Goal: Task Accomplishment & Management: Manage account settings

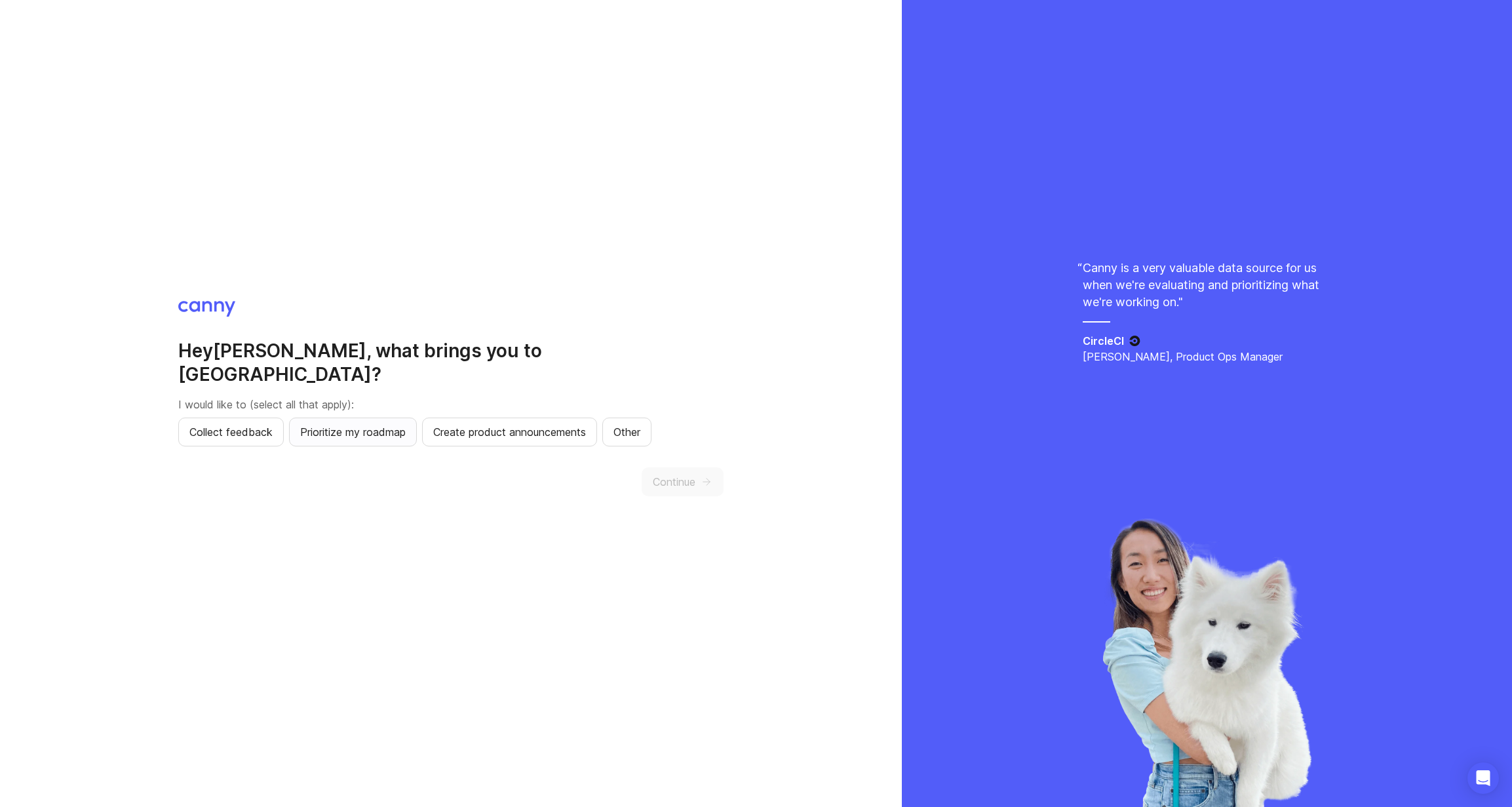
click at [392, 426] on span "Prioritize my roadmap" at bounding box center [353, 432] width 105 height 16
click at [564, 430] on button "Create product announcements" at bounding box center [509, 432] width 175 height 29
click at [704, 476] on icon "button" at bounding box center [706, 482] width 12 height 12
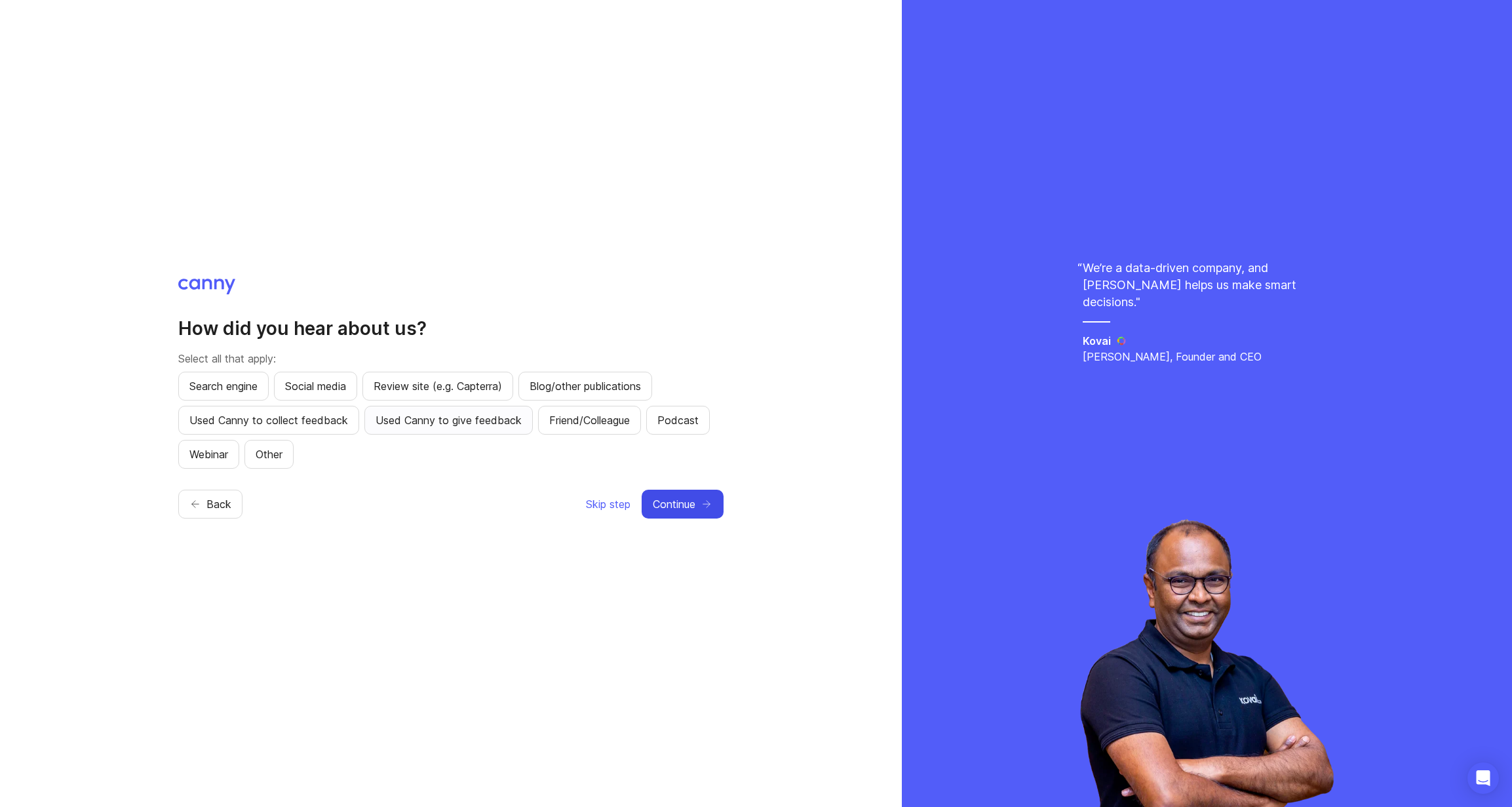
click at [500, 424] on span "Used Canny to give feedback" at bounding box center [449, 421] width 146 height 16
click at [704, 507] on icon "button" at bounding box center [706, 504] width 12 height 12
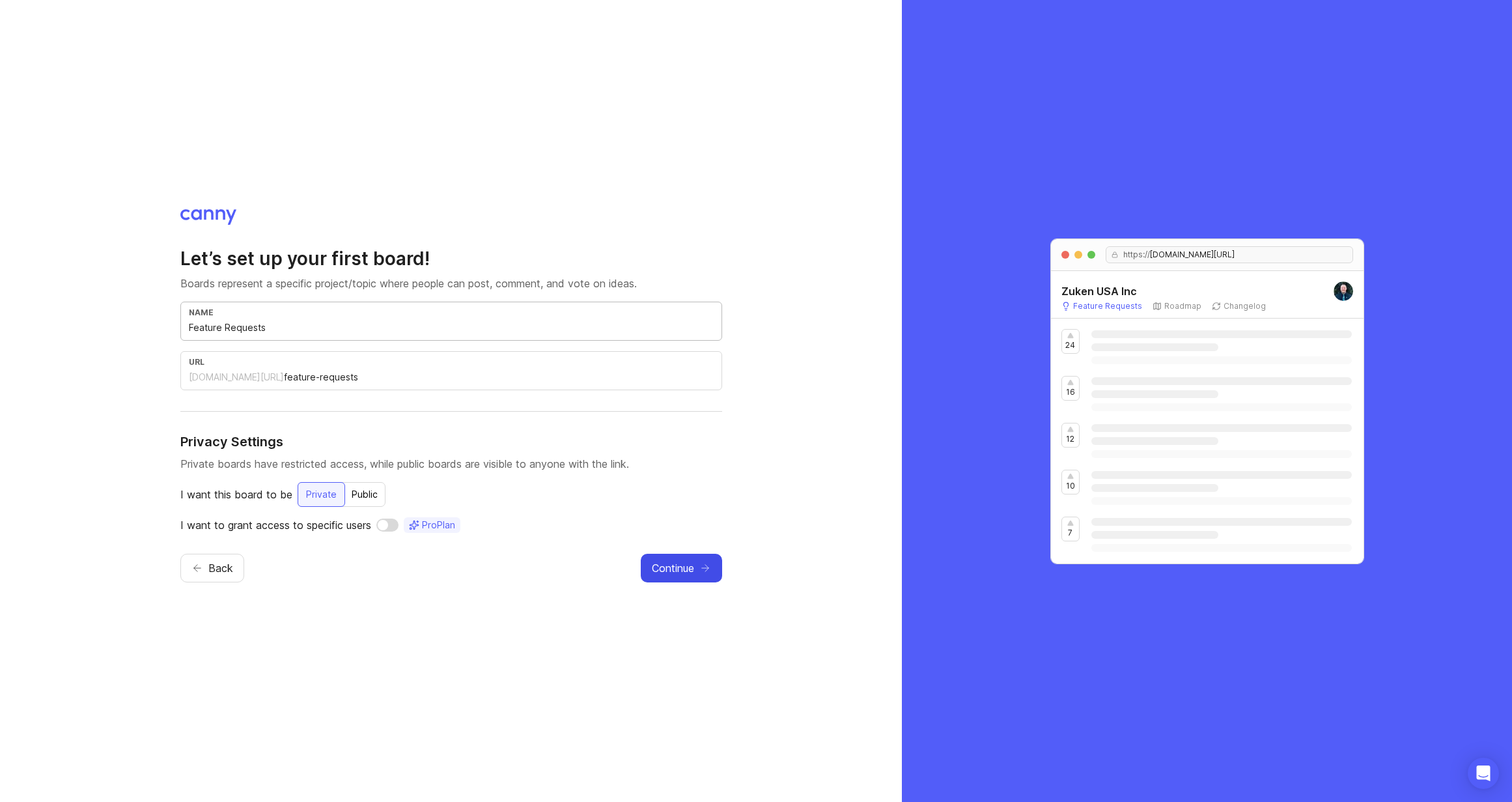
click at [287, 323] on input "Feature Requests" at bounding box center [452, 328] width 525 height 15
drag, startPoint x: 273, startPoint y: 330, endPoint x: 177, endPoint y: 330, distance: 96.0
click at [177, 330] on div "Let’s set up your first board! Boards represent a specific project/topic where …" at bounding box center [451, 401] width 902 height 802
type input "P"
type input "p"
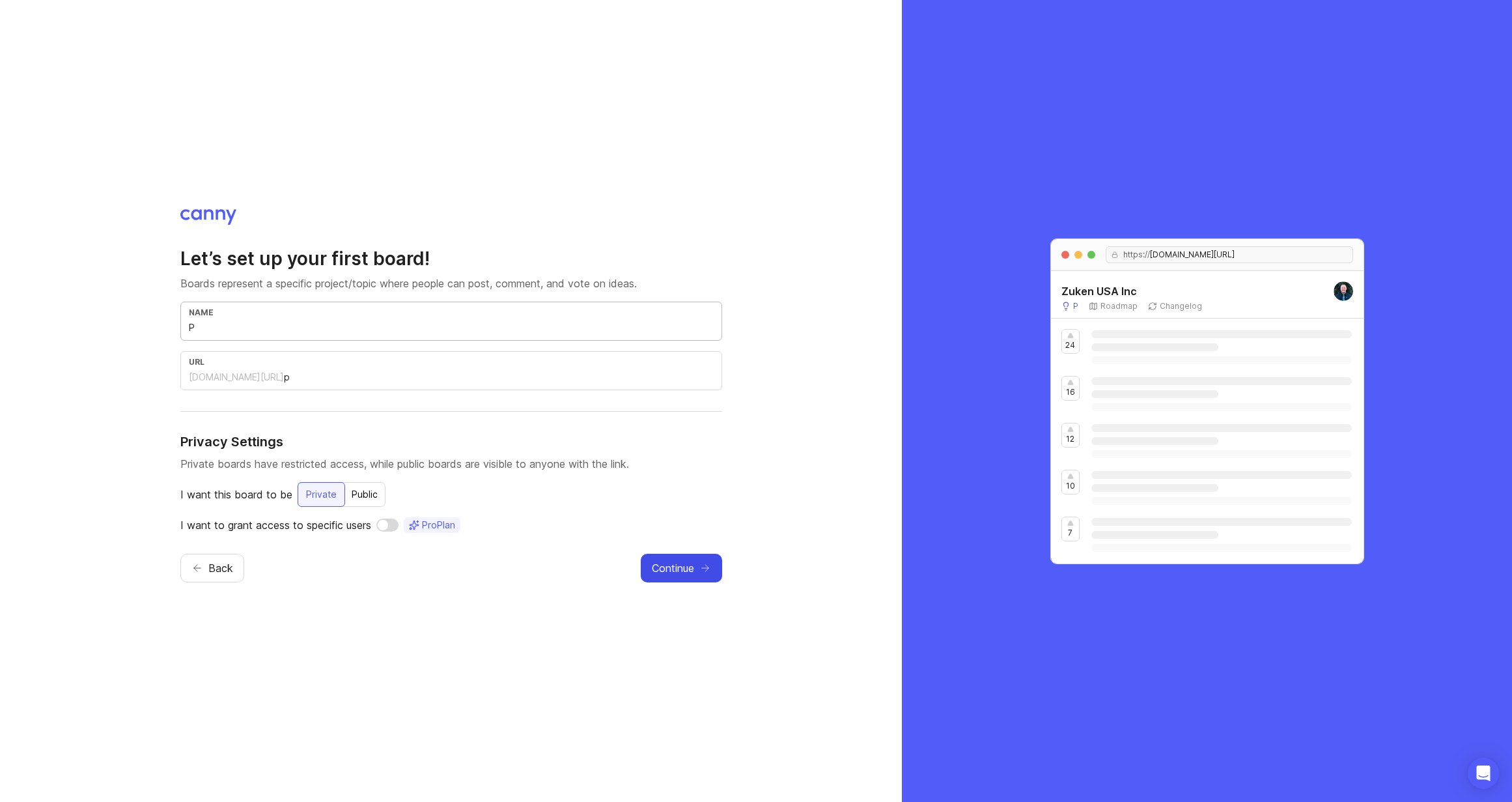
type input "Pa"
type input "pa"
type input "Pan"
type input "pan"
type input "Pane"
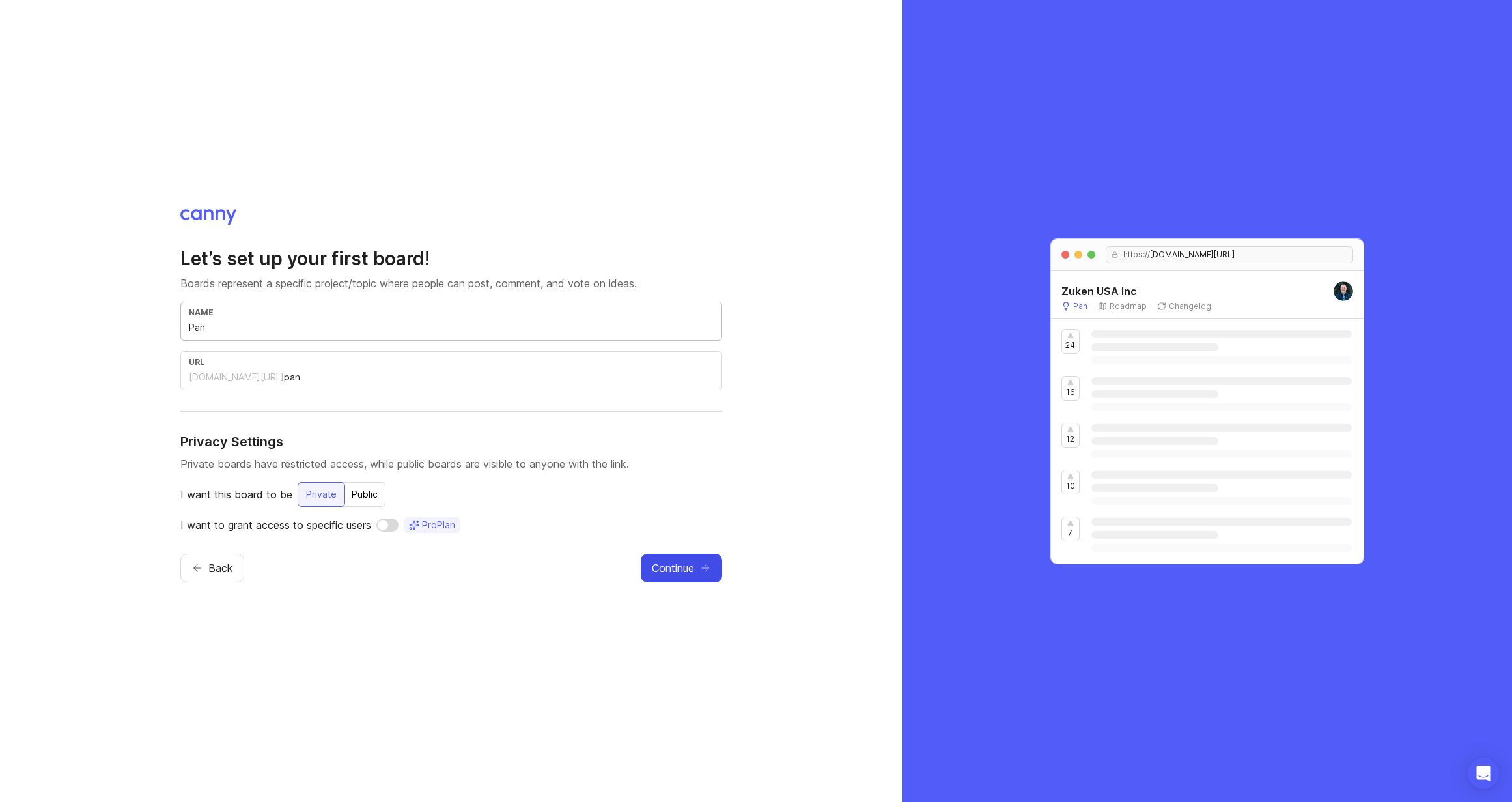
type input "pane"
type input "Panel"
type input "panel"
type input "PanelB"
type input "panelb"
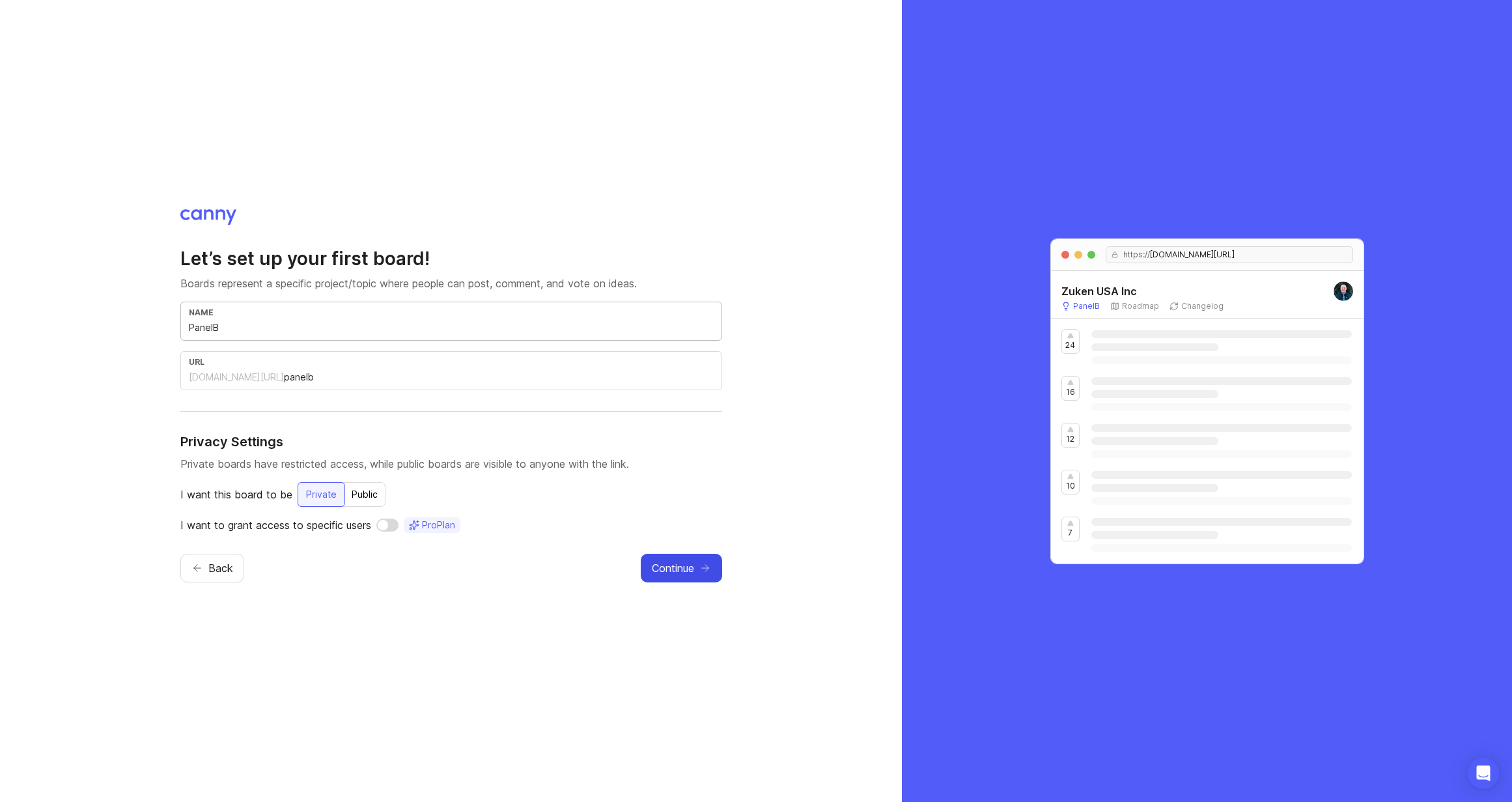
type input "PanelBu"
type input "panelbu"
type input "PanelBui"
type input "panelbui"
type input "PanelBuil"
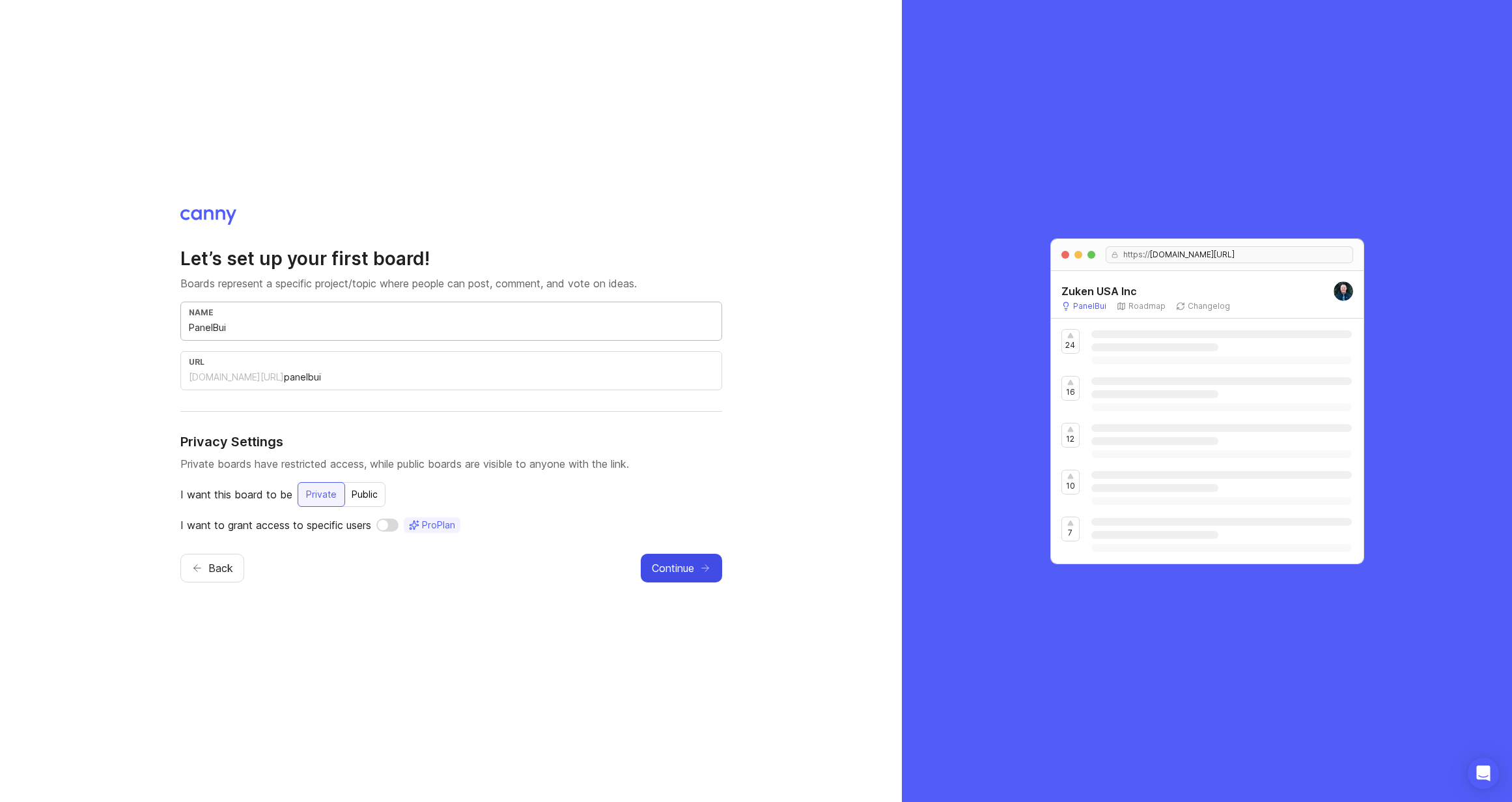
type input "panelbuil"
type input "PanelBuild"
type input "panelbuild"
type input "PanelBuilde"
type input "panelbuilde"
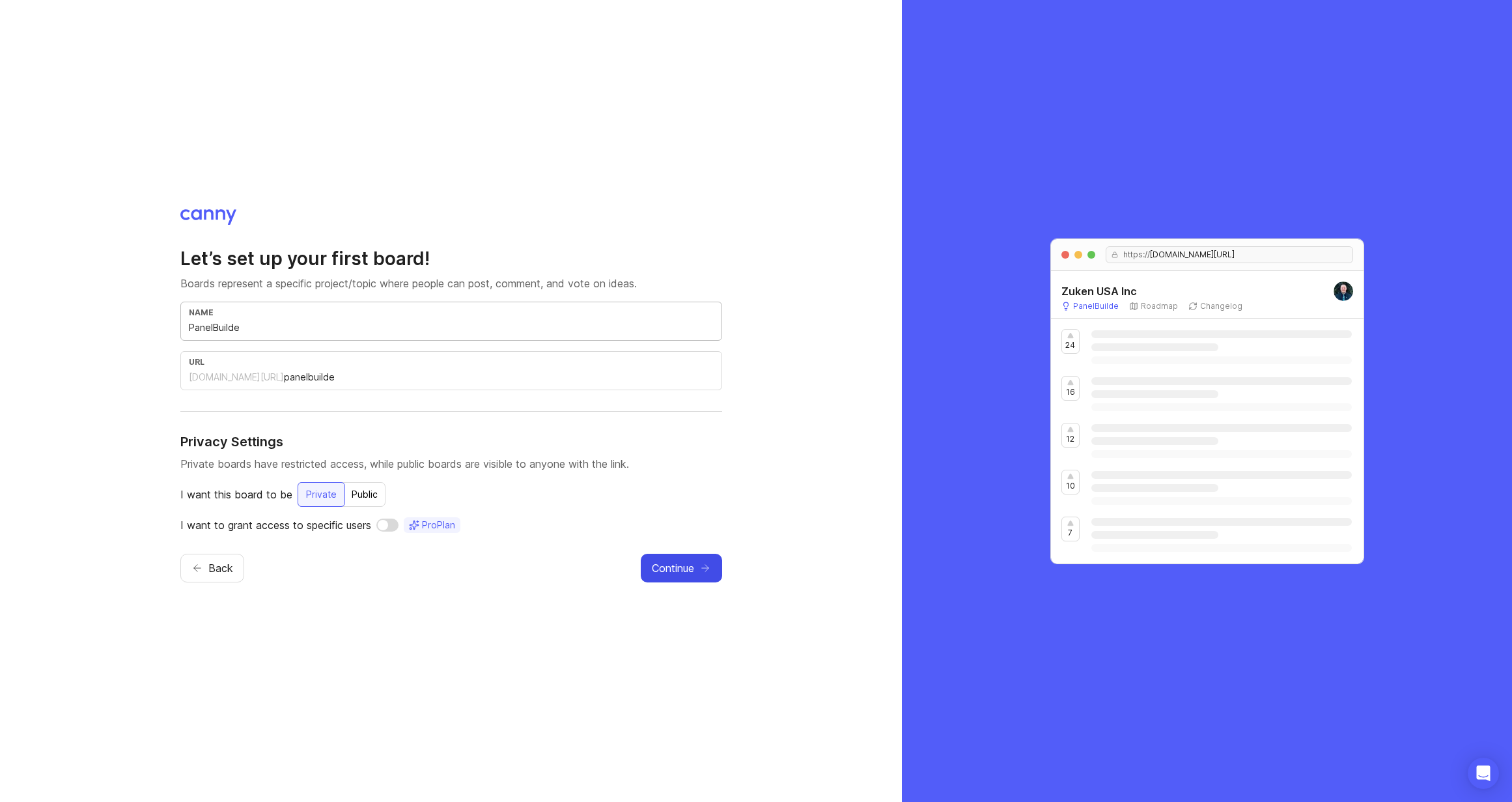
type input "PanelBuilder"
type input "panelbuilder"
type input "Panel Builder"
type input "panel-builder"
type input "Panel Builder"
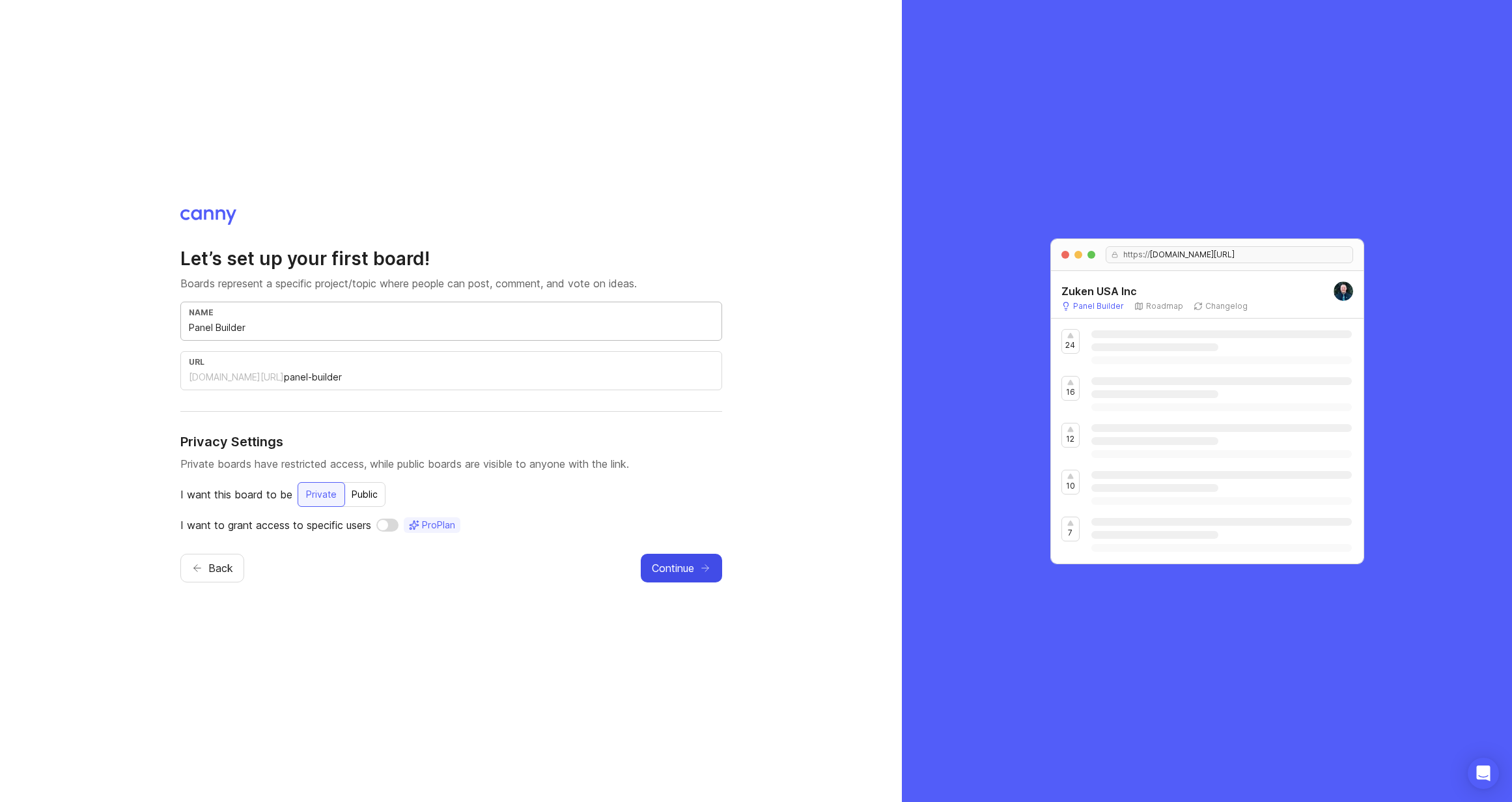
click at [680, 569] on span "Continue" at bounding box center [674, 568] width 43 height 16
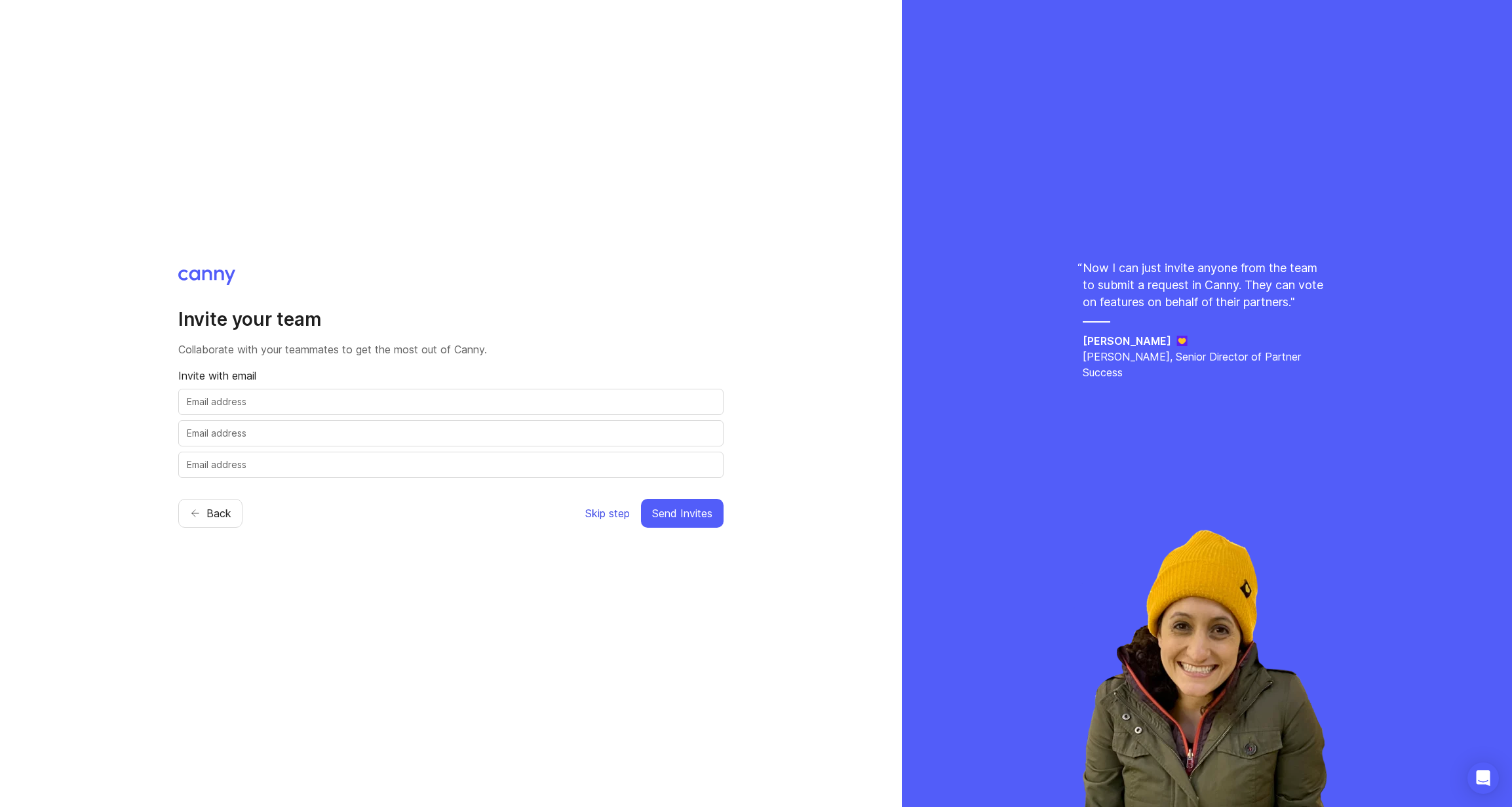
click at [601, 518] on span "Skip step" at bounding box center [608, 513] width 45 height 16
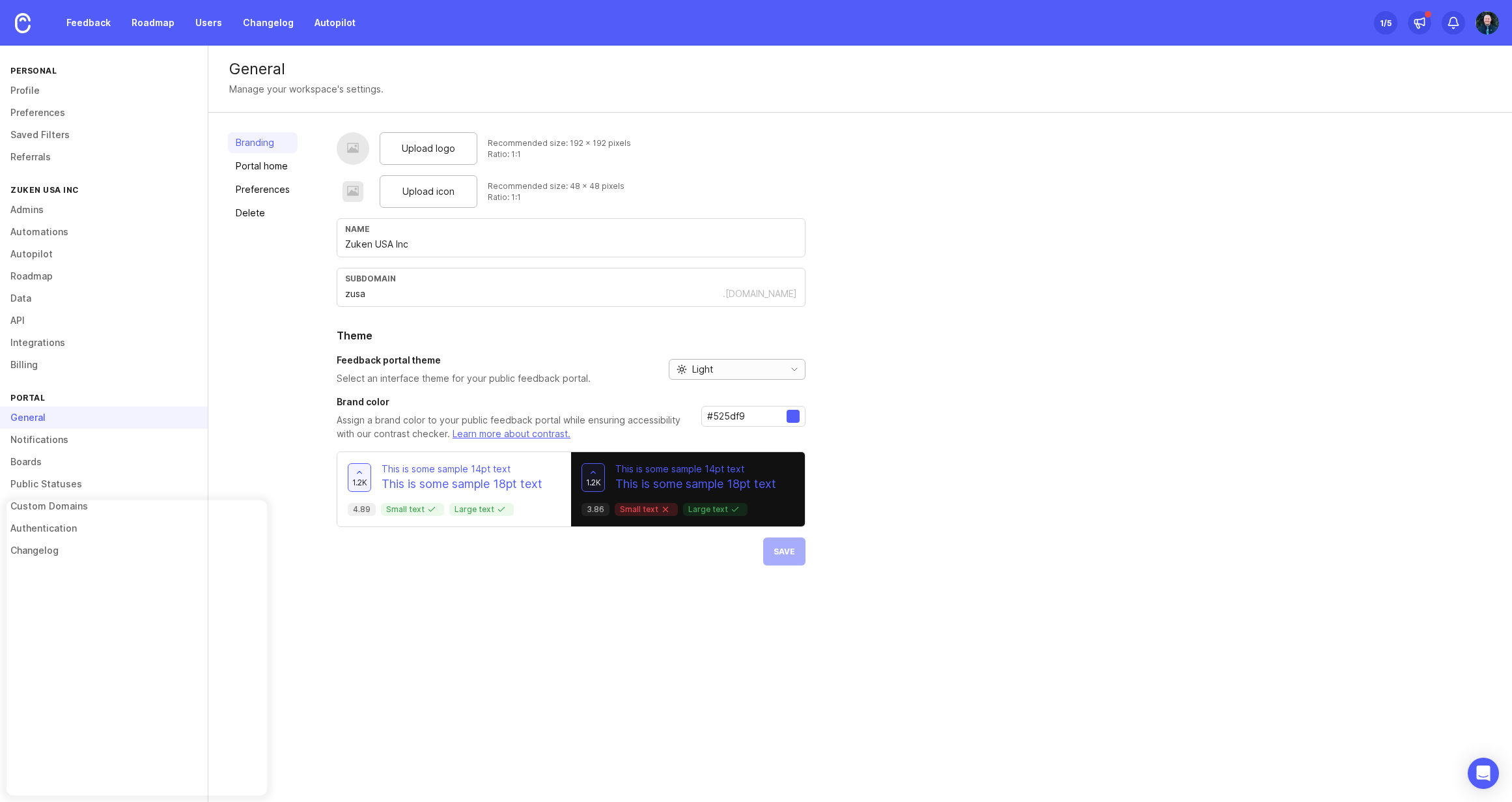
click at [727, 367] on div "Light" at bounding box center [724, 369] width 110 height 19
click at [709, 441] on span "Dark" at bounding box center [702, 436] width 20 height 15
click at [702, 501] on div "1.2k This is some sample 14pt text This is some sample 18pt text 3.86 Small tex…" at bounding box center [687, 489] width 234 height 75
click at [795, 553] on button "Save" at bounding box center [784, 551] width 43 height 28
click at [625, 486] on p "This is some sample 18pt text" at bounding box center [696, 483] width 161 height 16
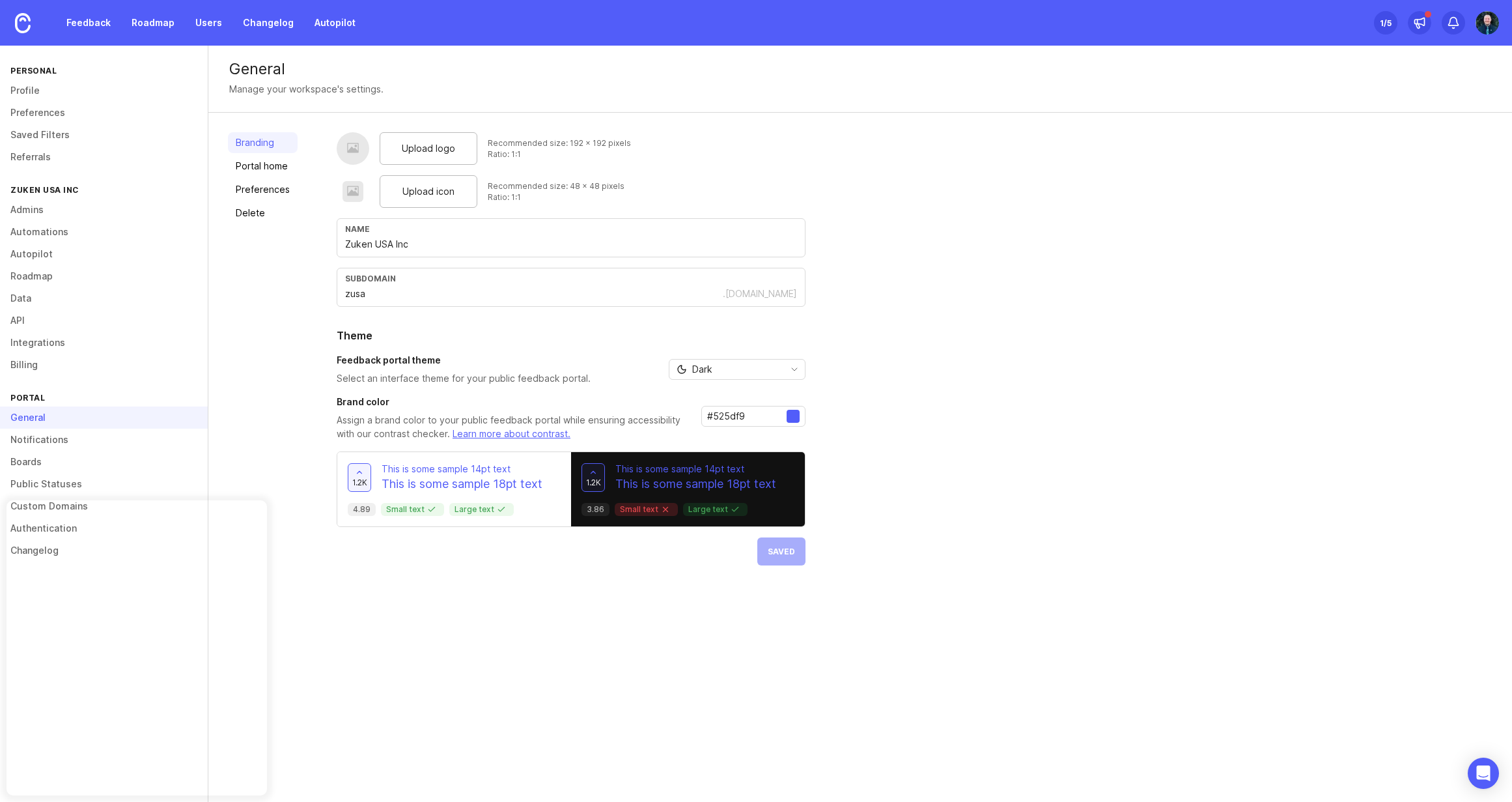
click at [593, 451] on div "Upload logo Recommended size: 192 x 192 pixels Ratio: 1:1 Upload icon Recommend…" at bounding box center [571, 348] width 469 height 433
click at [260, 164] on link "Portal home" at bounding box center [263, 166] width 70 height 20
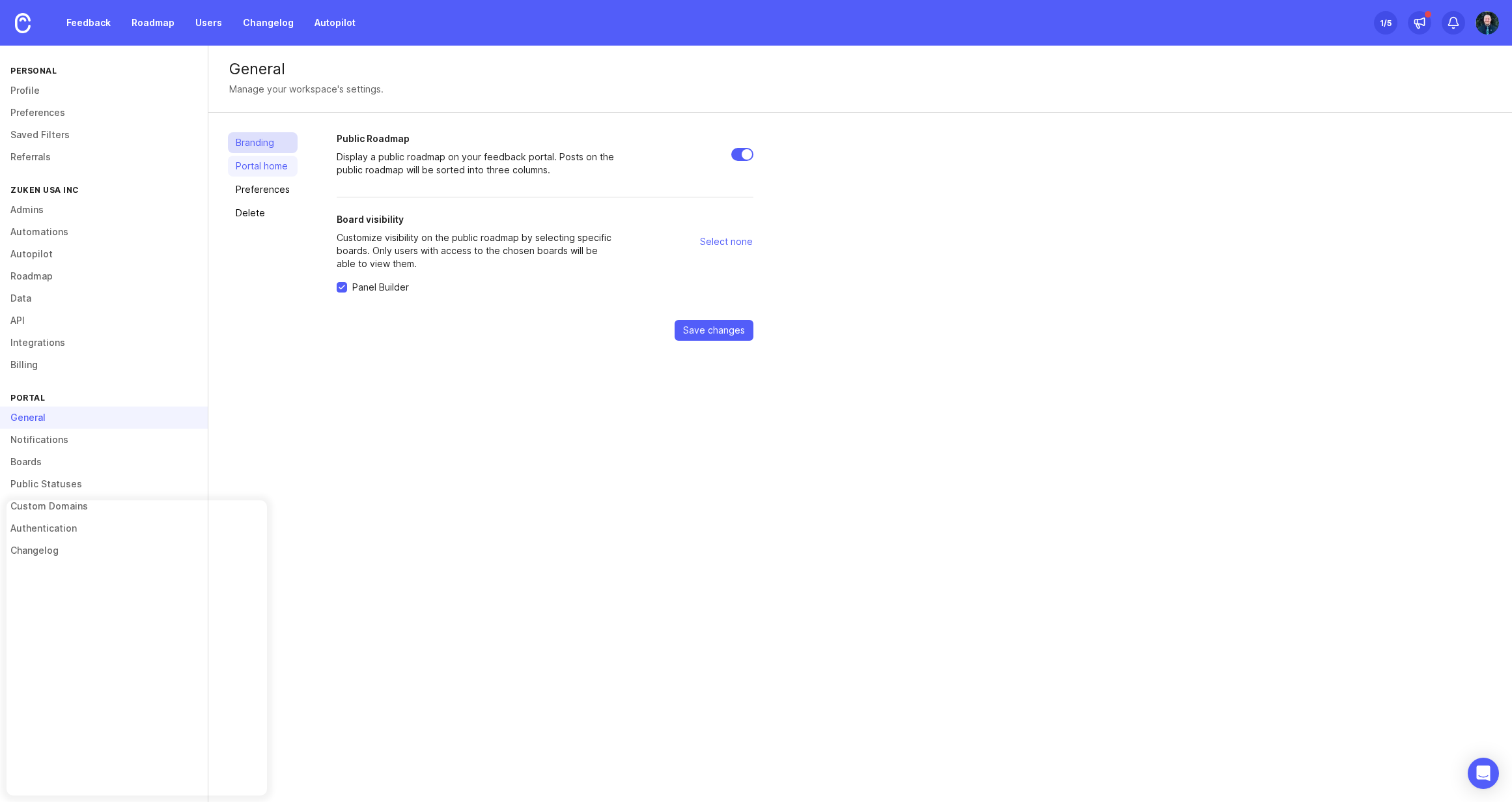
click at [258, 144] on link "Branding" at bounding box center [263, 142] width 70 height 20
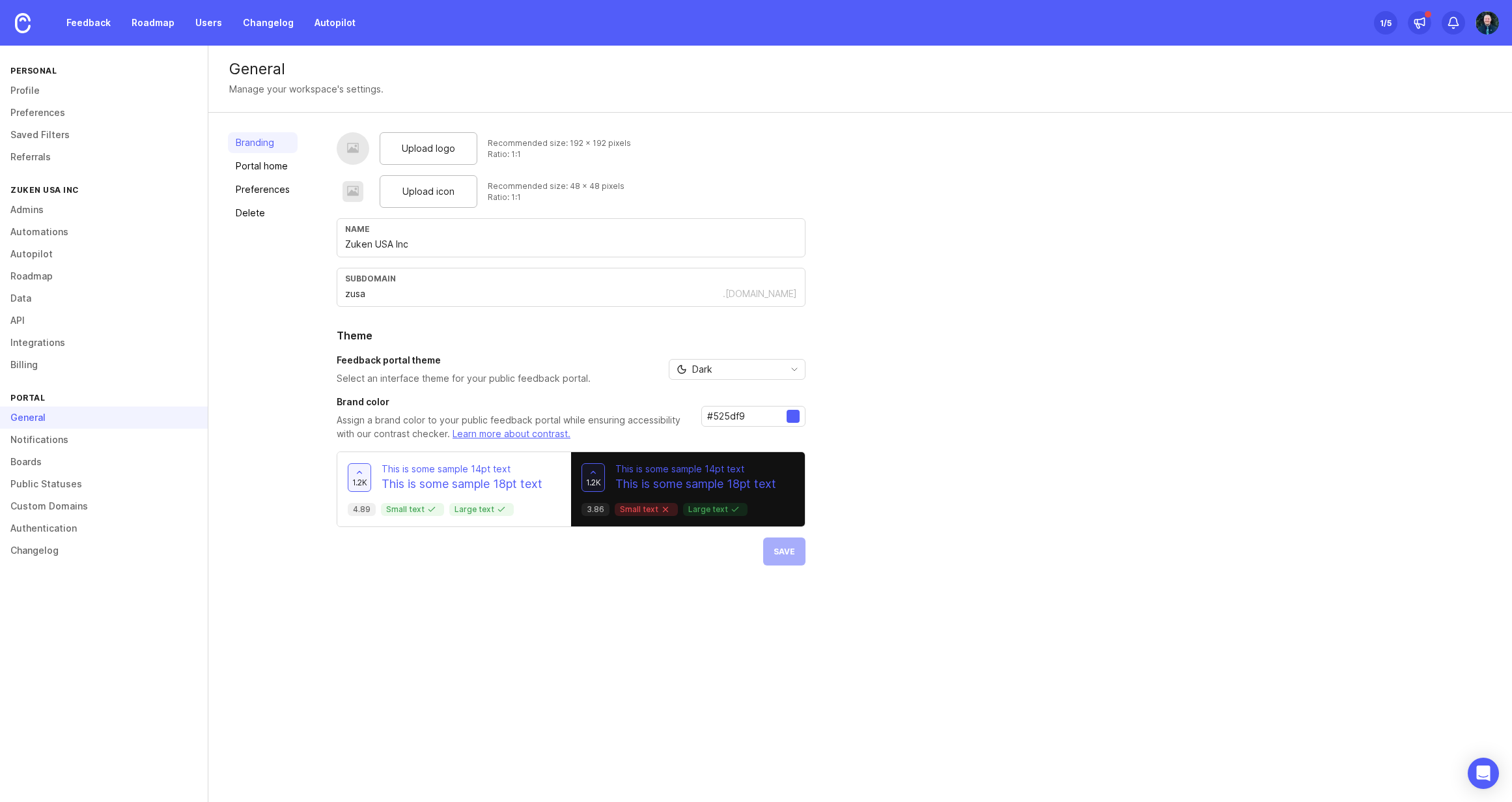
click at [767, 415] on input "#525df9" at bounding box center [747, 416] width 79 height 15
click at [620, 682] on div "General Manage your workspace's settings. Branding Portal home Preferences Dele…" at bounding box center [860, 424] width 1304 height 756
drag, startPoint x: 756, startPoint y: 415, endPoint x: 648, endPoint y: 413, distance: 108.0
click at [656, 414] on div "Brand color Assign a brand color to your public feedback portal while ensuring …" at bounding box center [571, 418] width 469 height 46
paste input "eb6f92"
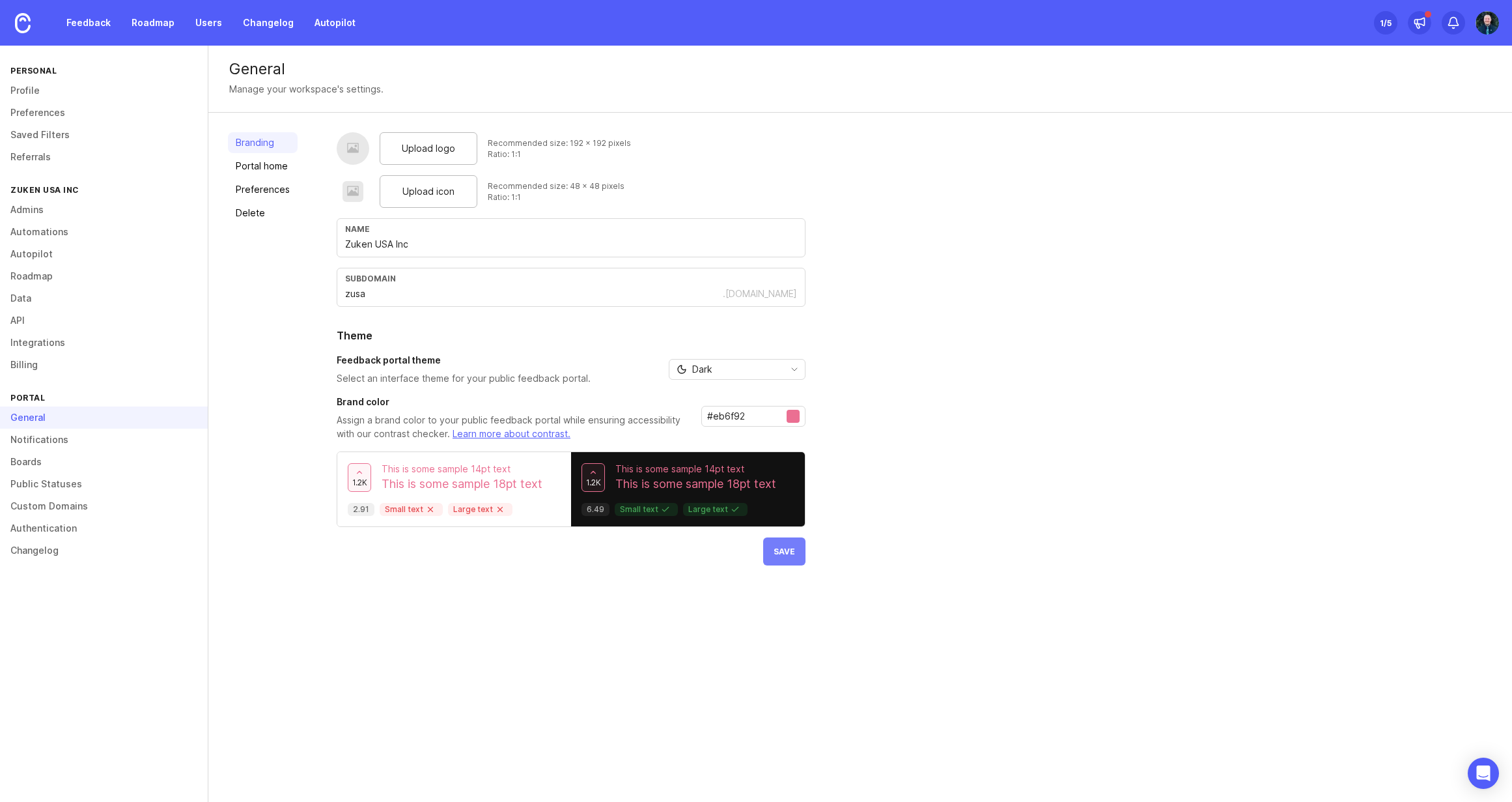
type input "#eb6f92"
click at [780, 553] on span "Save" at bounding box center [784, 552] width 21 height 10
click at [269, 161] on link "Portal home" at bounding box center [263, 166] width 70 height 20
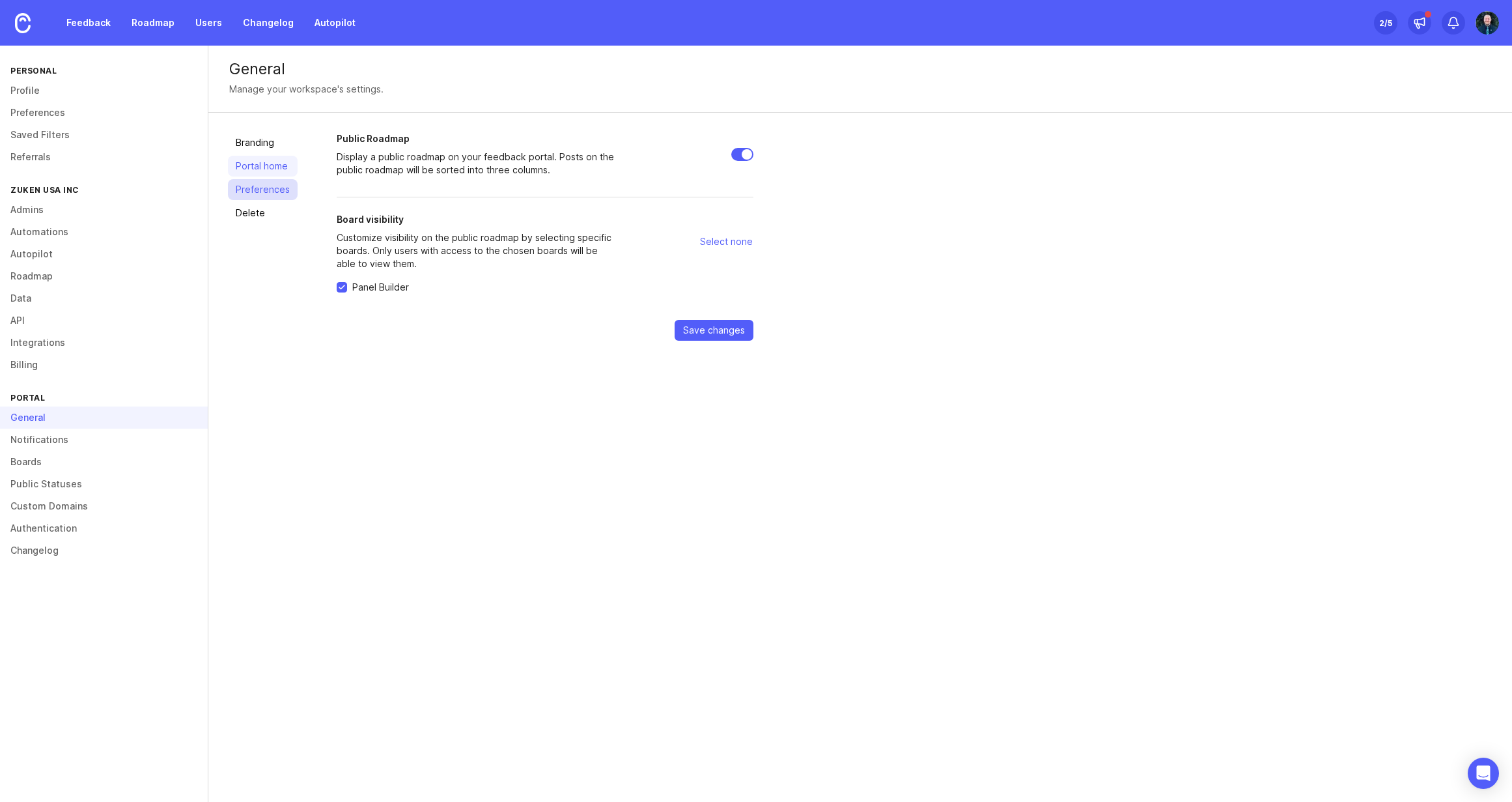
click at [258, 188] on link "Preferences" at bounding box center [263, 189] width 70 height 20
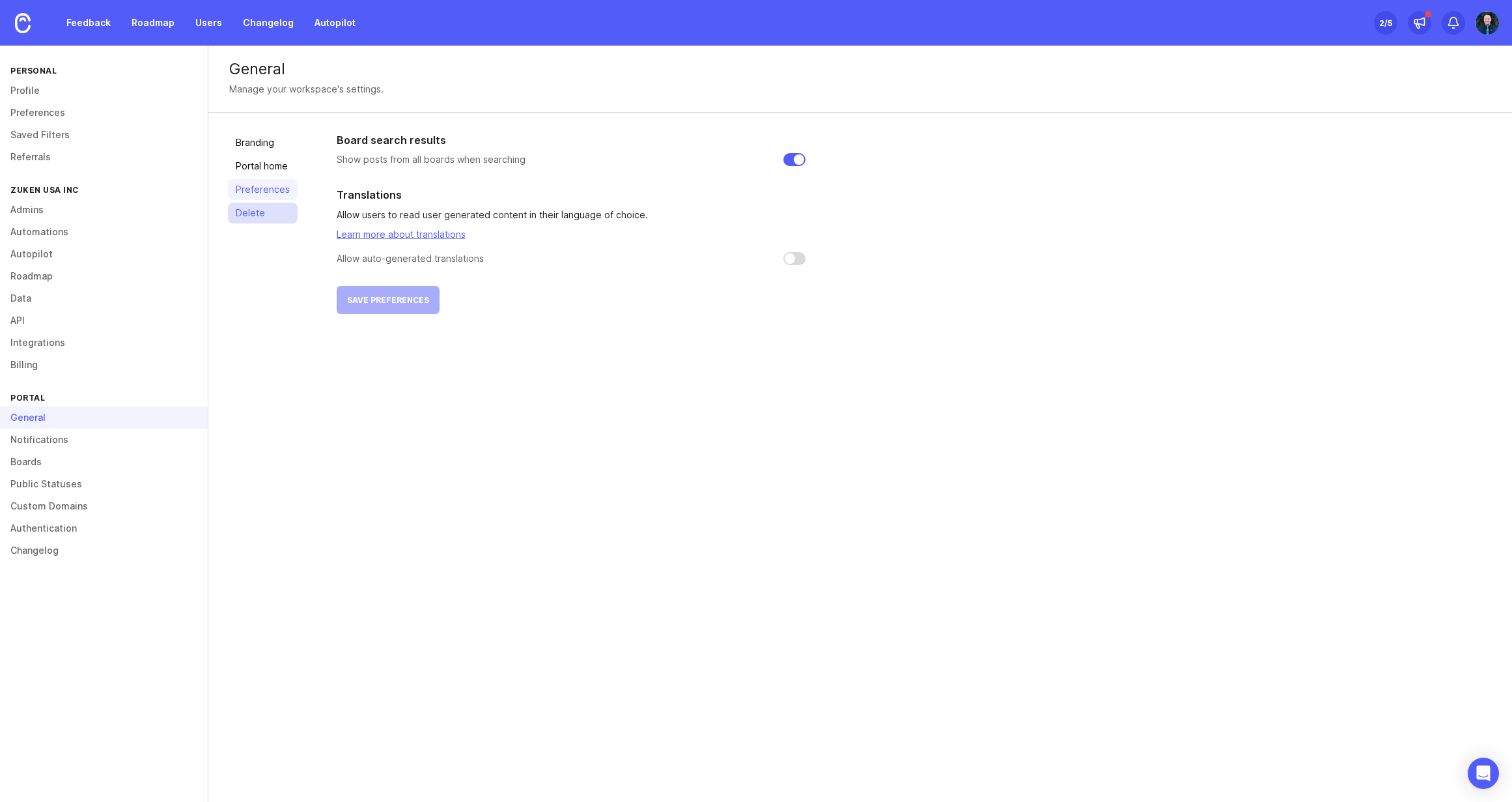
click at [261, 219] on link "Delete" at bounding box center [263, 212] width 70 height 20
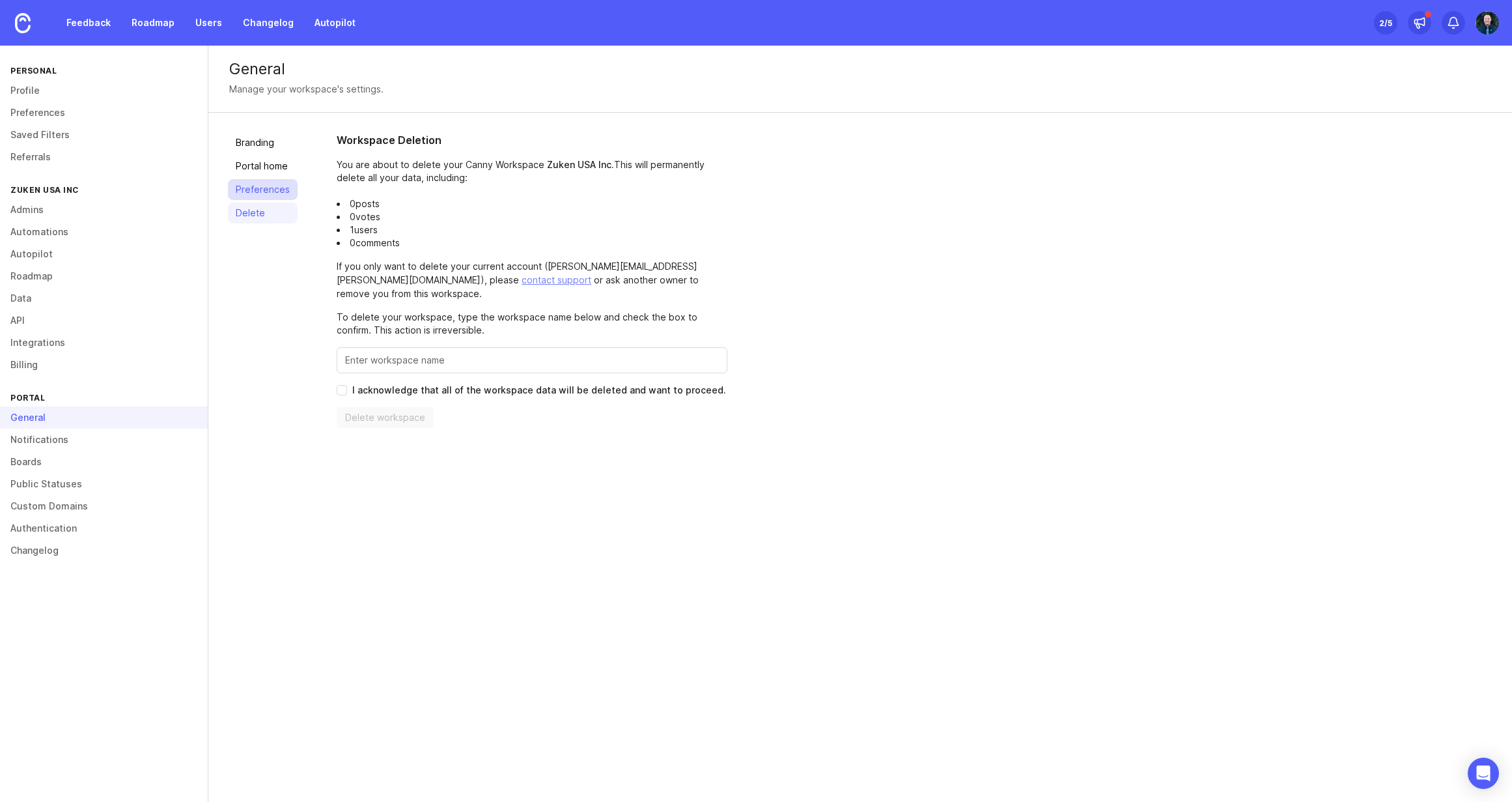
click at [255, 185] on link "Preferences" at bounding box center [263, 189] width 70 height 20
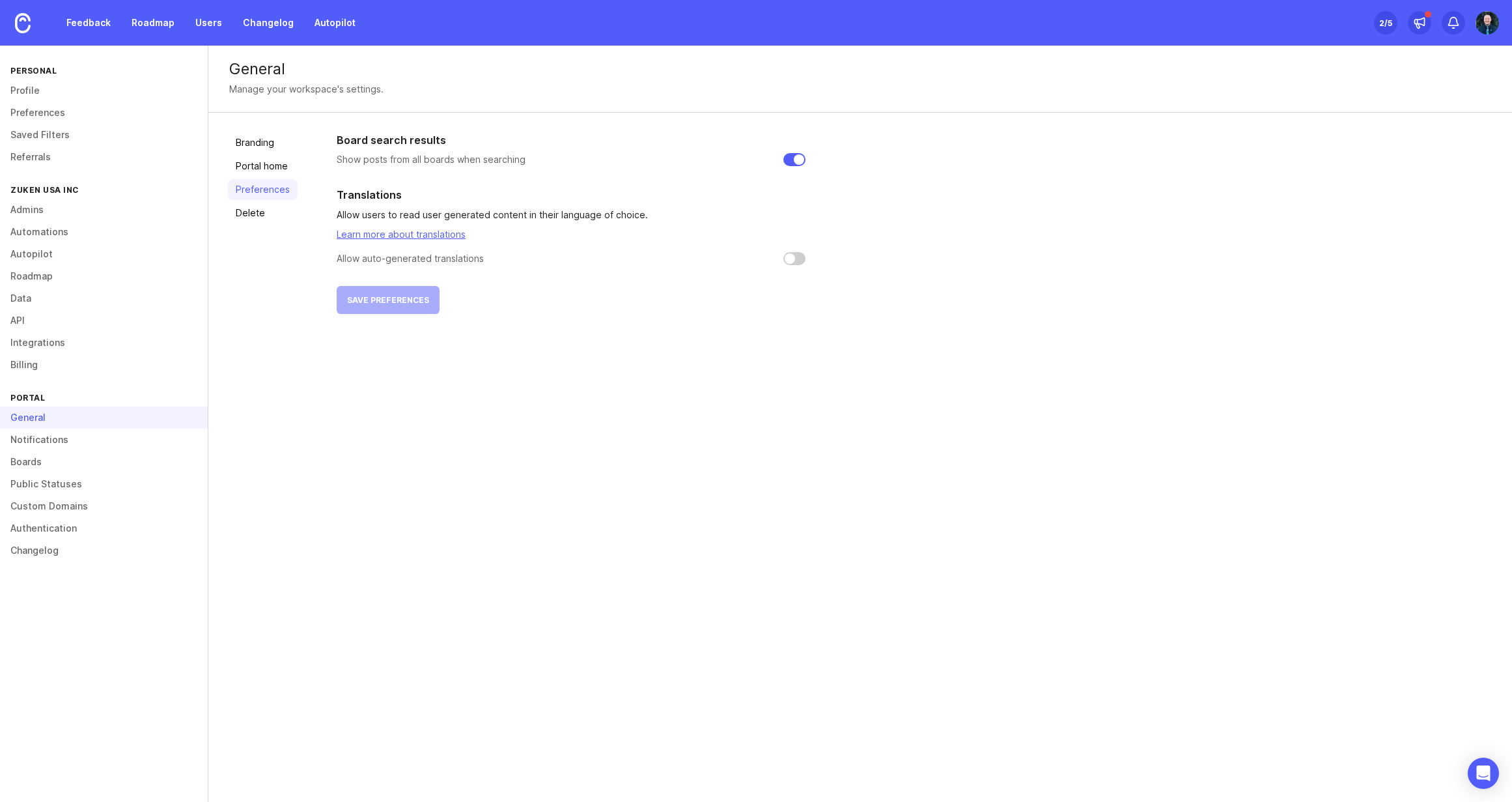
click at [792, 261] on input "checkbox" at bounding box center [794, 258] width 22 height 13
checkbox input "false"
click at [33, 209] on link "Admins" at bounding box center [104, 209] width 207 height 22
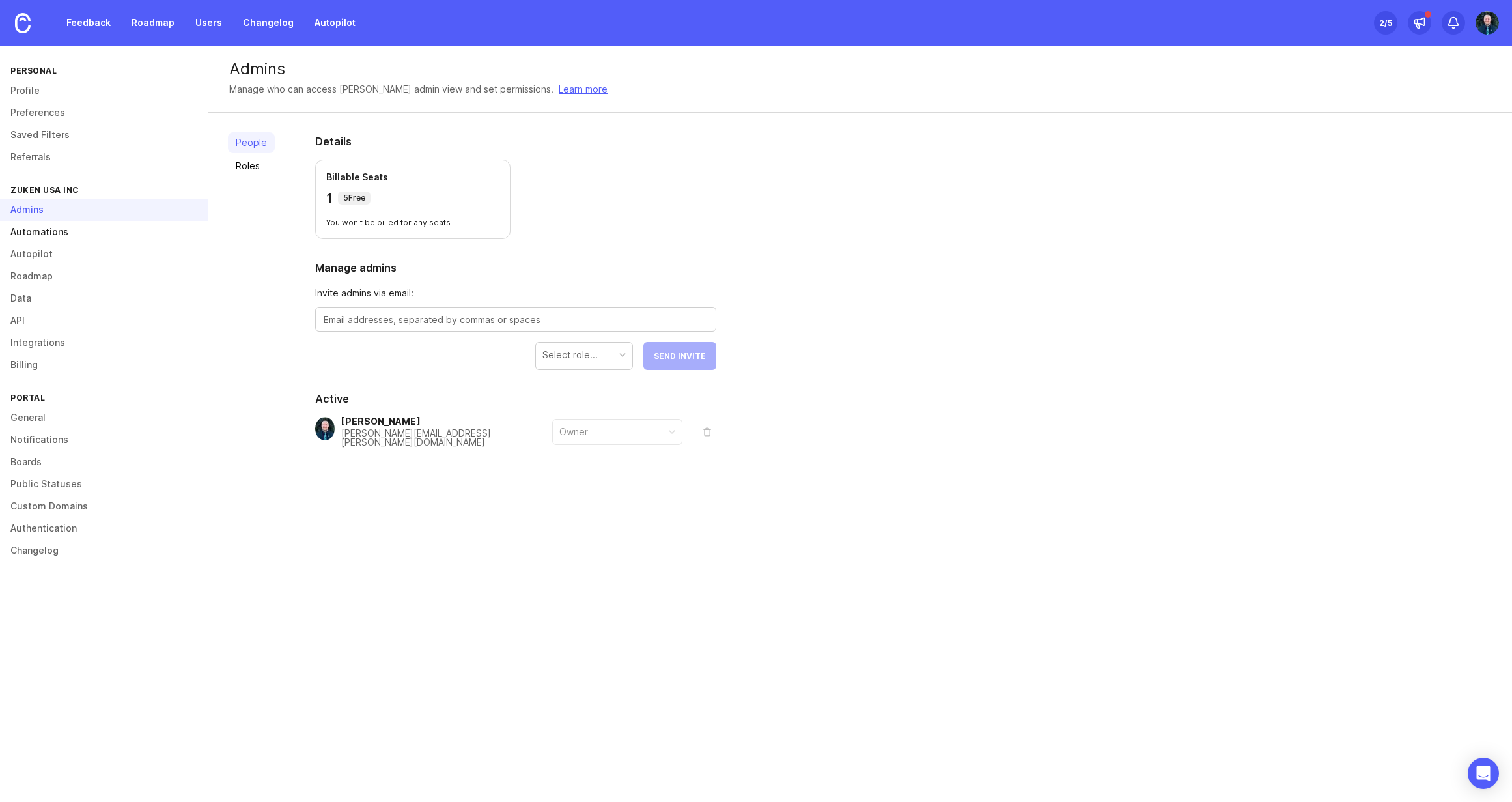
click at [42, 229] on link "Automations" at bounding box center [104, 232] width 207 height 22
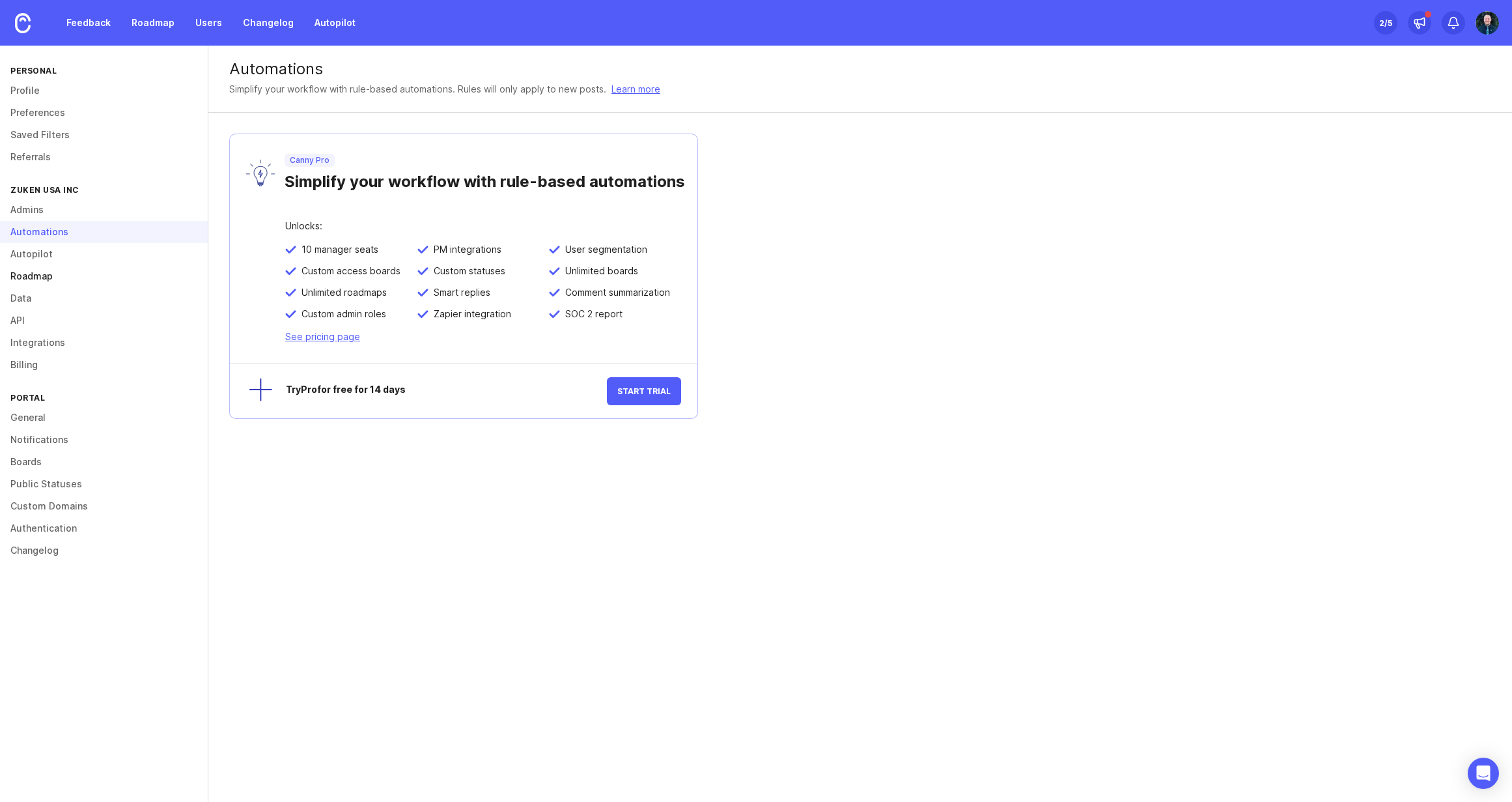
click at [22, 265] on link "Roadmap" at bounding box center [104, 275] width 207 height 22
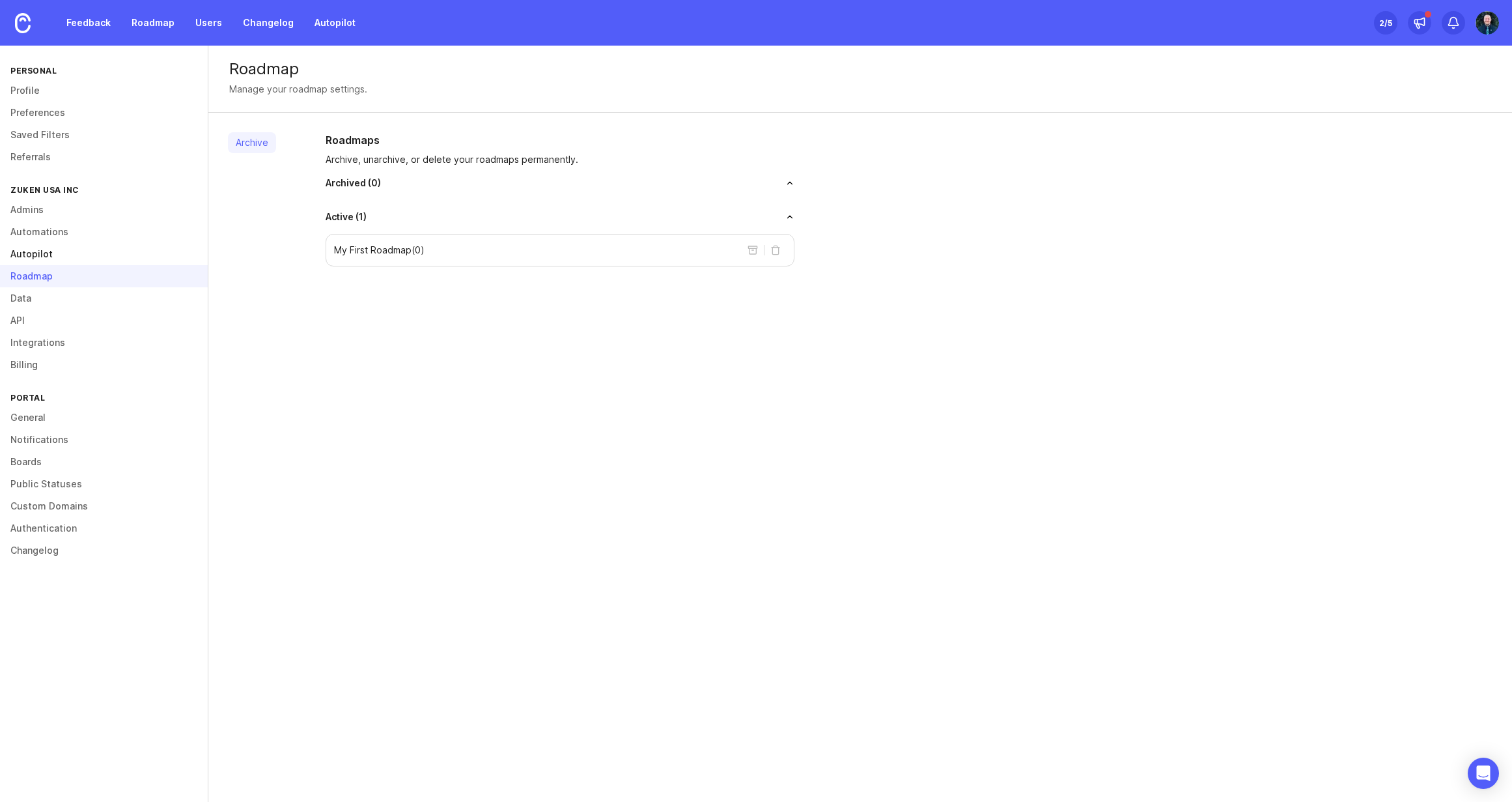
click at [24, 253] on link "Autopilot" at bounding box center [104, 254] width 207 height 22
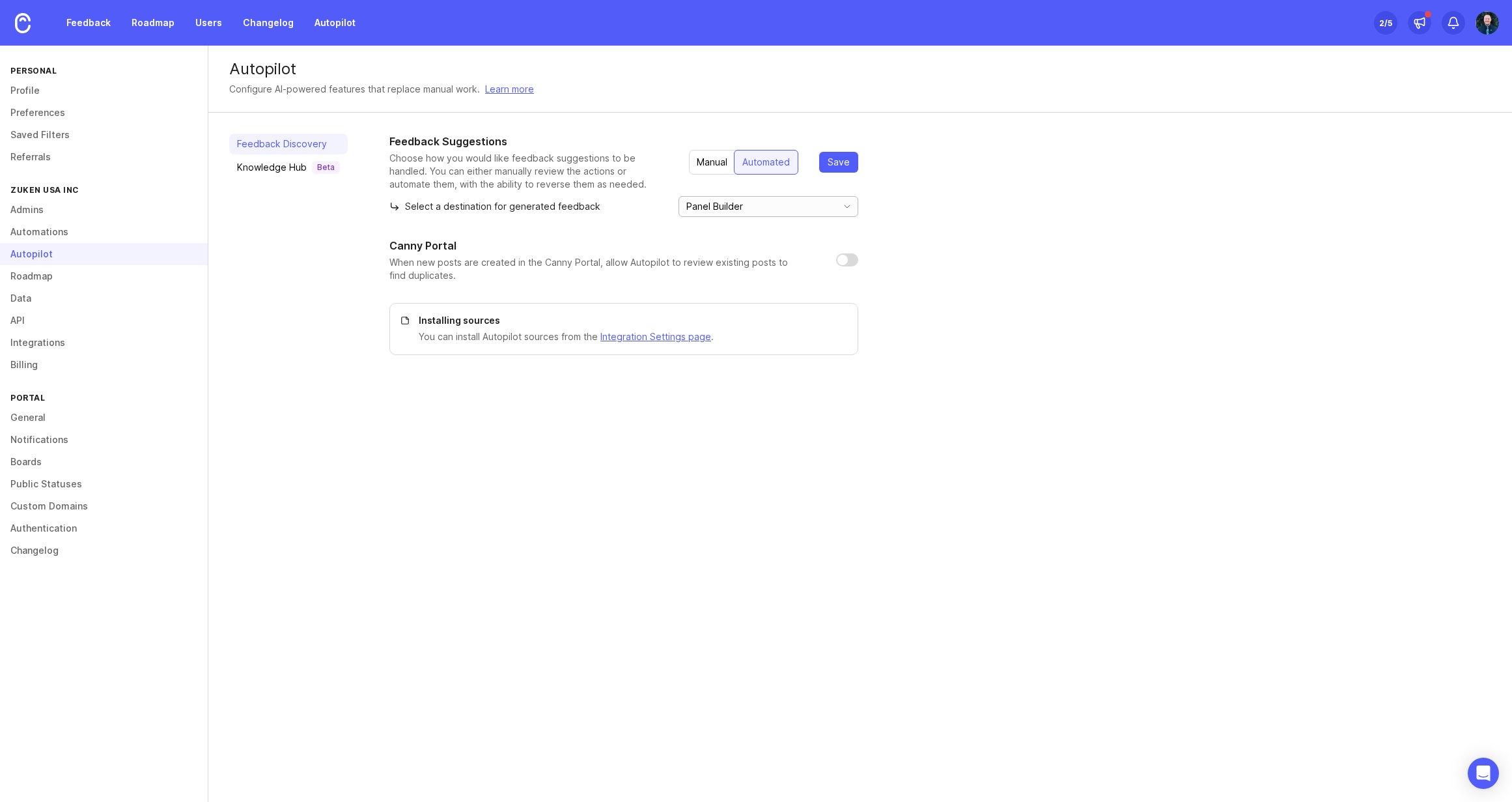
click at [757, 203] on input "Panel Builder" at bounding box center [758, 207] width 143 height 15
click at [814, 206] on input "Panel Builder" at bounding box center [758, 207] width 143 height 15
click at [836, 205] on icon "toggle icon" at bounding box center [846, 207] width 20 height 11
click at [1001, 214] on div "Feedback Suggestions Choose how you would like feedback suggestions to be handl…" at bounding box center [940, 244] width 1102 height 221
click at [107, 27] on link "Feedback" at bounding box center [88, 22] width 60 height 23
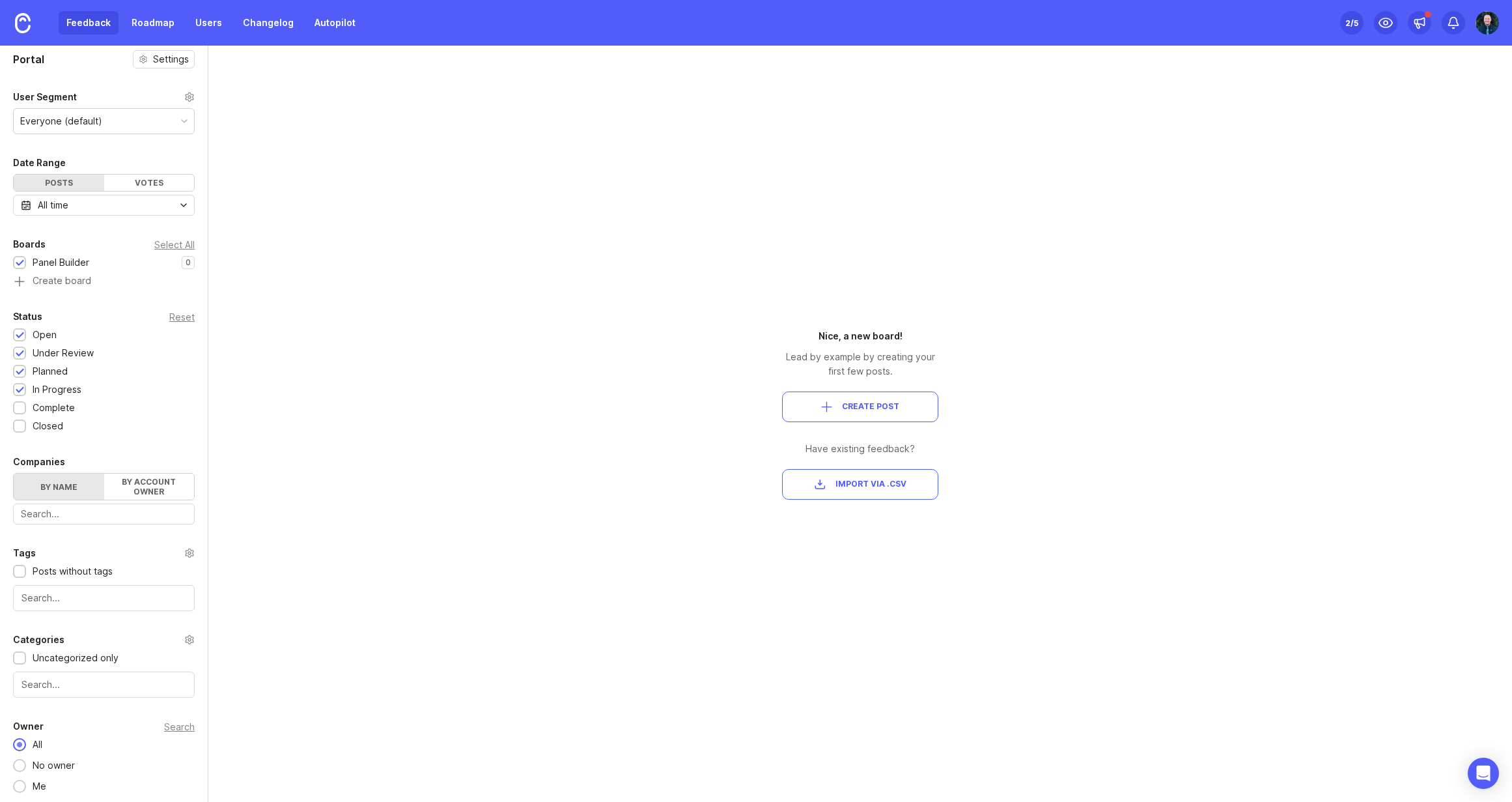
scroll to position [8, 0]
click at [141, 483] on label "By account owner" at bounding box center [148, 484] width 90 height 26
click at [14, 471] on input "By account owner" at bounding box center [14, 471] width 0 height 0
click at [83, 488] on label "By name" at bounding box center [58, 484] width 90 height 26
click at [14, 471] on input "By name" at bounding box center [14, 471] width 0 height 0
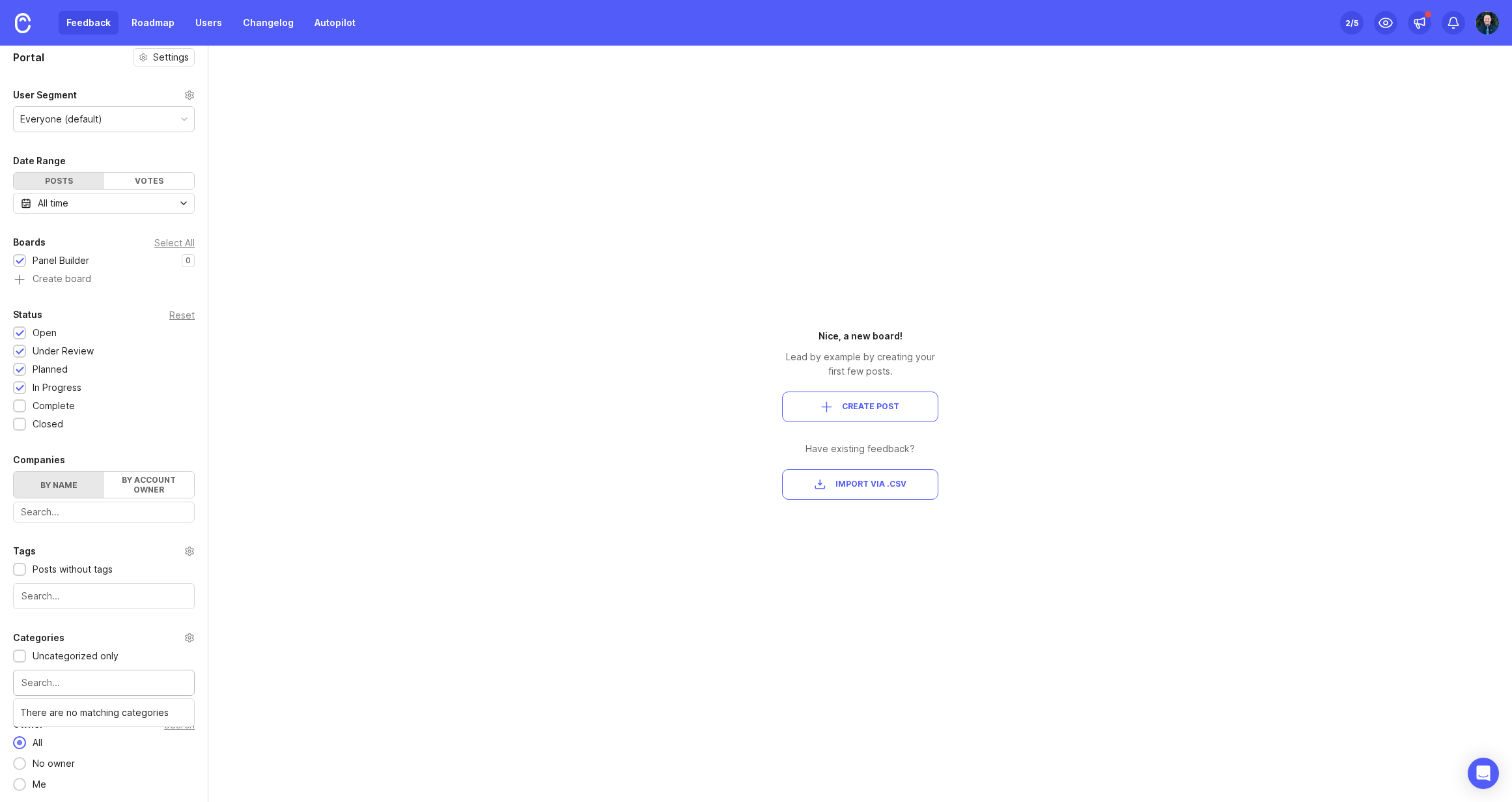
click at [112, 680] on input "text" at bounding box center [104, 683] width 165 height 15
click at [138, 632] on div "Categories" at bounding box center [103, 638] width 181 height 16
click at [173, 636] on div "Categories" at bounding box center [103, 638] width 181 height 16
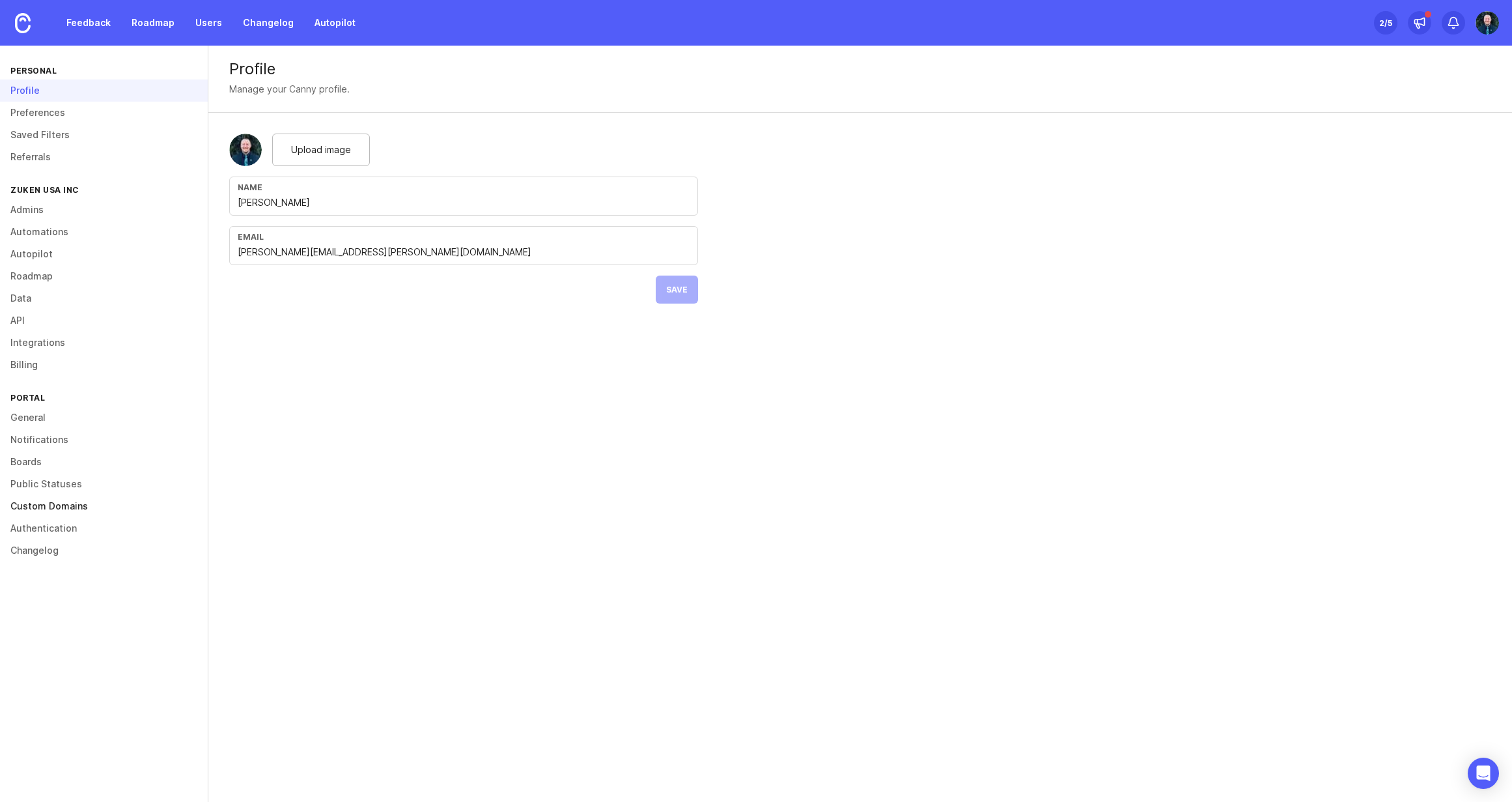
click at [56, 502] on link "Custom Domains" at bounding box center [104, 506] width 207 height 22
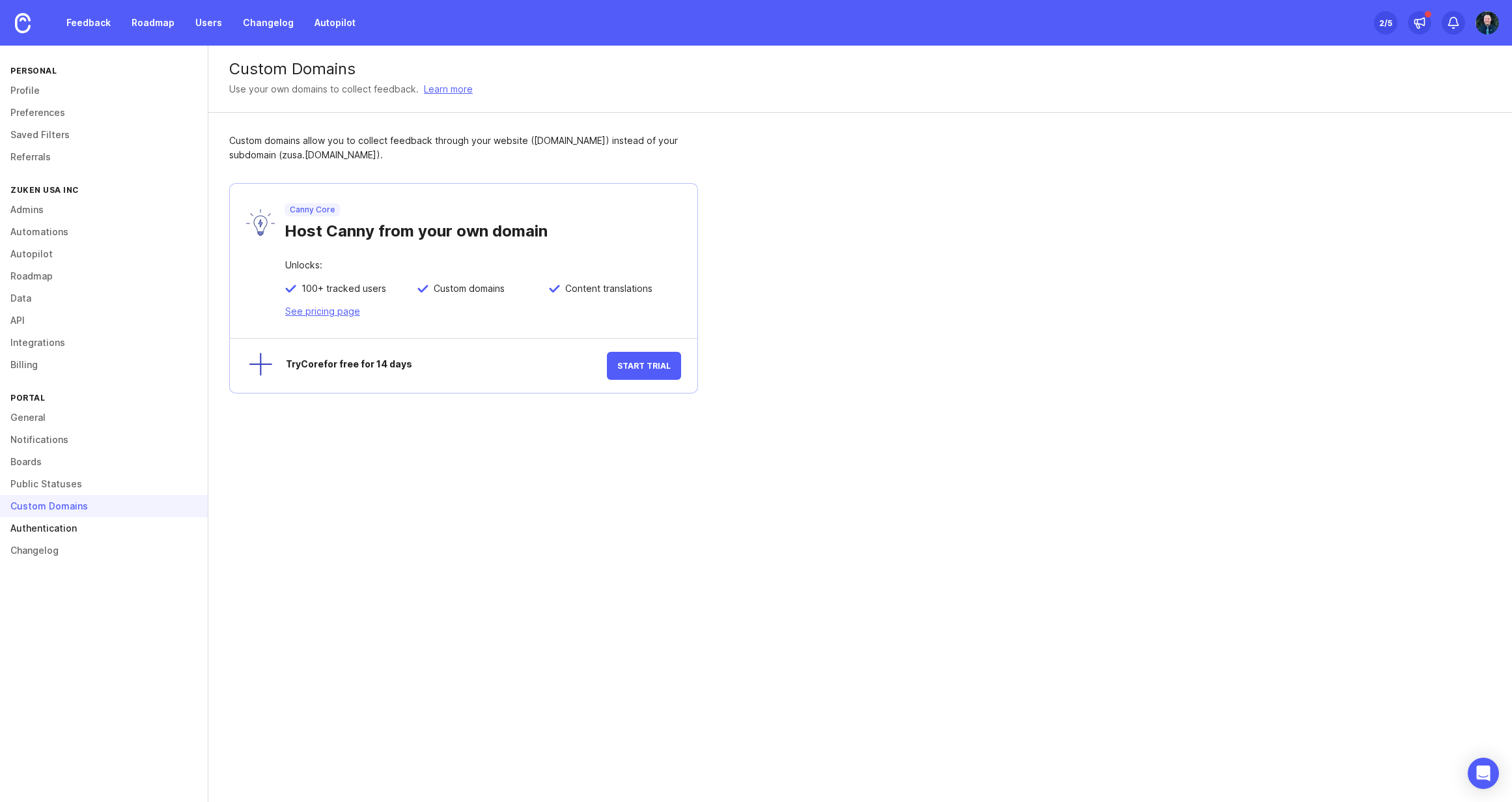
click at [39, 529] on link "Authentication" at bounding box center [104, 528] width 207 height 22
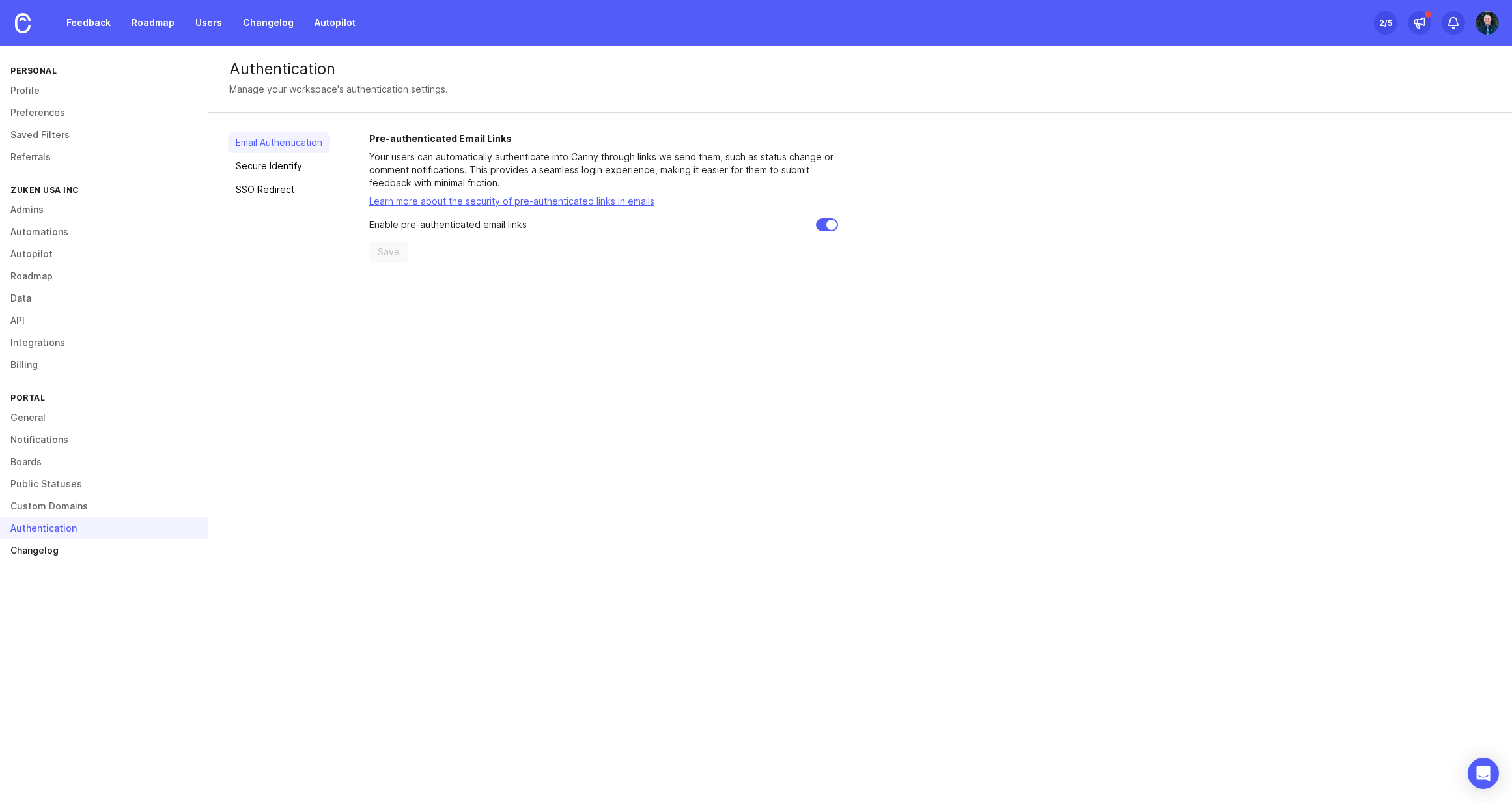
click at [47, 553] on link "Changelog" at bounding box center [104, 550] width 207 height 22
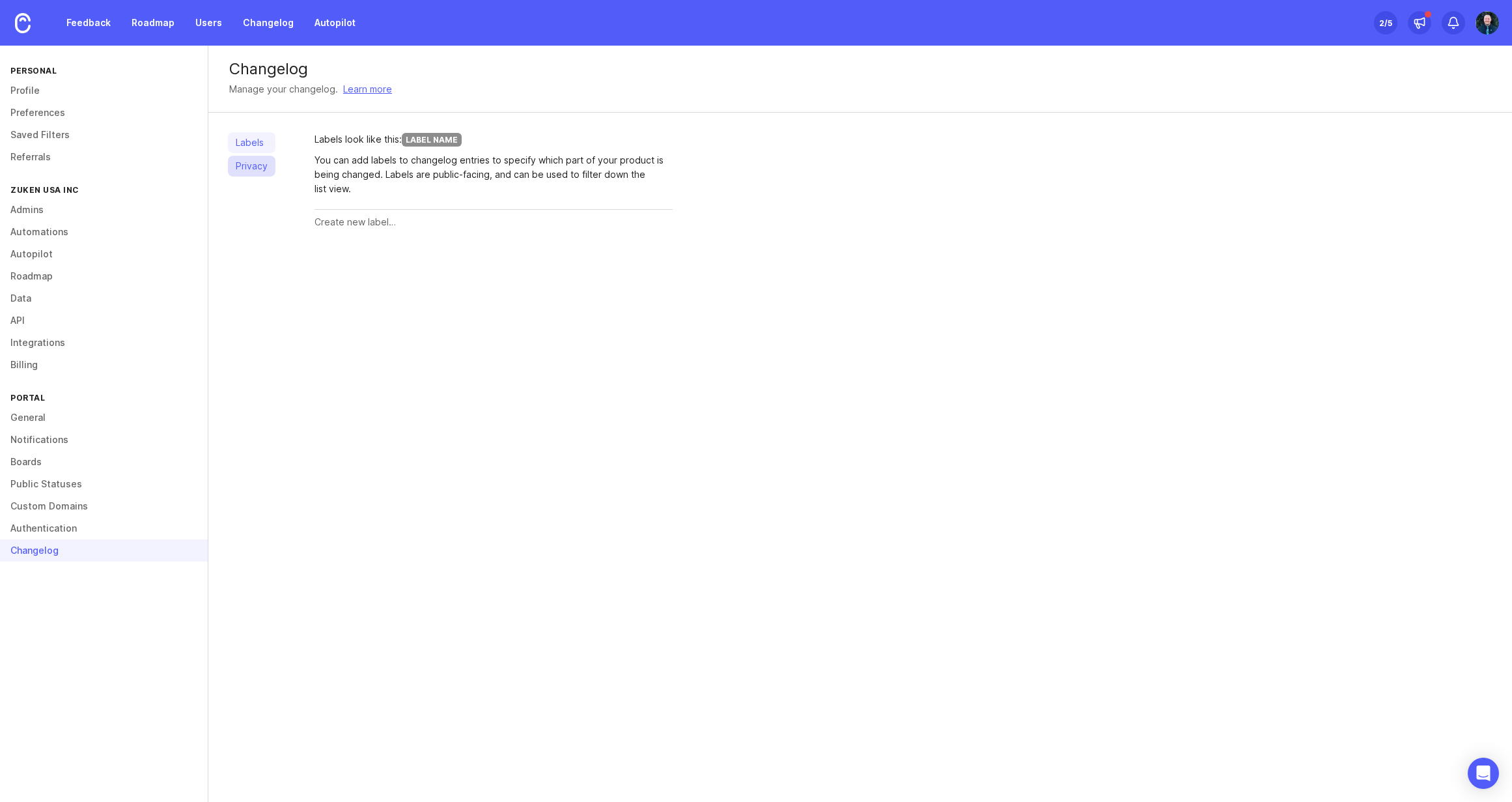
click at [255, 165] on link "Privacy" at bounding box center [251, 166] width 47 height 20
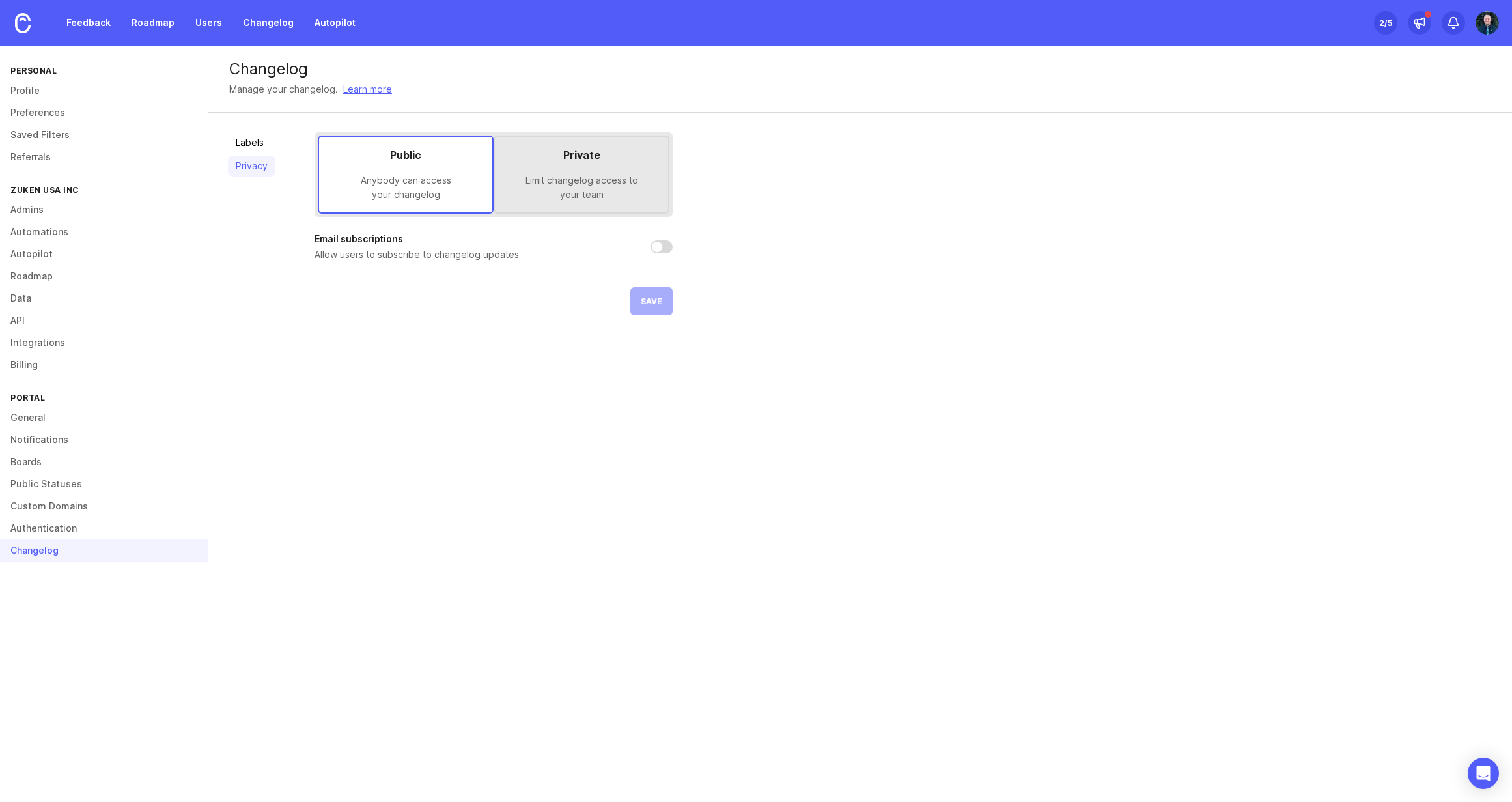
click at [556, 160] on div "Private" at bounding box center [581, 155] width 152 height 16
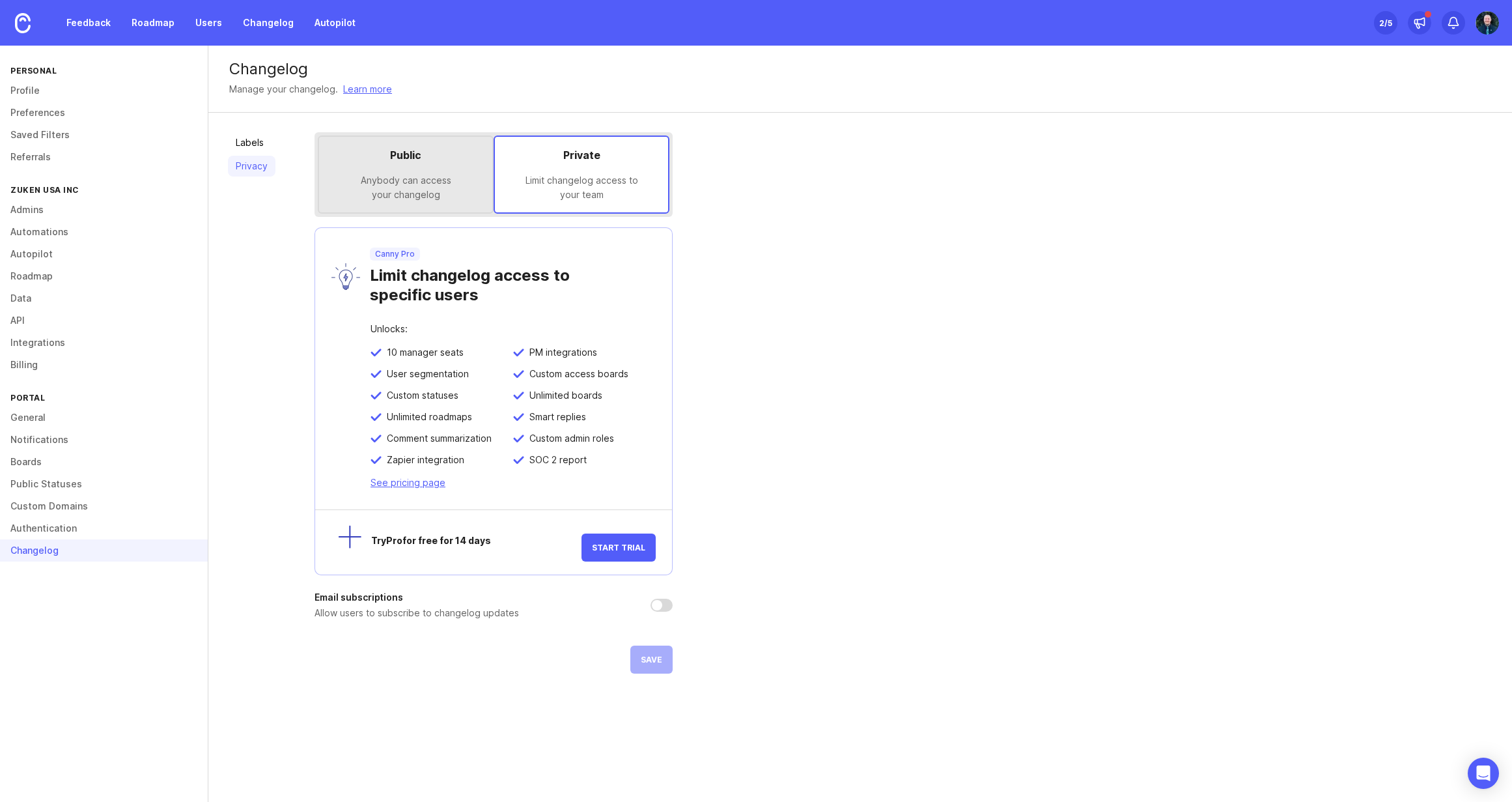
click at [425, 153] on div "Public" at bounding box center [405, 155] width 152 height 16
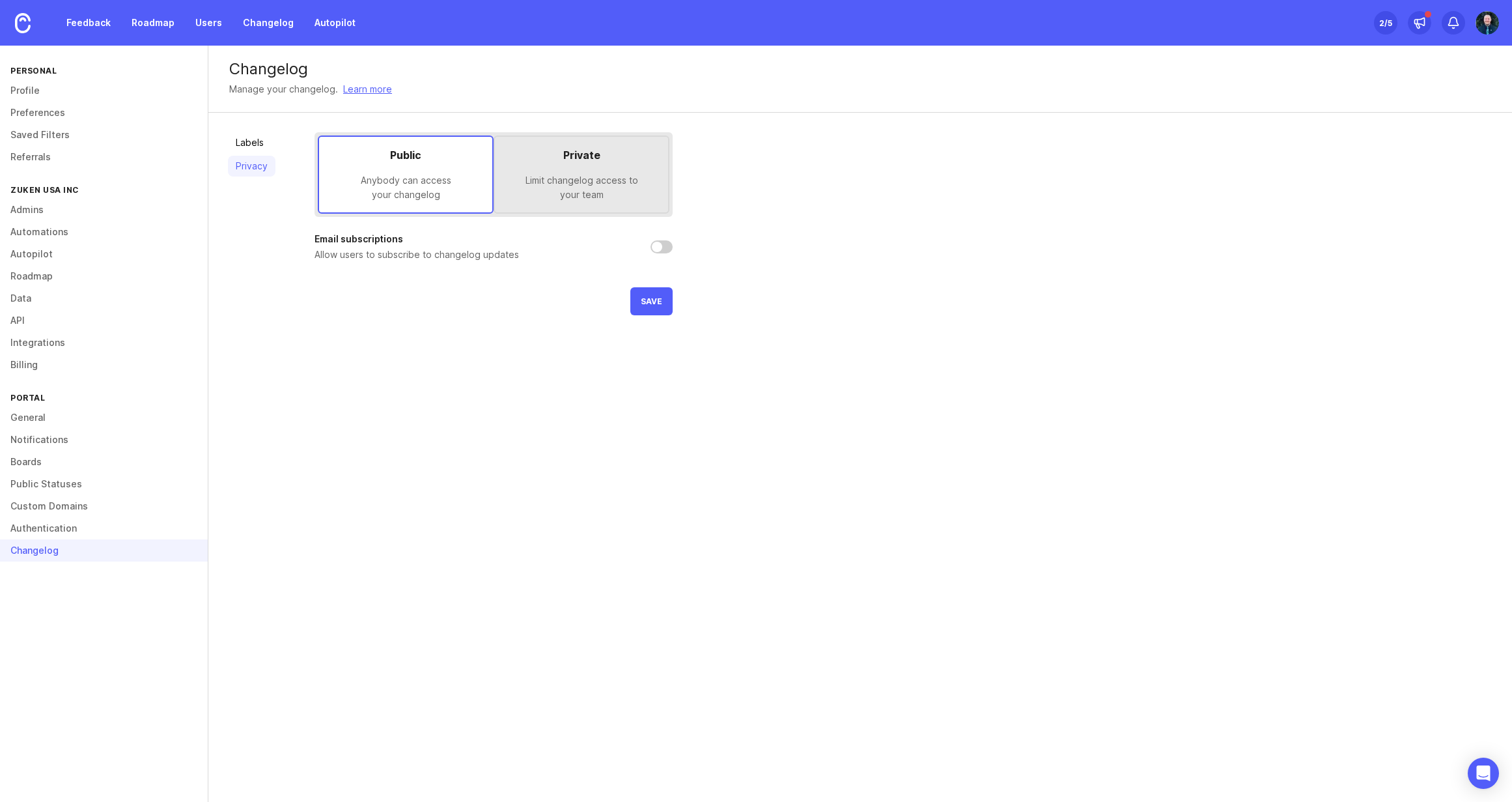
click at [660, 246] on input "checkbox" at bounding box center [661, 246] width 22 height 13
checkbox input "false"
click at [660, 294] on button "Save" at bounding box center [651, 301] width 43 height 28
click at [255, 145] on link "Labels" at bounding box center [251, 142] width 47 height 20
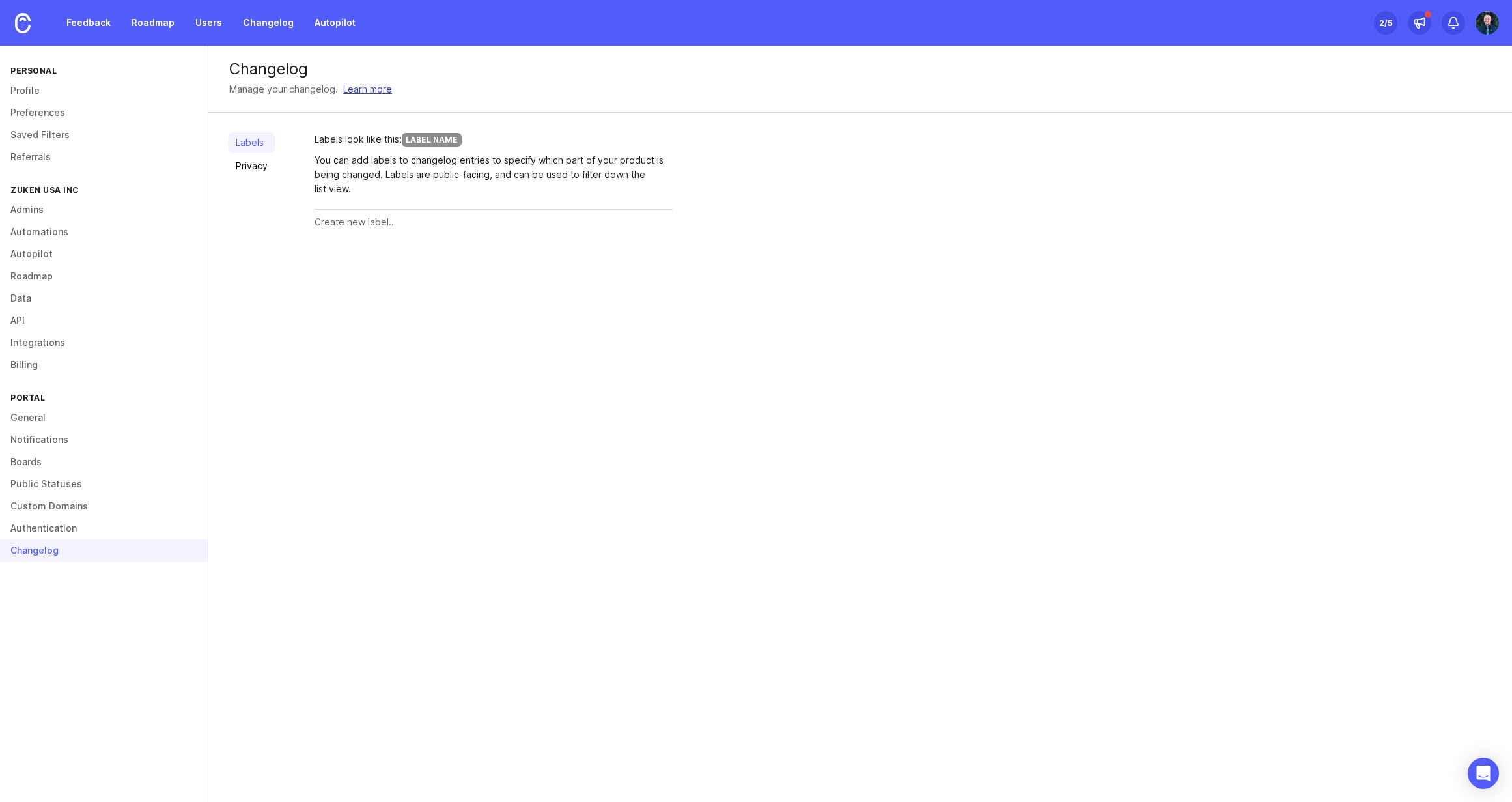
click at [362, 88] on link "Learn more" at bounding box center [367, 89] width 48 height 15
click at [67, 507] on link "Custom Domains" at bounding box center [104, 506] width 207 height 22
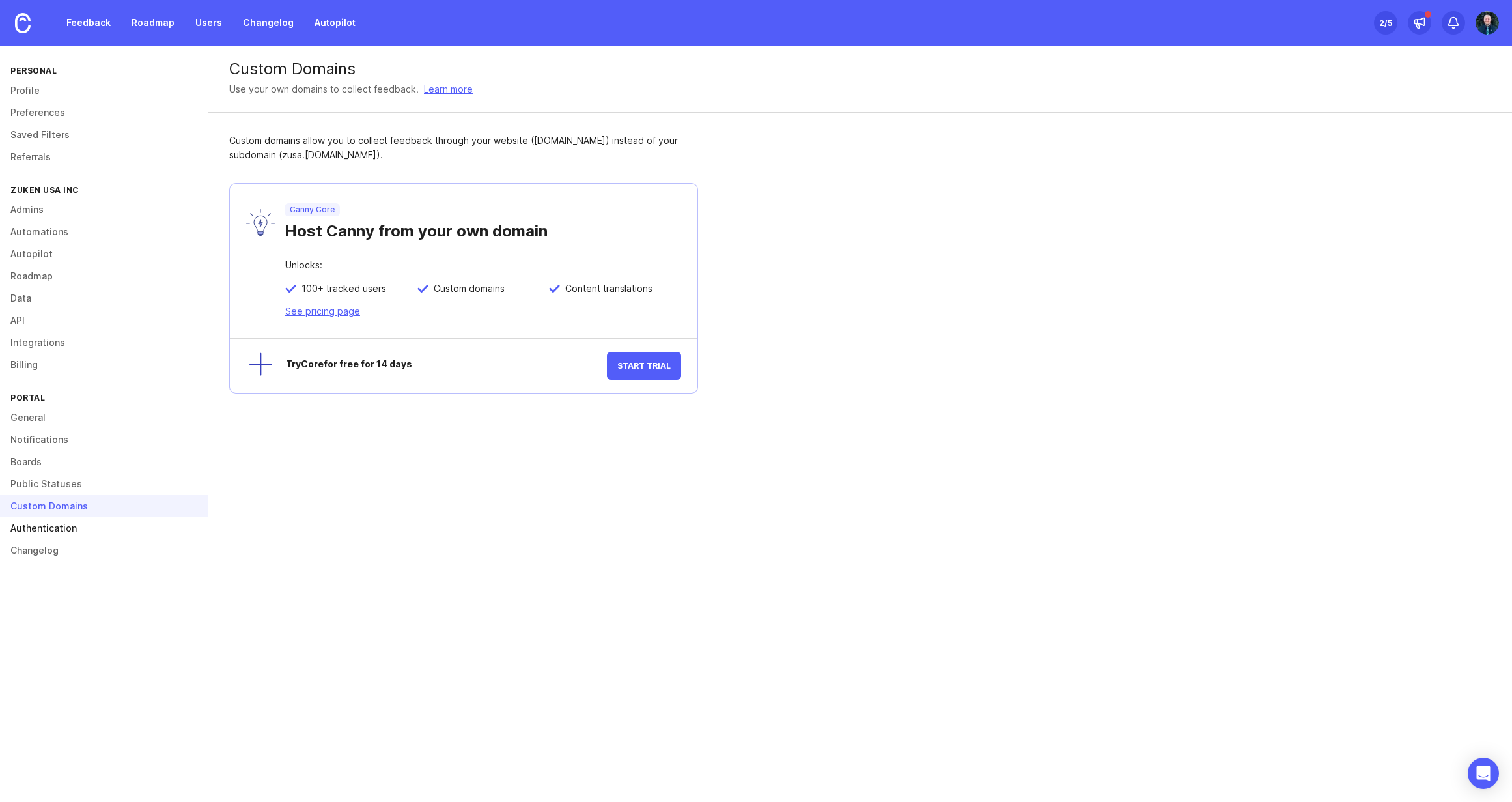
click at [52, 525] on link "Authentication" at bounding box center [104, 528] width 207 height 22
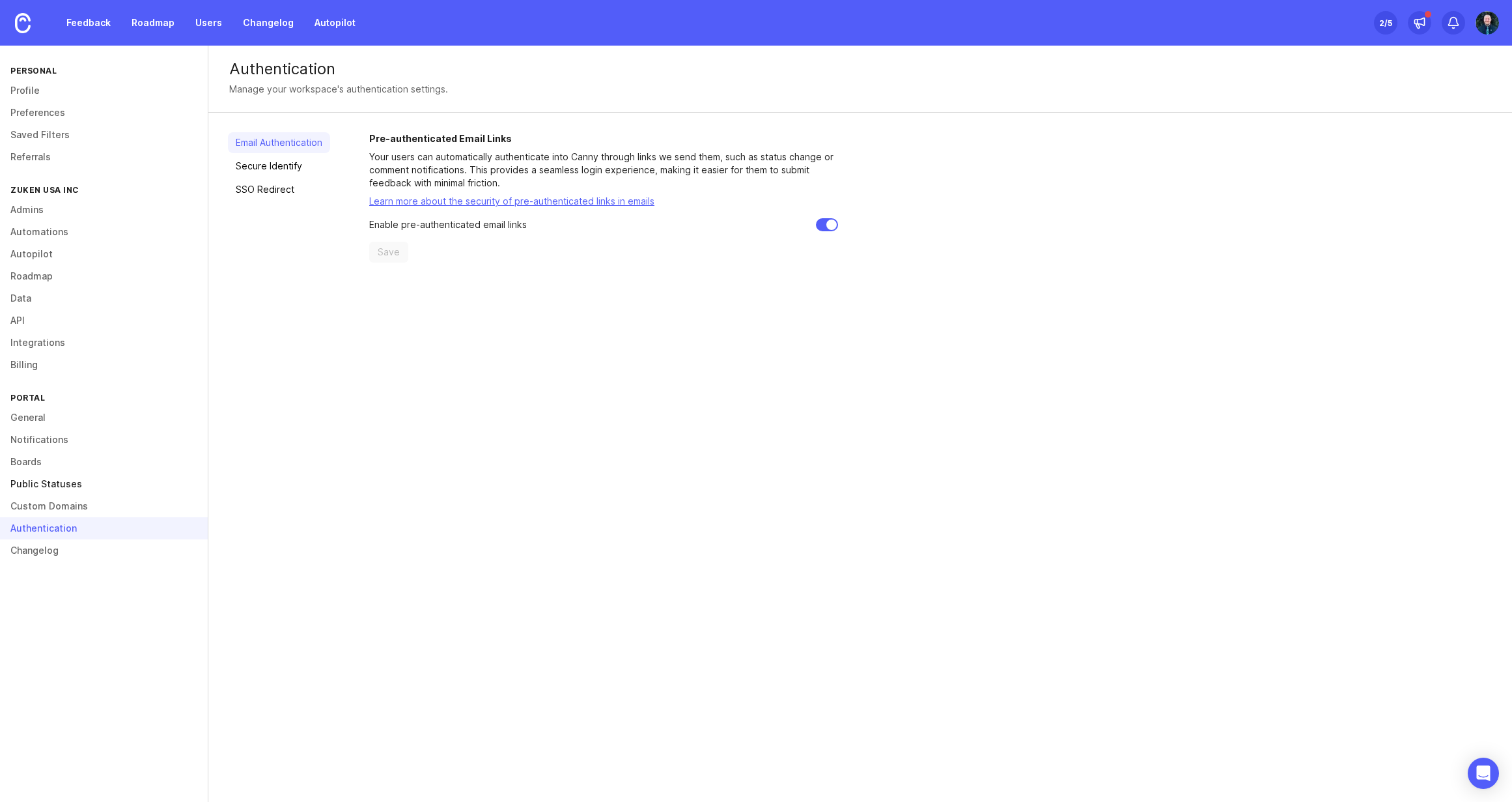
click at [37, 486] on link "Public Statuses" at bounding box center [104, 484] width 207 height 22
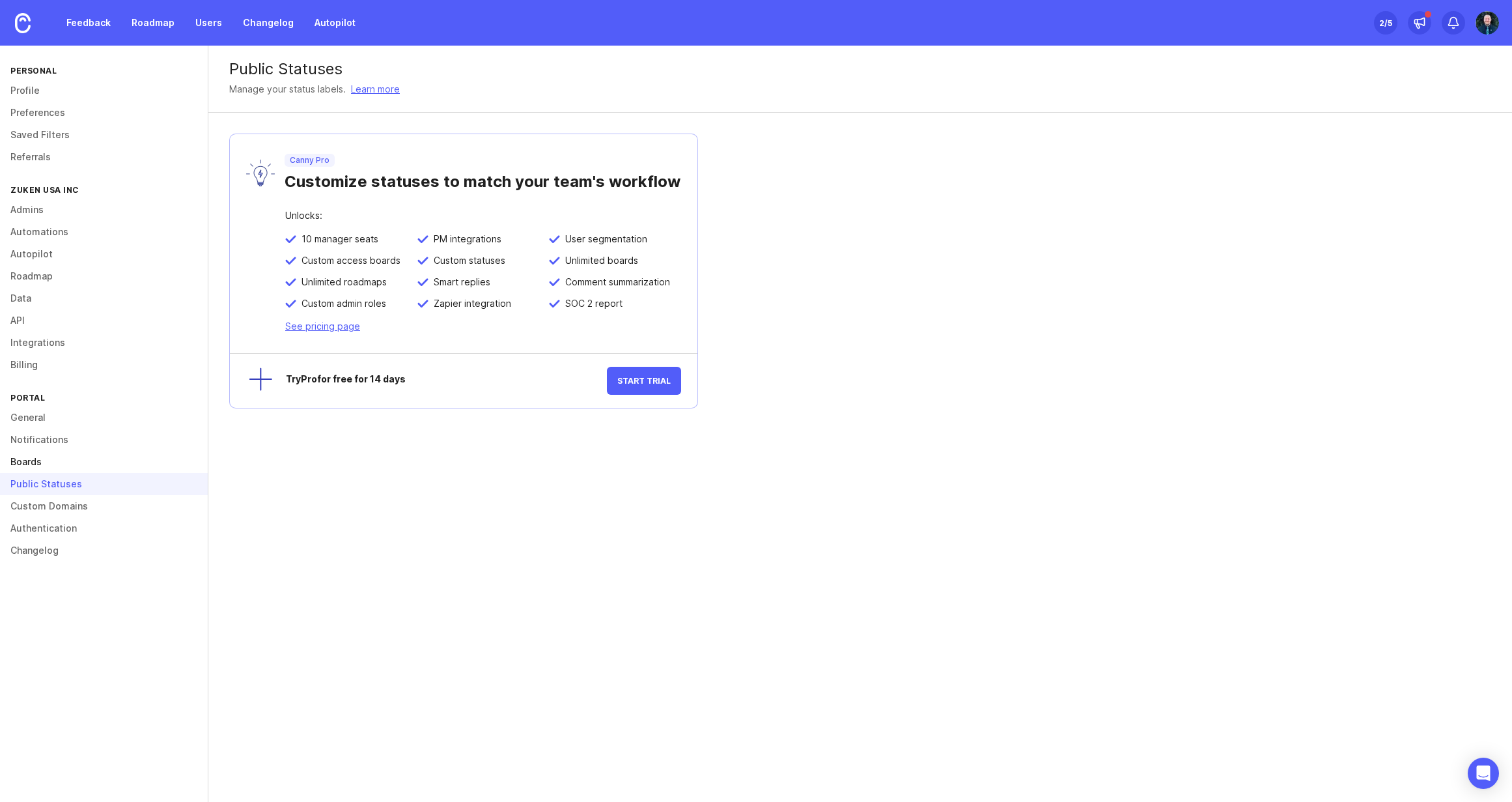
click at [37, 465] on link "Boards" at bounding box center [104, 462] width 207 height 22
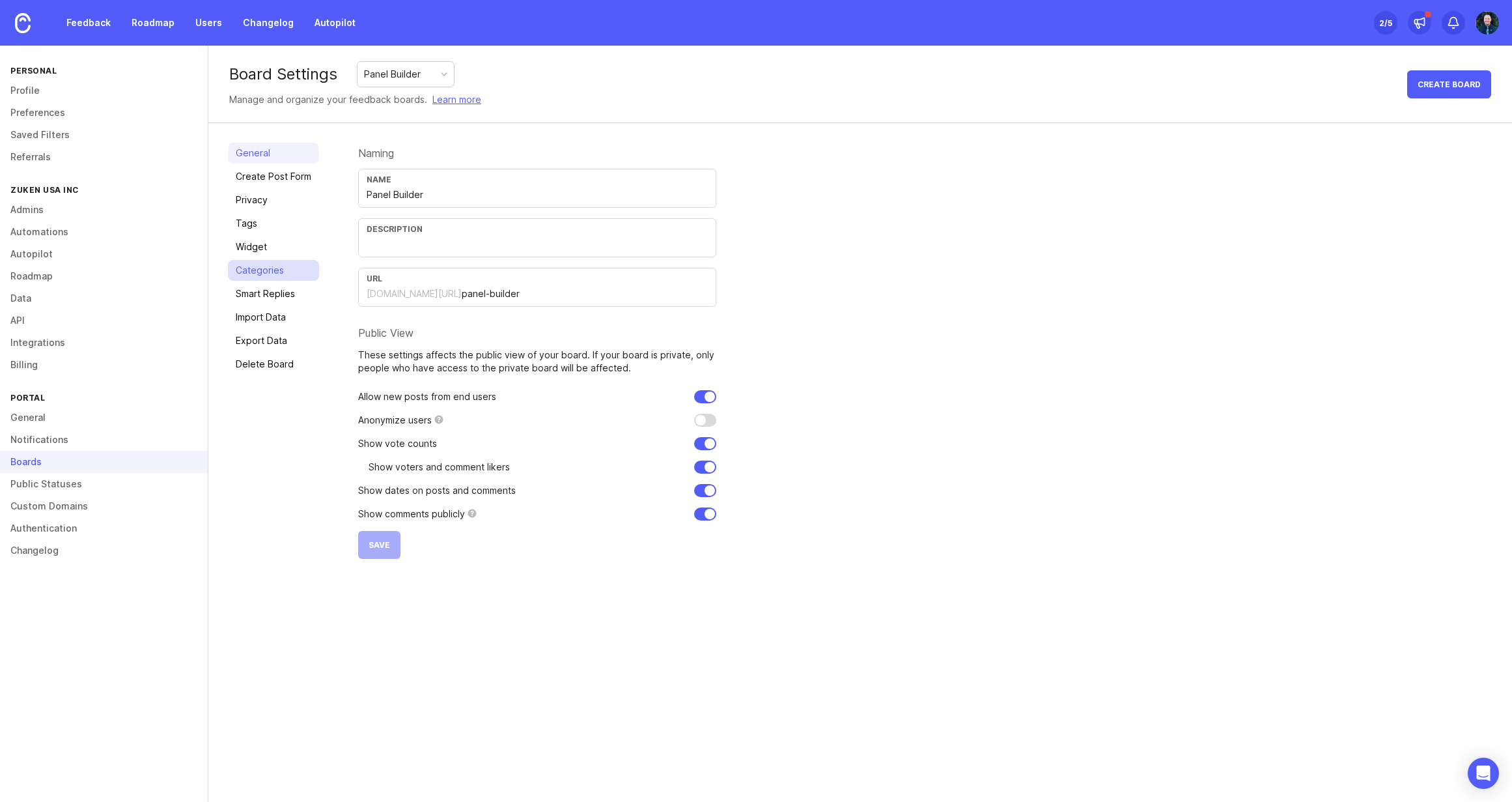
click at [261, 278] on link "Categories" at bounding box center [273, 270] width 91 height 20
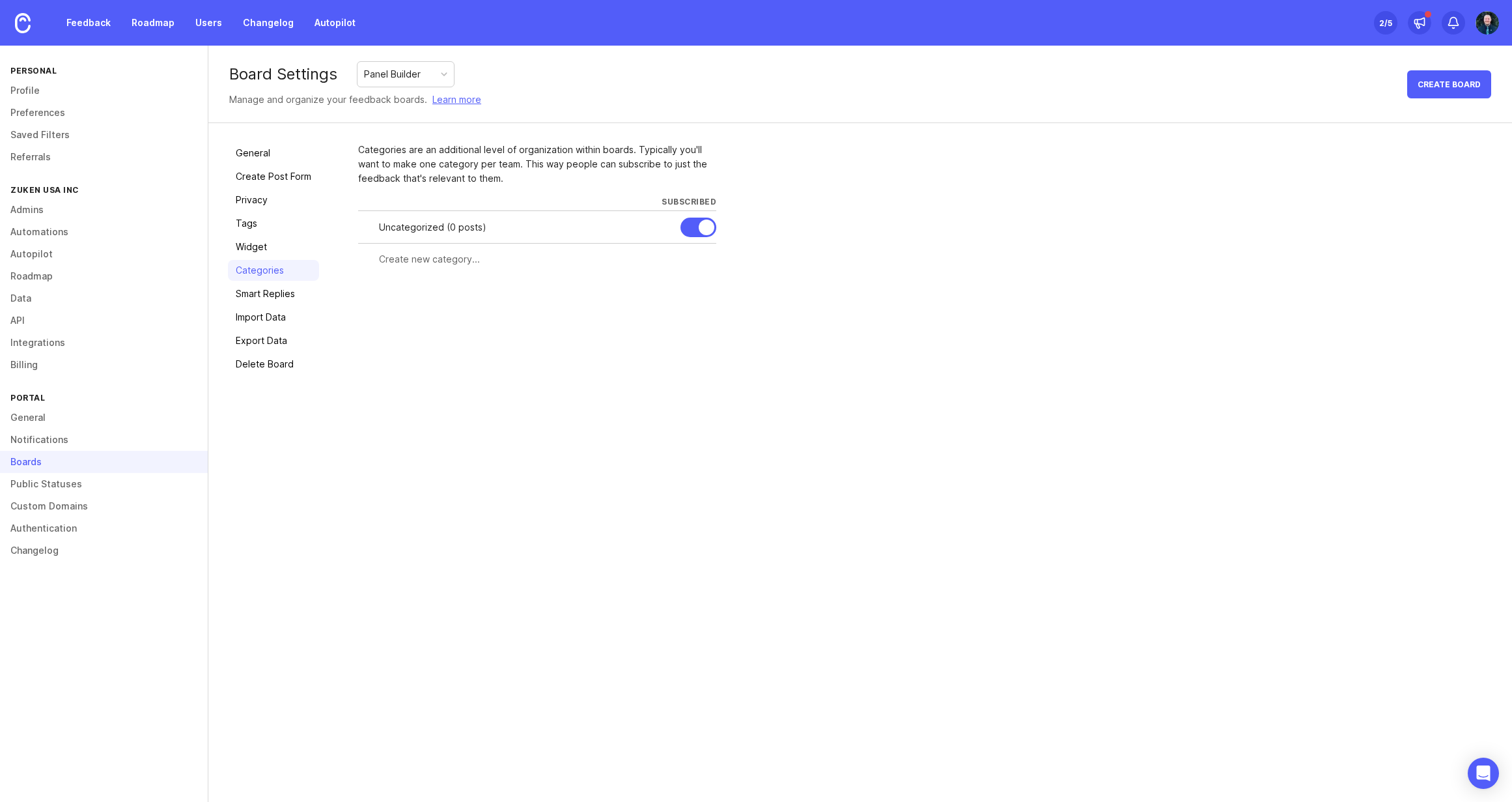
click at [440, 269] on div at bounding box center [538, 260] width 359 height 25
type input "Wiring Task Manager"
click at [694, 283] on span "Create" at bounding box center [691, 283] width 33 height 10
click at [694, 229] on div at bounding box center [698, 227] width 36 height 19
click at [427, 297] on input "text" at bounding box center [487, 292] width 215 height 15
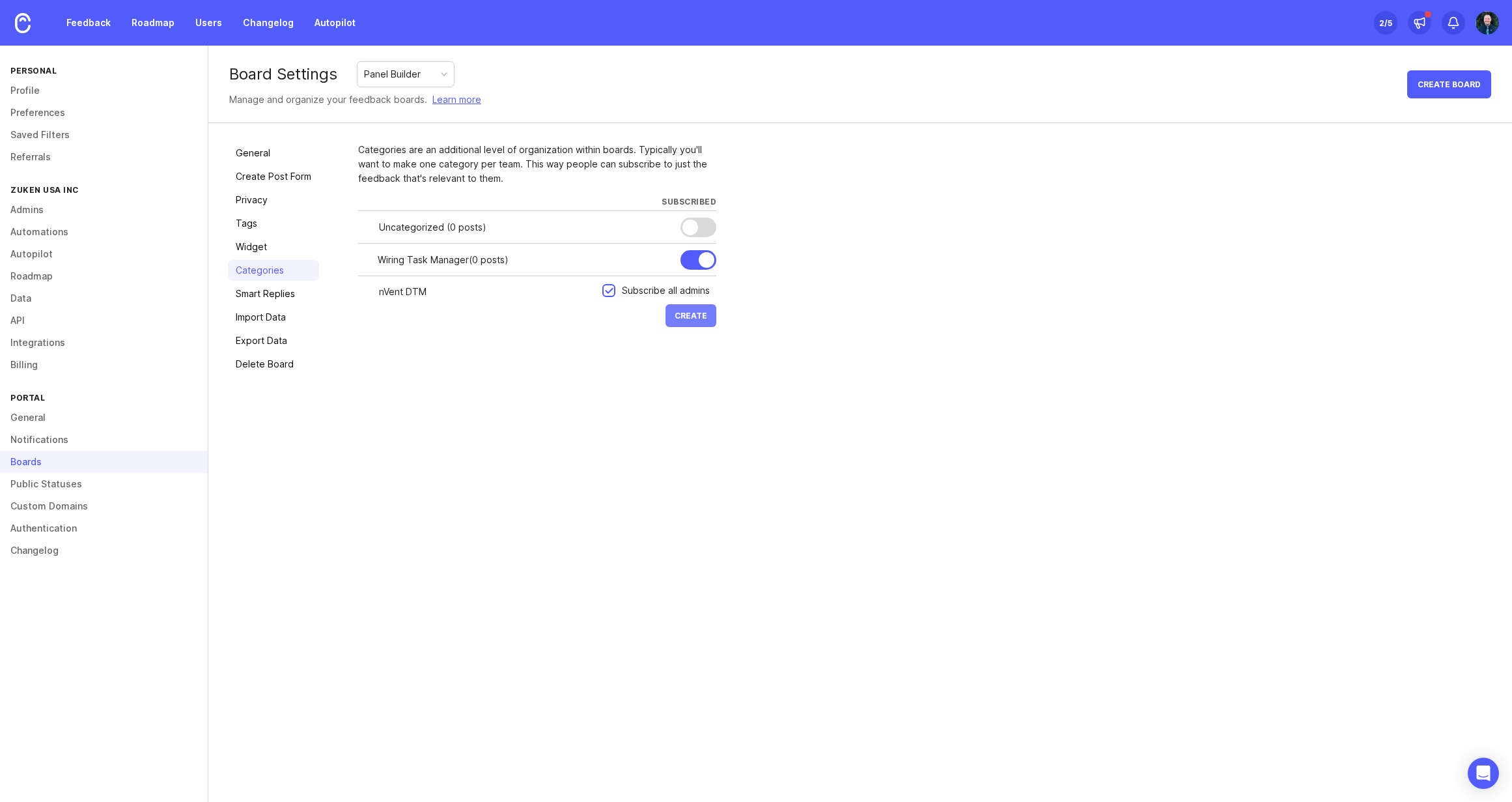
type input "nVent DTM"
click at [687, 320] on span "Create" at bounding box center [691, 315] width 33 height 10
click at [475, 329] on input "text" at bounding box center [487, 324] width 215 height 15
type input "Assembly Task Manager"
click at [692, 344] on span "Create" at bounding box center [691, 348] width 33 height 10
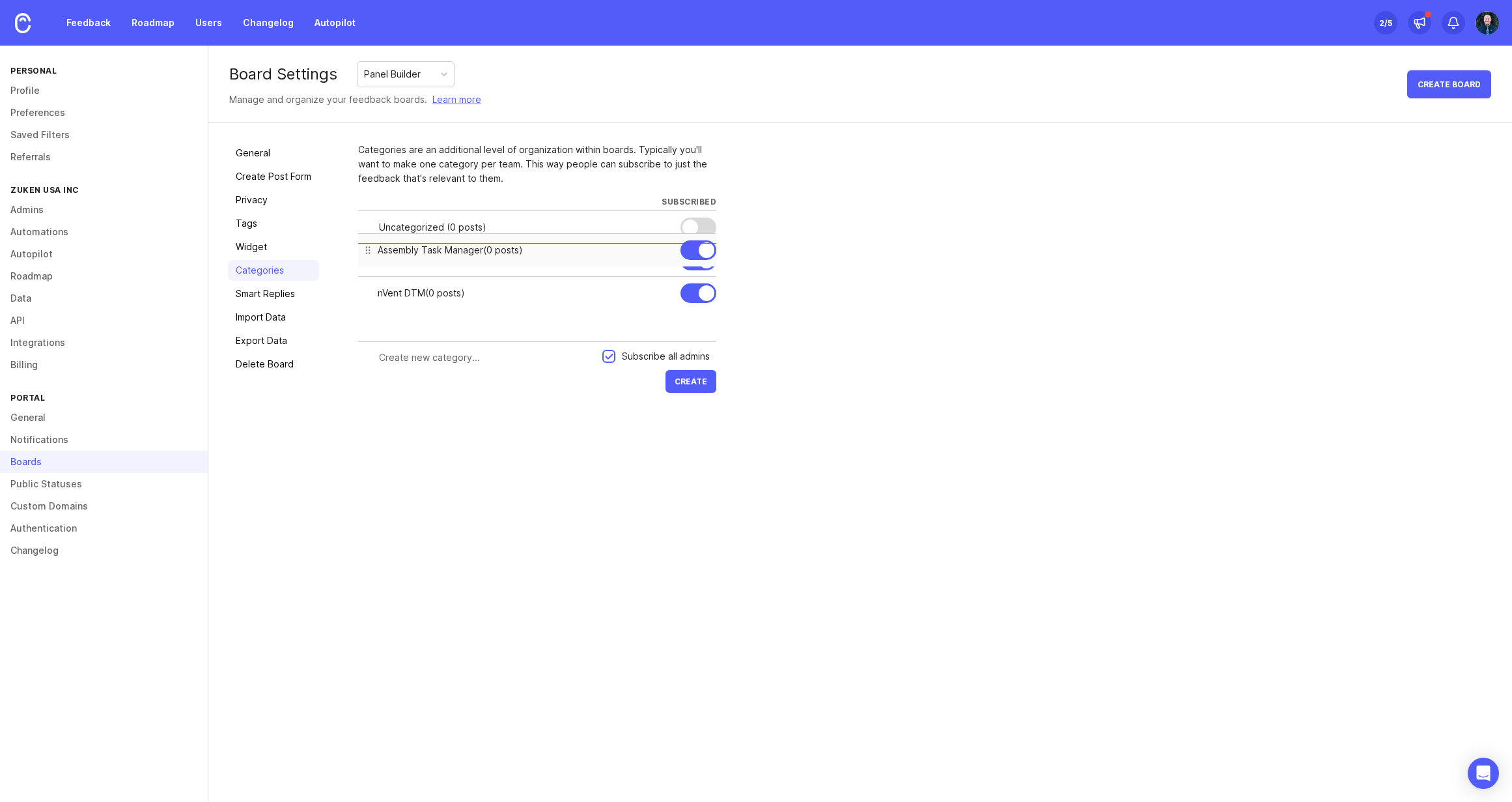
drag, startPoint x: 372, startPoint y: 323, endPoint x: 365, endPoint y: 249, distance: 74.3
click at [365, 249] on div at bounding box center [368, 250] width 33 height 33
drag, startPoint x: 365, startPoint y: 327, endPoint x: 367, endPoint y: 258, distance: 69.0
click at [367, 258] on div at bounding box center [368, 257] width 33 height 33
drag, startPoint x: 363, startPoint y: 329, endPoint x: 365, endPoint y: 297, distance: 32.1
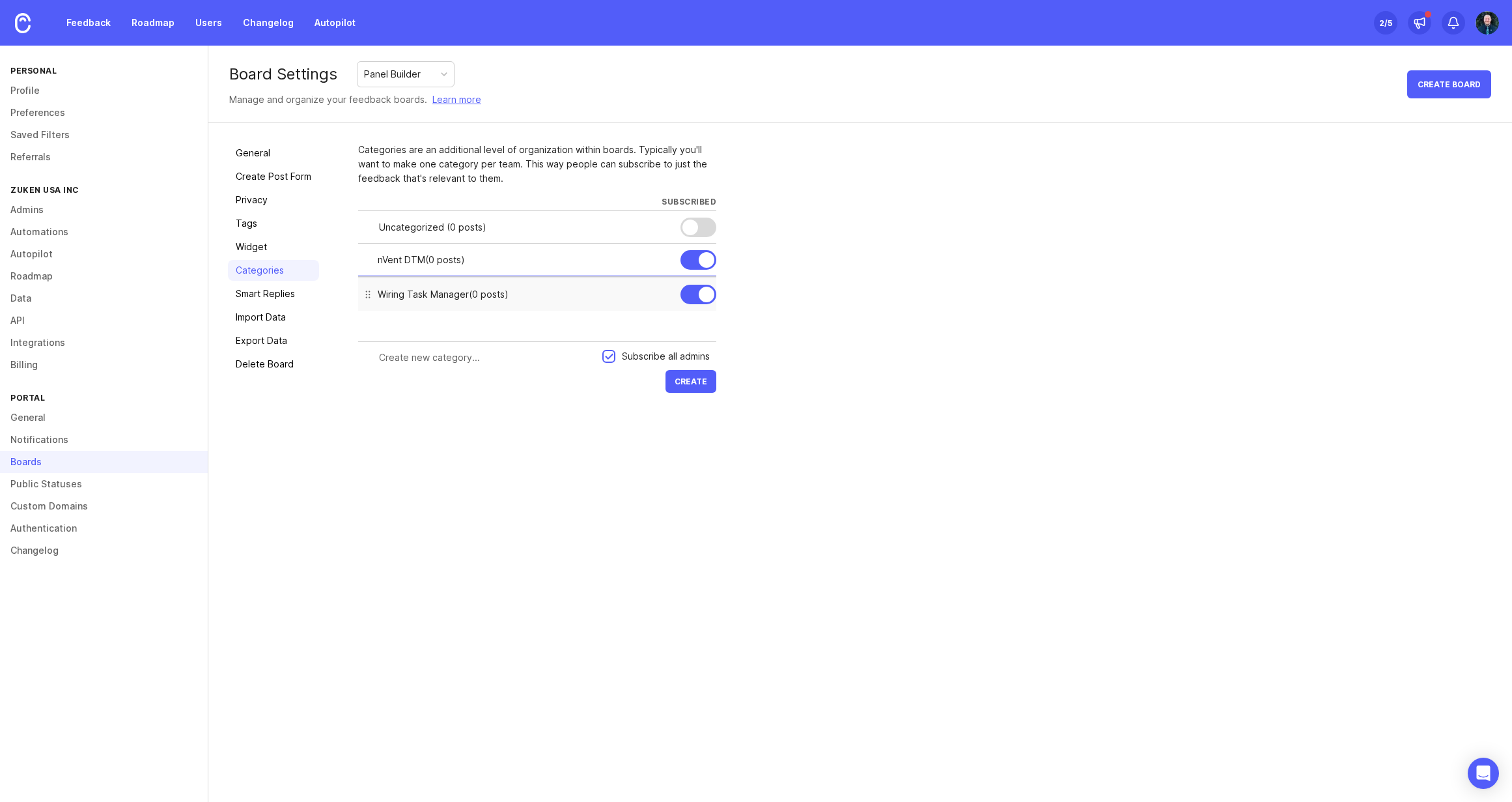
click at [365, 297] on div at bounding box center [368, 295] width 33 height 33
click at [279, 292] on link "Smart Replies" at bounding box center [273, 293] width 91 height 20
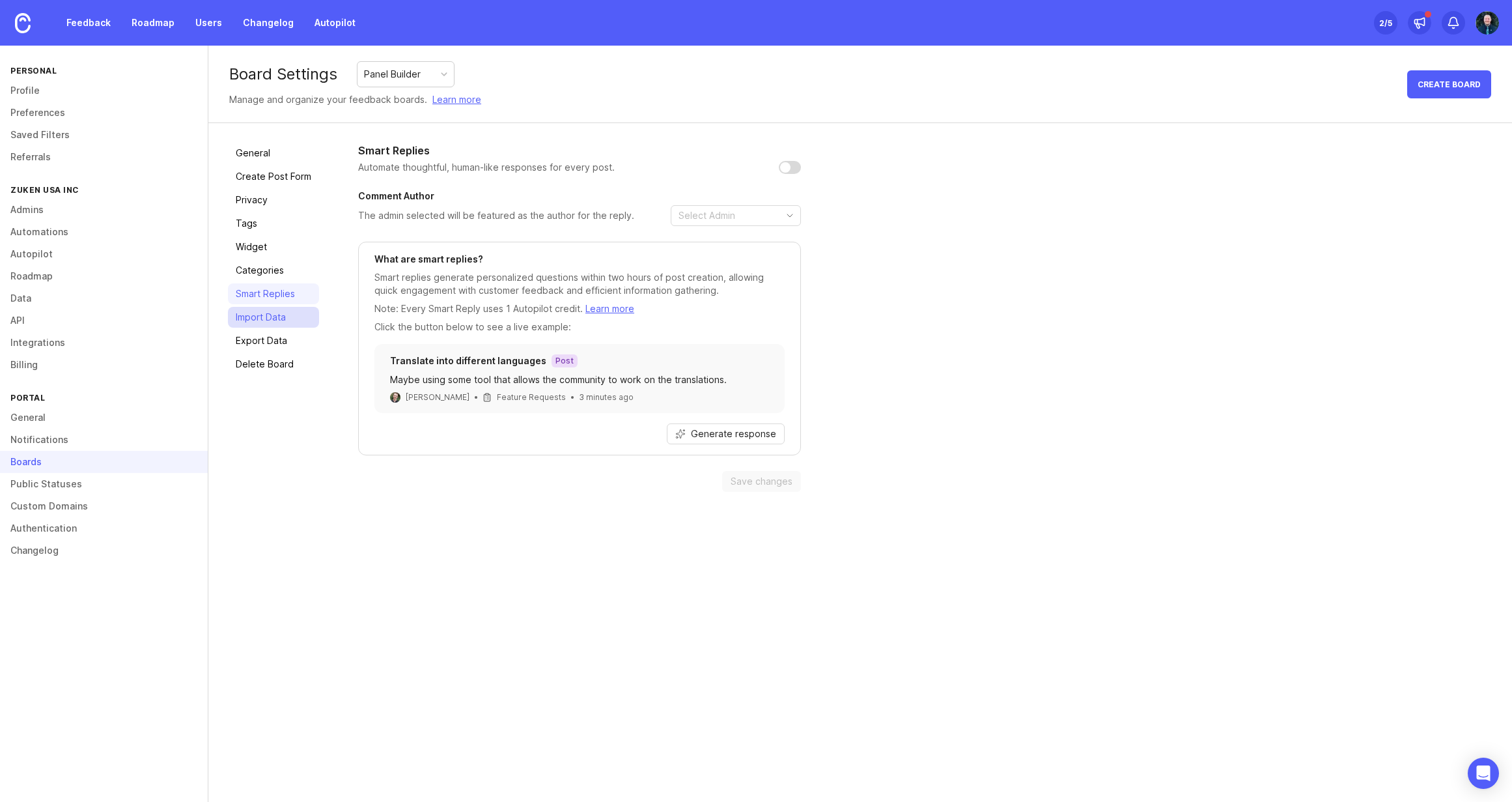
click at [272, 319] on link "Import Data" at bounding box center [273, 316] width 91 height 20
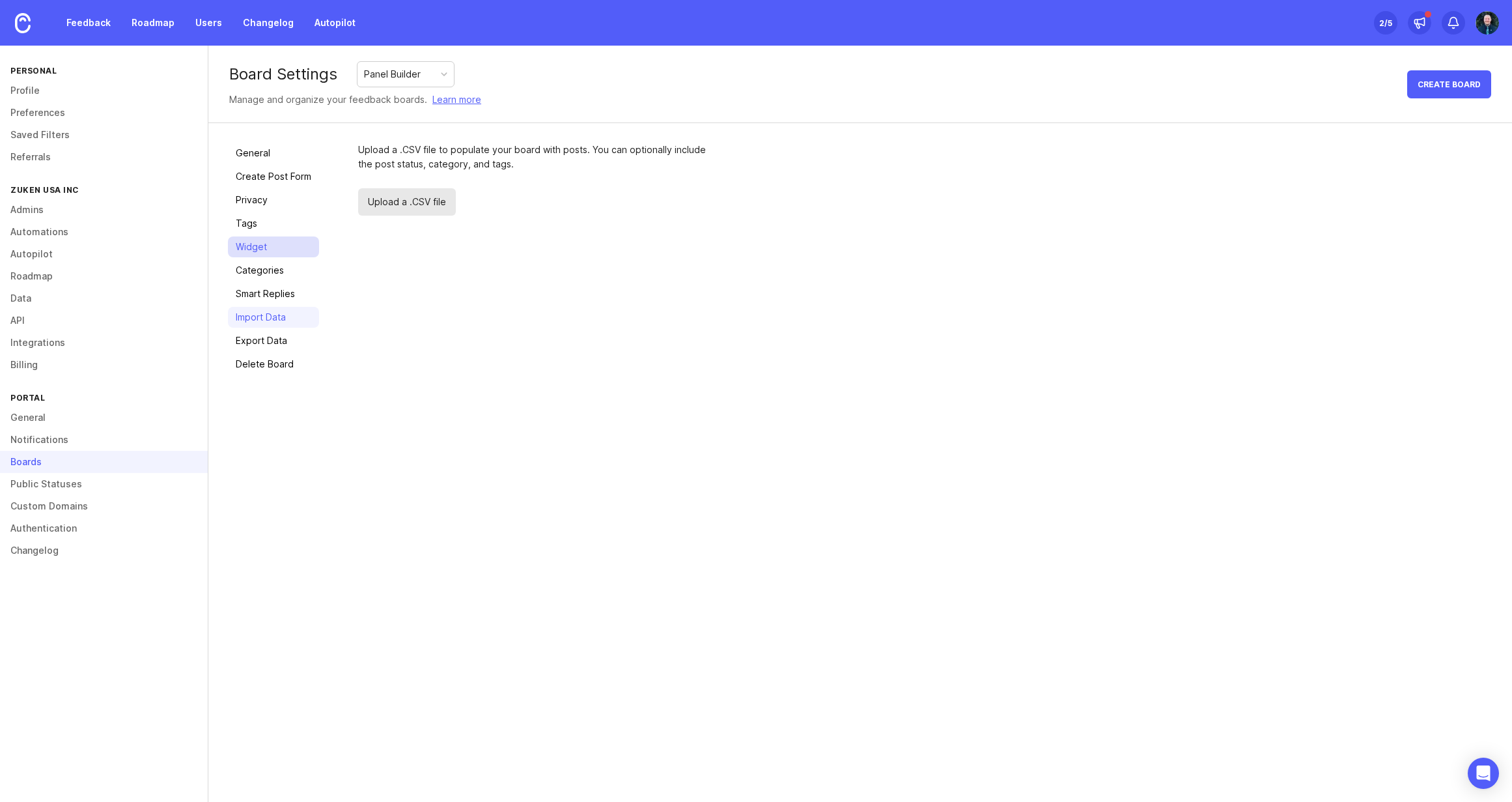
click at [261, 243] on link "Widget" at bounding box center [273, 246] width 91 height 20
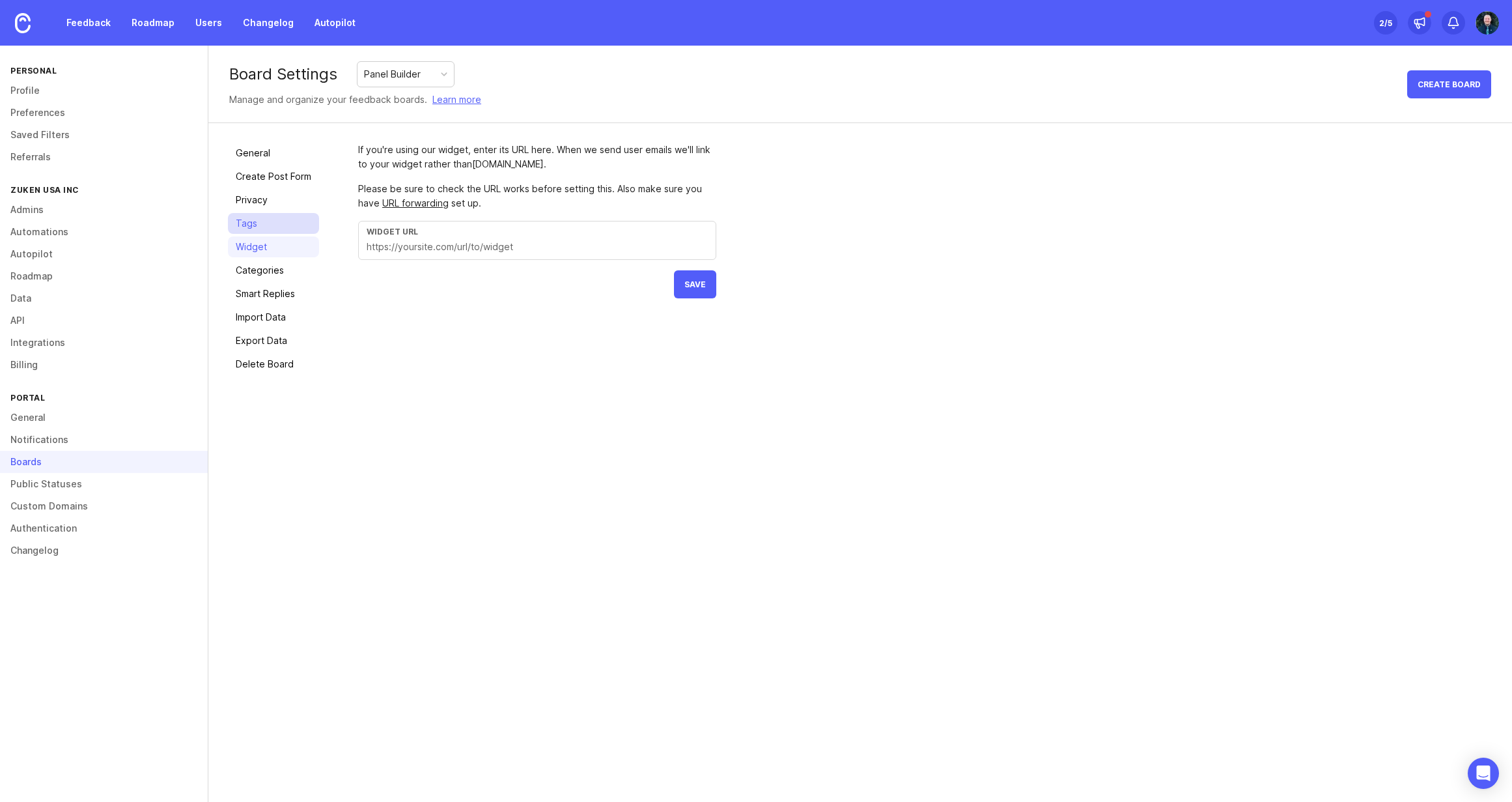
click at [259, 221] on link "Tags" at bounding box center [273, 223] width 91 height 20
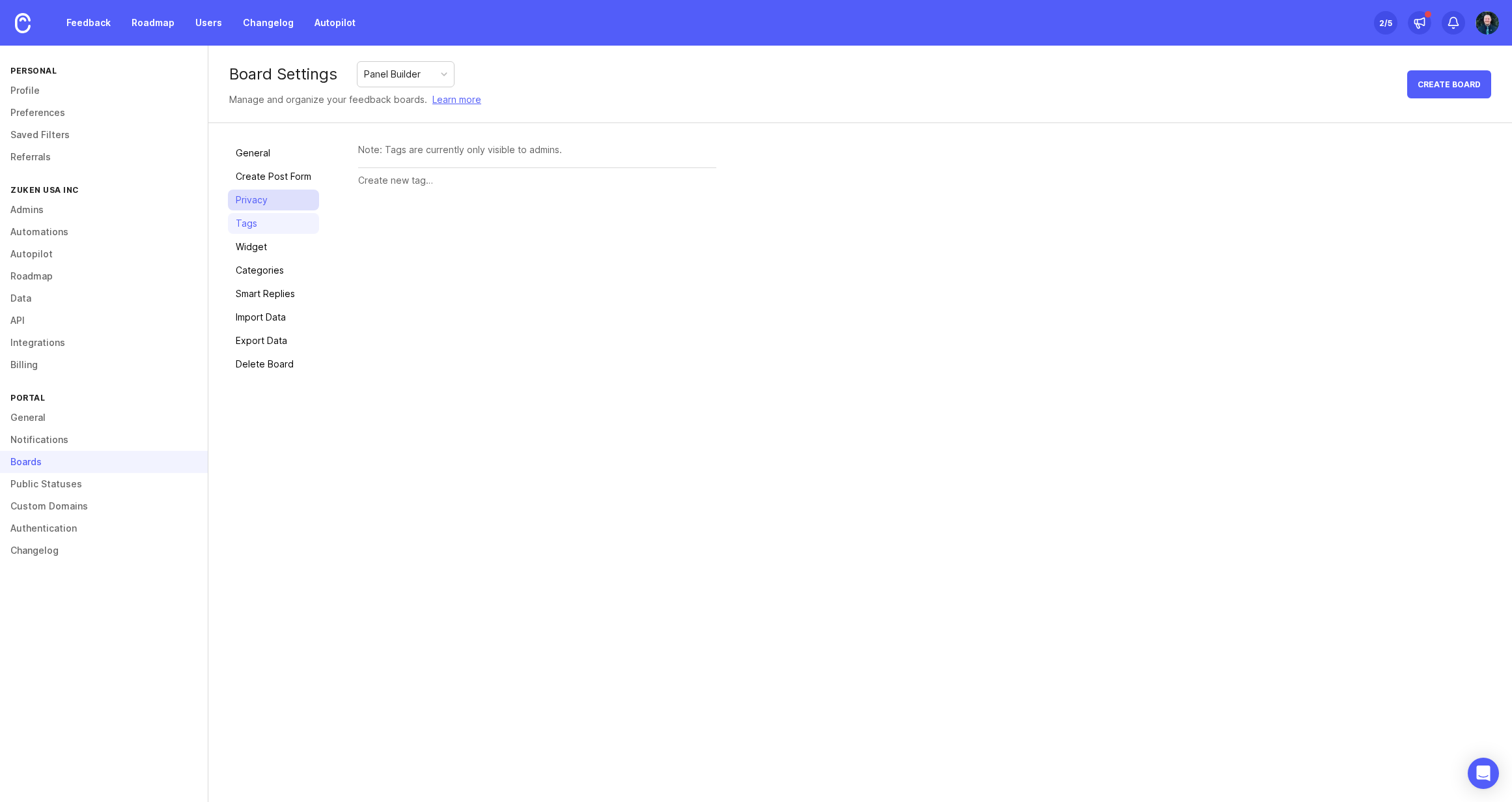
click at [259, 199] on link "Privacy" at bounding box center [273, 200] width 91 height 20
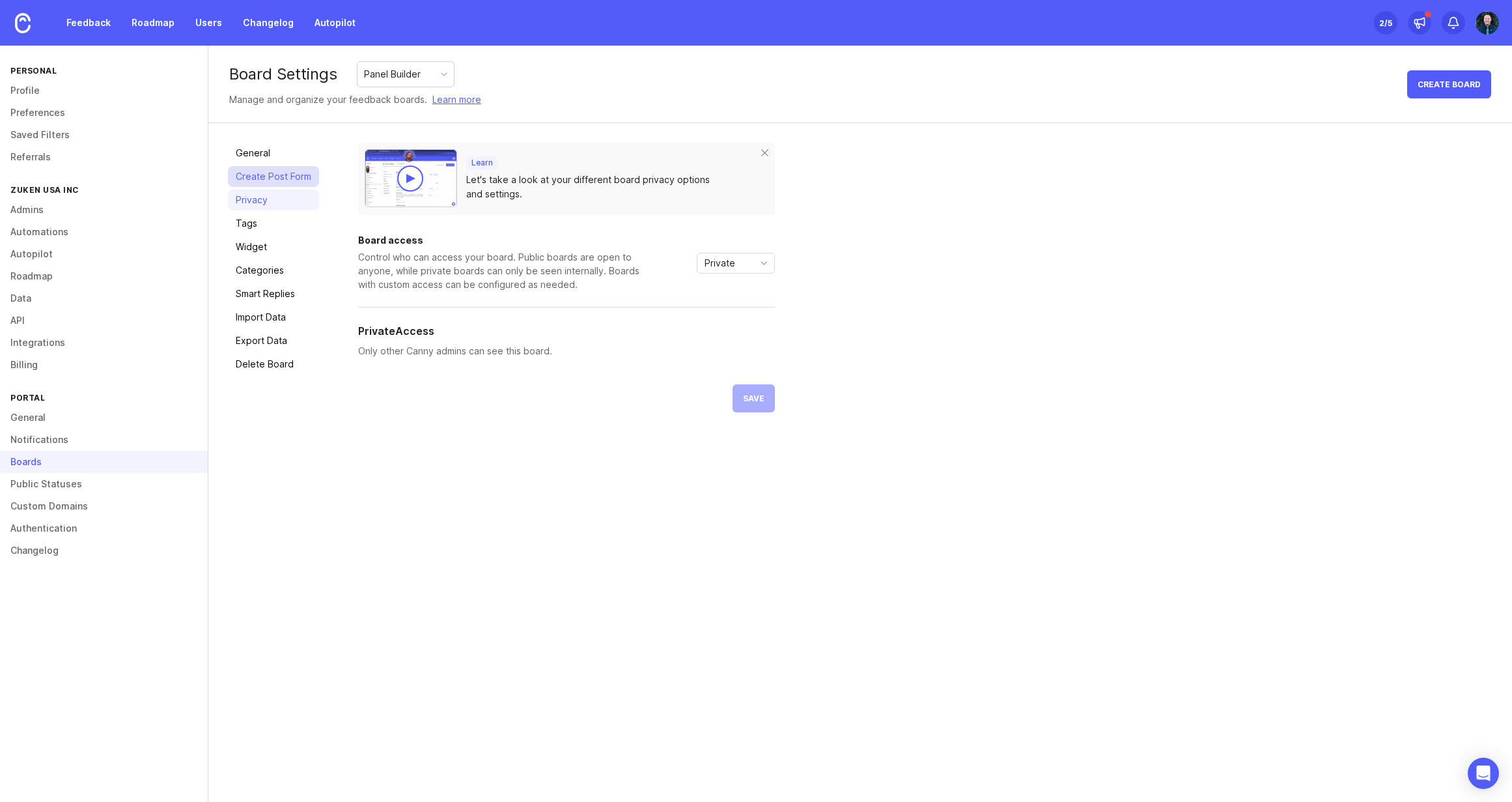
click at [266, 177] on link "Create Post Form" at bounding box center [273, 176] width 91 height 20
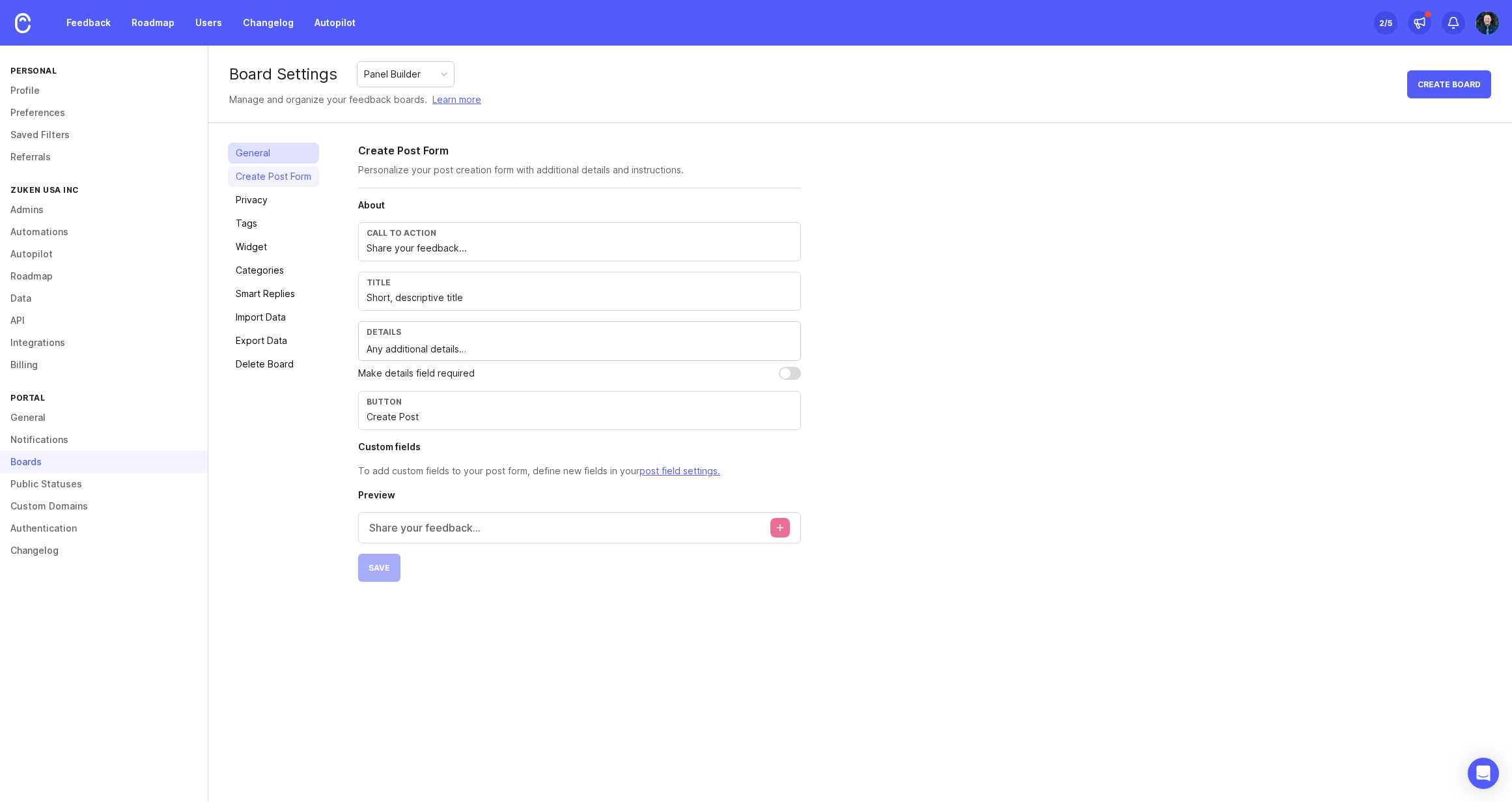
click at [261, 150] on link "General" at bounding box center [273, 152] width 91 height 20
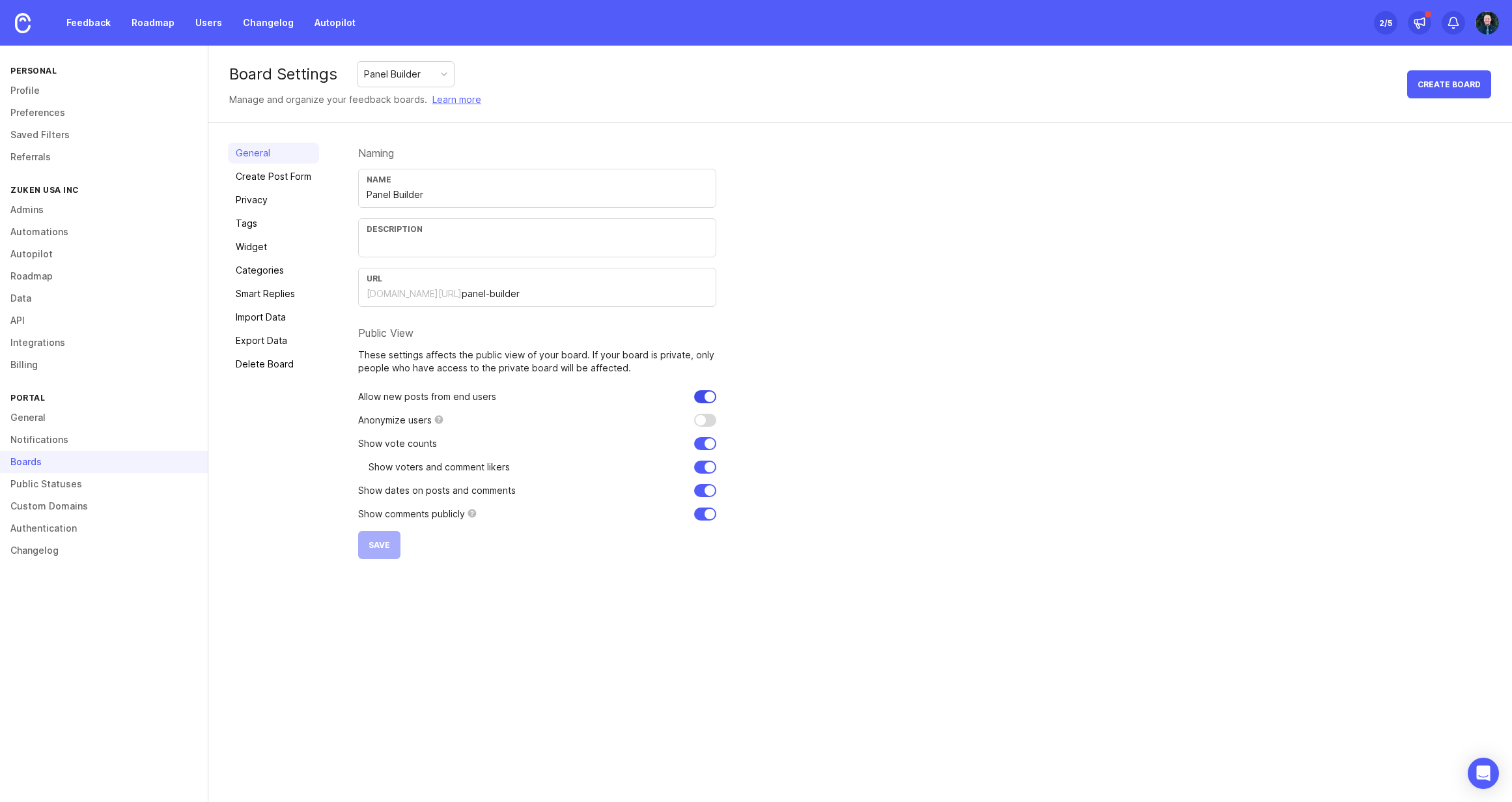
click at [709, 396] on input "checkbox" at bounding box center [705, 396] width 22 height 13
checkbox input "true"
click at [707, 417] on input "checkbox" at bounding box center [705, 420] width 22 height 13
checkbox input "false"
click at [706, 444] on input "checkbox" at bounding box center [705, 443] width 22 height 13
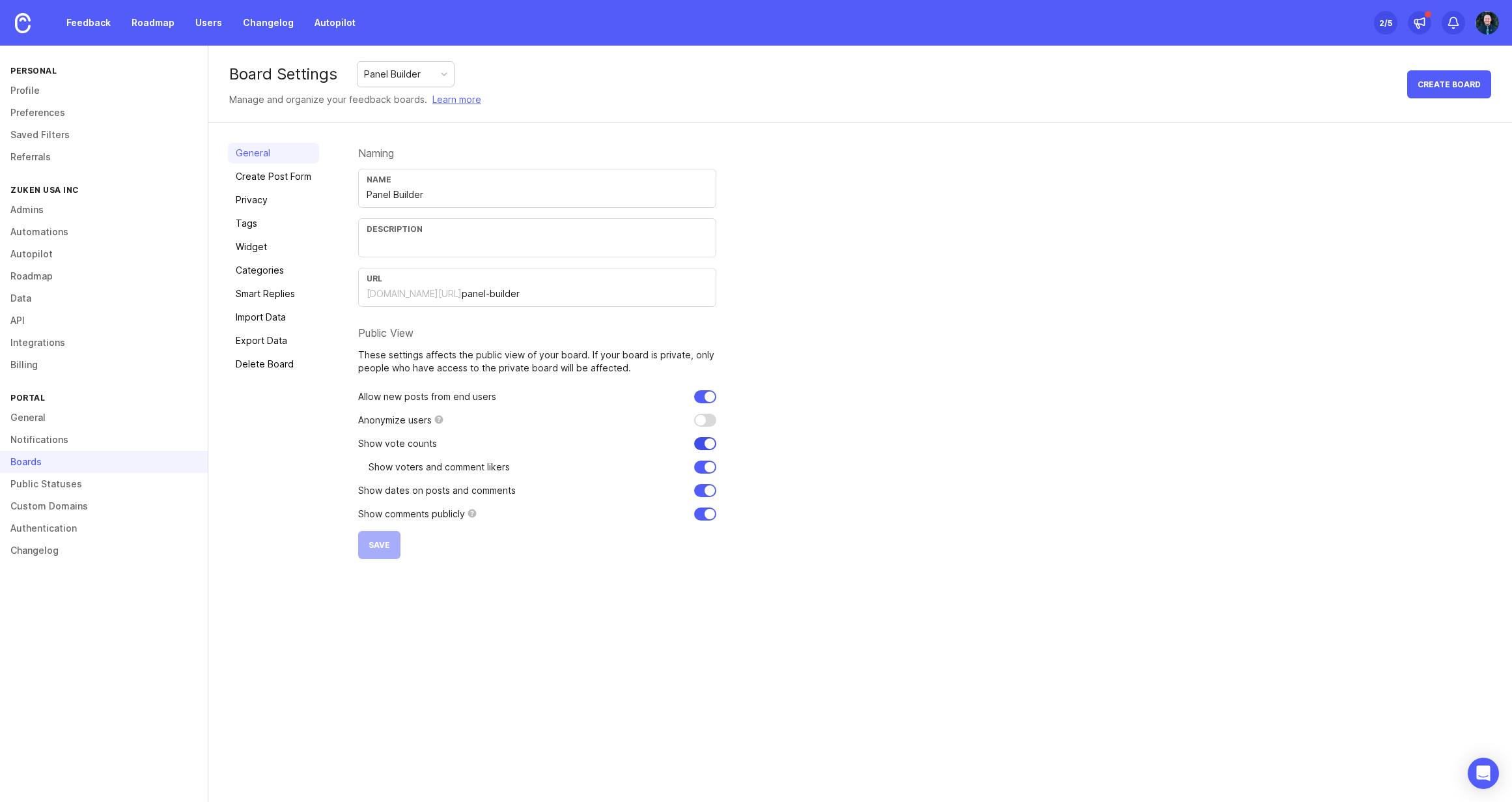
checkbox input "true"
click at [708, 468] on input "checkbox" at bounding box center [705, 466] width 22 height 13
checkbox input "false"
click at [708, 488] on input "checkbox" at bounding box center [705, 490] width 22 height 13
checkbox input "false"
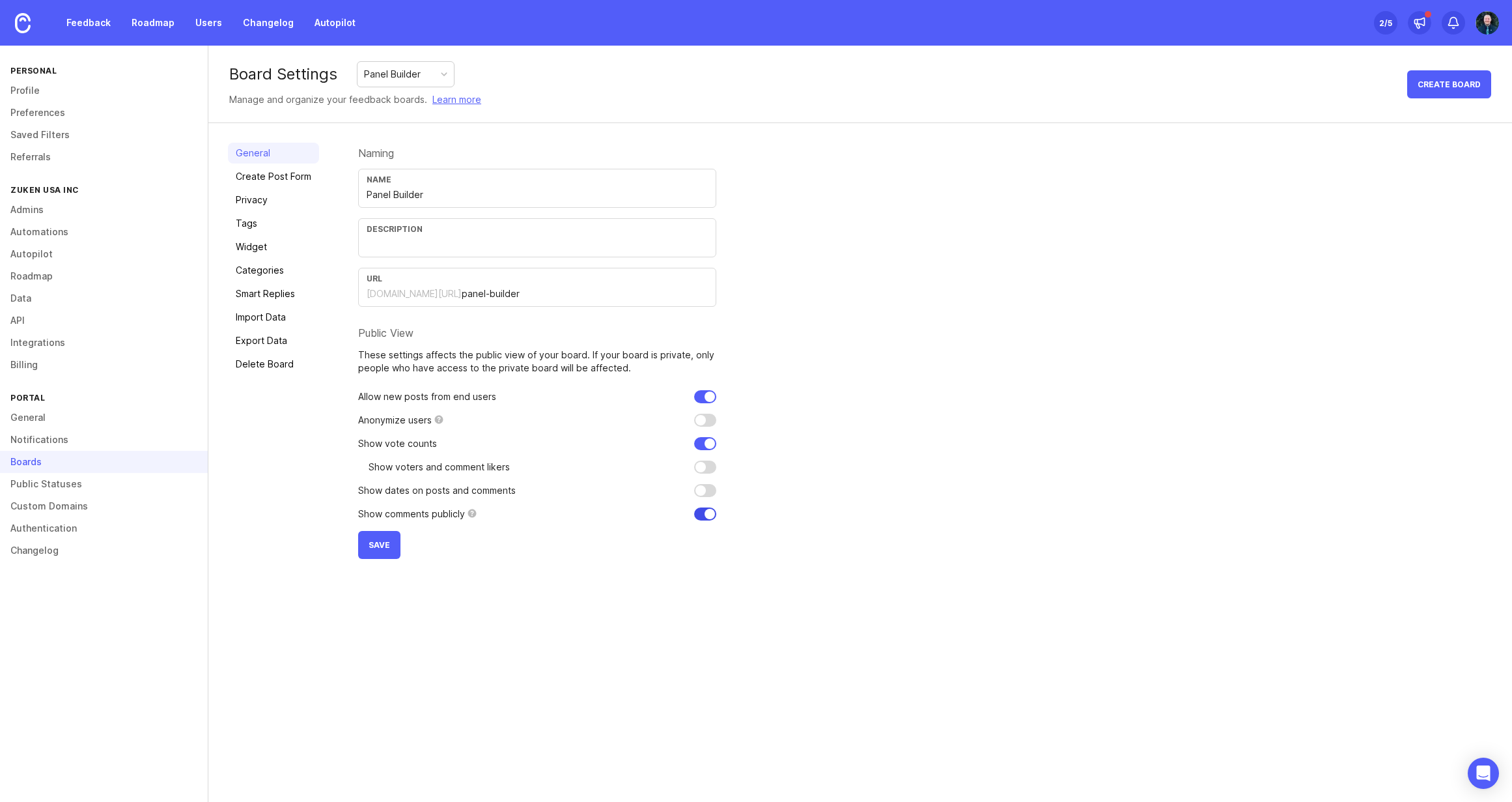
click at [711, 518] on input "checkbox" at bounding box center [705, 513] width 22 height 13
checkbox input "true"
click at [704, 489] on input "checkbox" at bounding box center [705, 490] width 22 height 13
checkbox input "true"
click at [370, 539] on button "Save" at bounding box center [380, 545] width 43 height 28
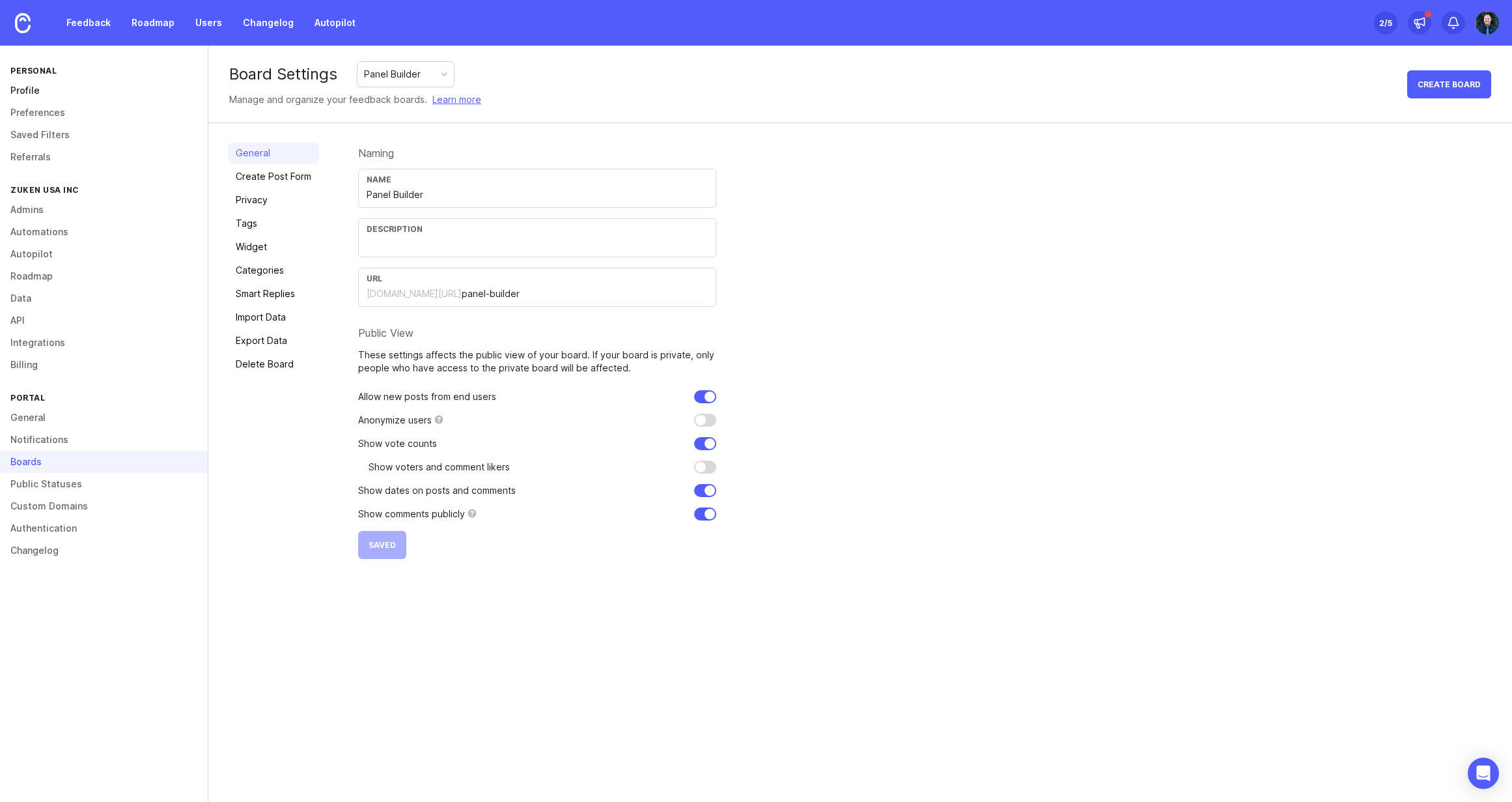
click at [46, 82] on link "Profile" at bounding box center [104, 90] width 207 height 22
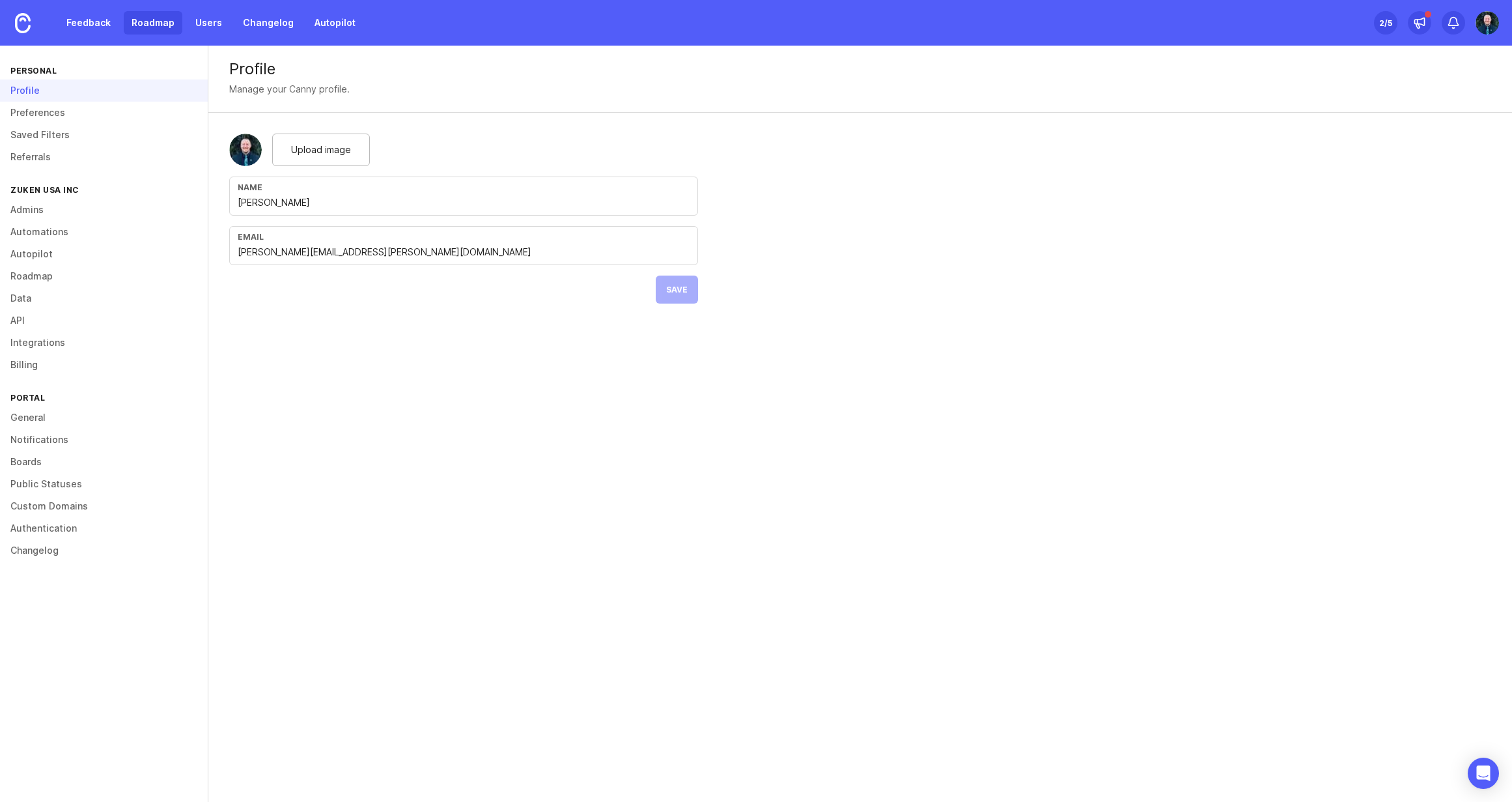
click at [141, 20] on link "Roadmap" at bounding box center [153, 22] width 58 height 23
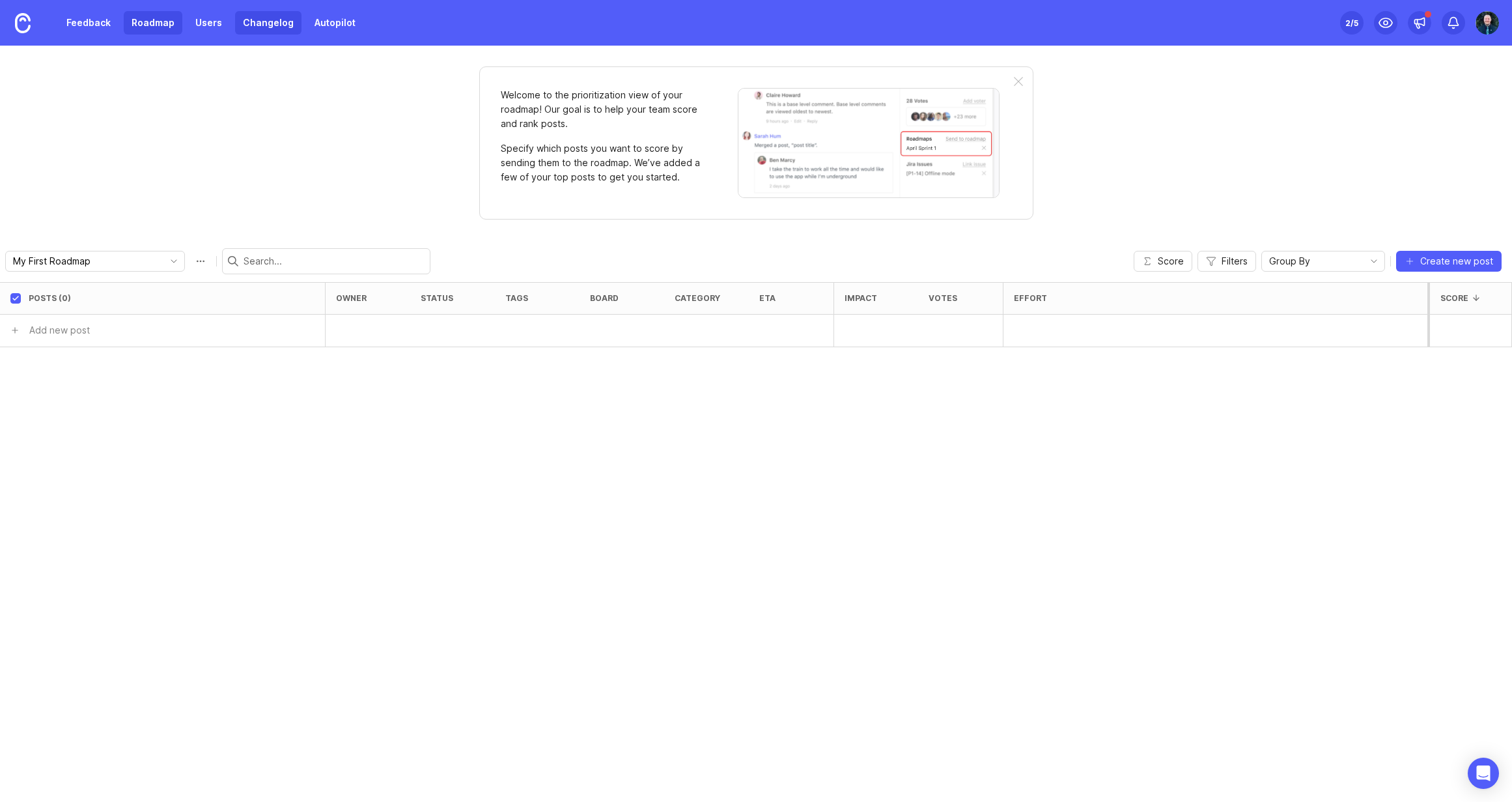
click at [273, 26] on link "Changelog" at bounding box center [268, 22] width 67 height 23
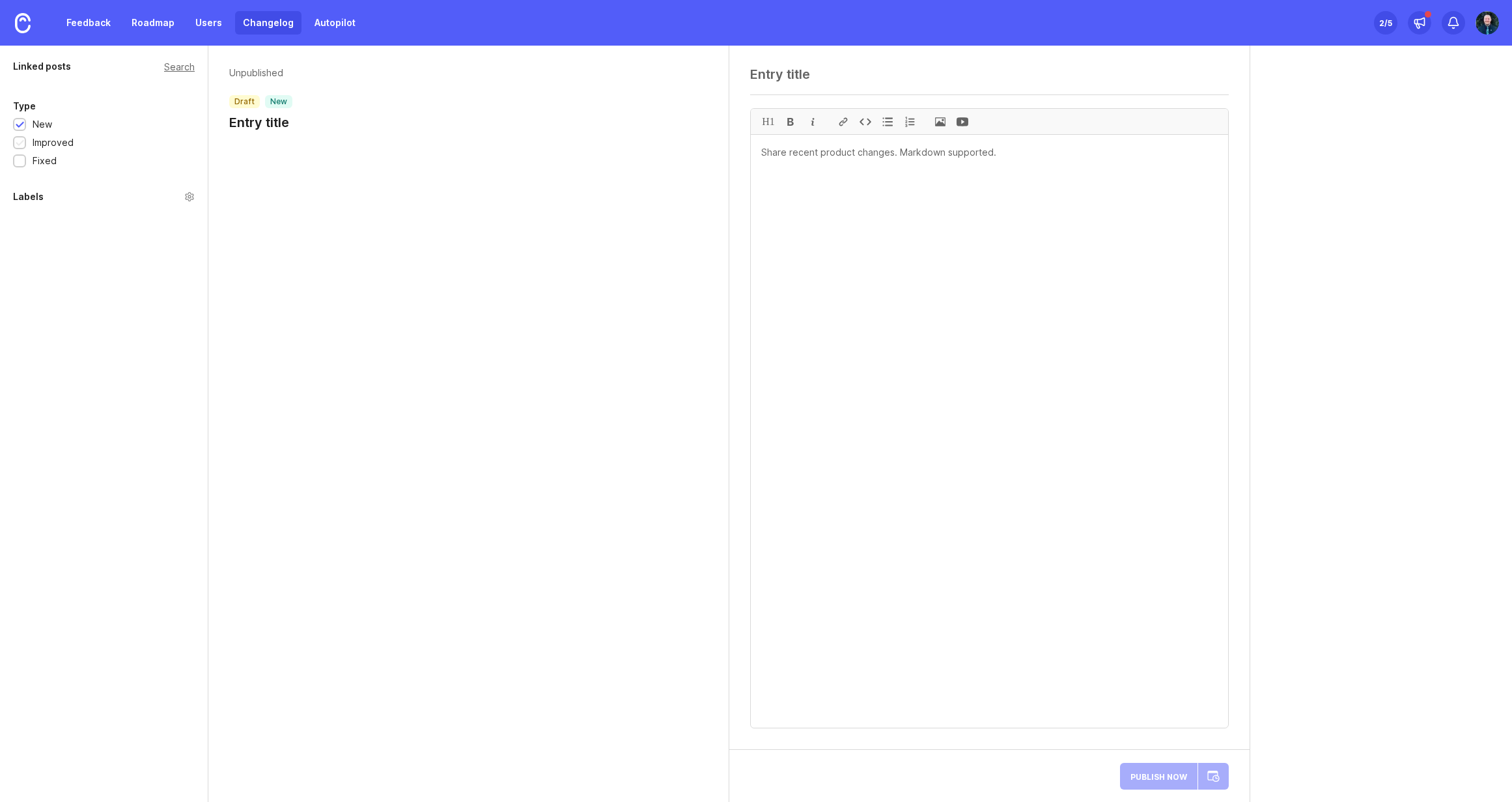
click at [54, 144] on div "Improved" at bounding box center [53, 143] width 41 height 15
click at [39, 161] on div "Fixed" at bounding box center [45, 161] width 24 height 15
click at [46, 155] on div "Fixed" at bounding box center [45, 161] width 24 height 15
click at [47, 140] on div "Improved" at bounding box center [53, 143] width 41 height 15
click at [42, 125] on div "New" at bounding box center [43, 124] width 19 height 15
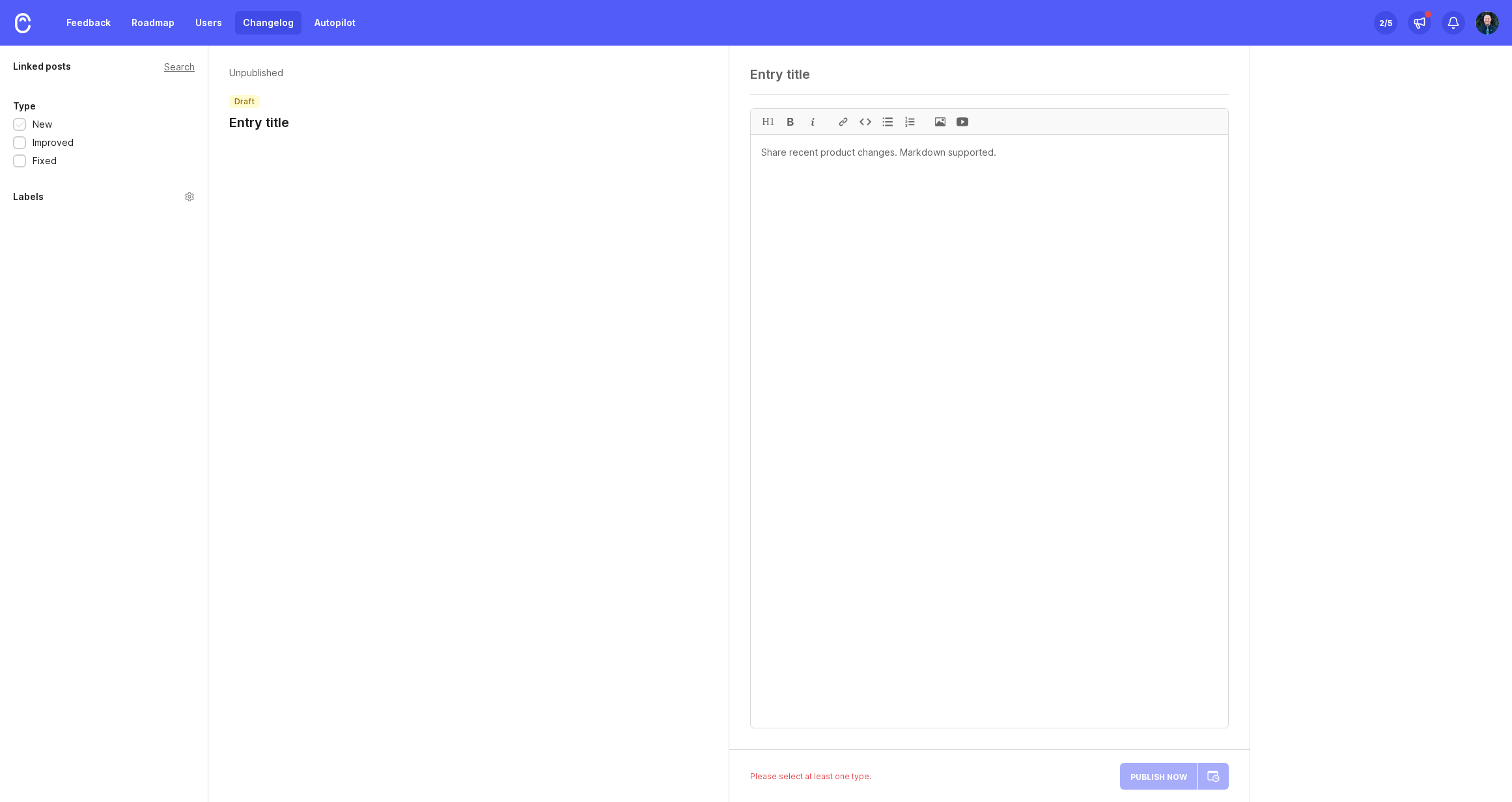
click at [52, 120] on div "New" at bounding box center [43, 124] width 19 height 15
click at [819, 185] on textarea at bounding box center [990, 431] width 477 height 593
click at [793, 91] on div at bounding box center [990, 80] width 479 height 28
click at [799, 79] on textarea at bounding box center [990, 75] width 479 height 16
type textarea "d"
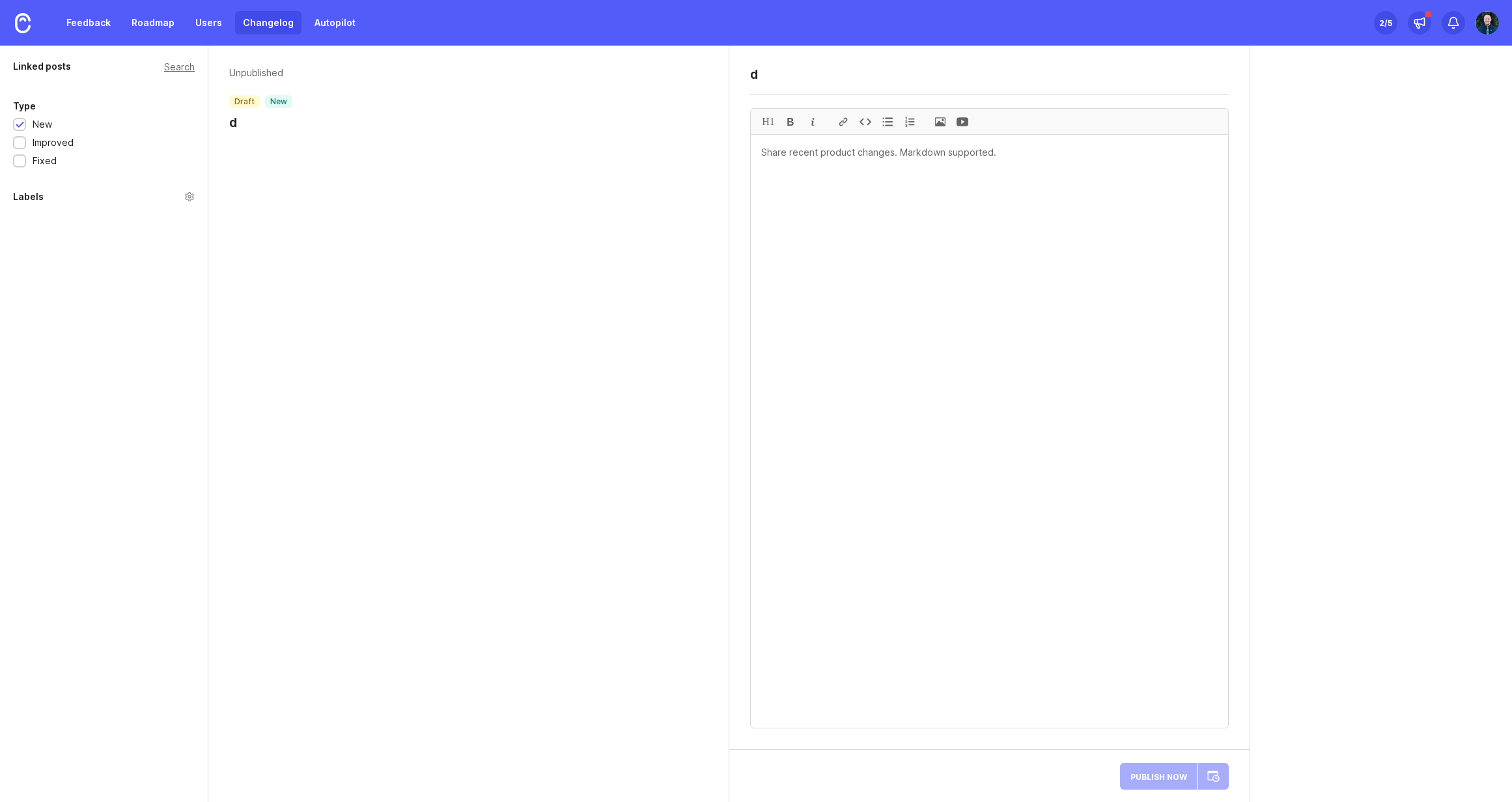
click at [824, 226] on textarea at bounding box center [990, 431] width 477 height 593
type textarea "dsdasdasd"
click at [809, 778] on div "Saved just now" at bounding box center [783, 776] width 67 height 15
click at [901, 784] on div "Saved just now Publish Now" at bounding box center [989, 776] width 520 height 52
click at [1195, 651] on textarea "dsdasdasd" at bounding box center [990, 431] width 477 height 593
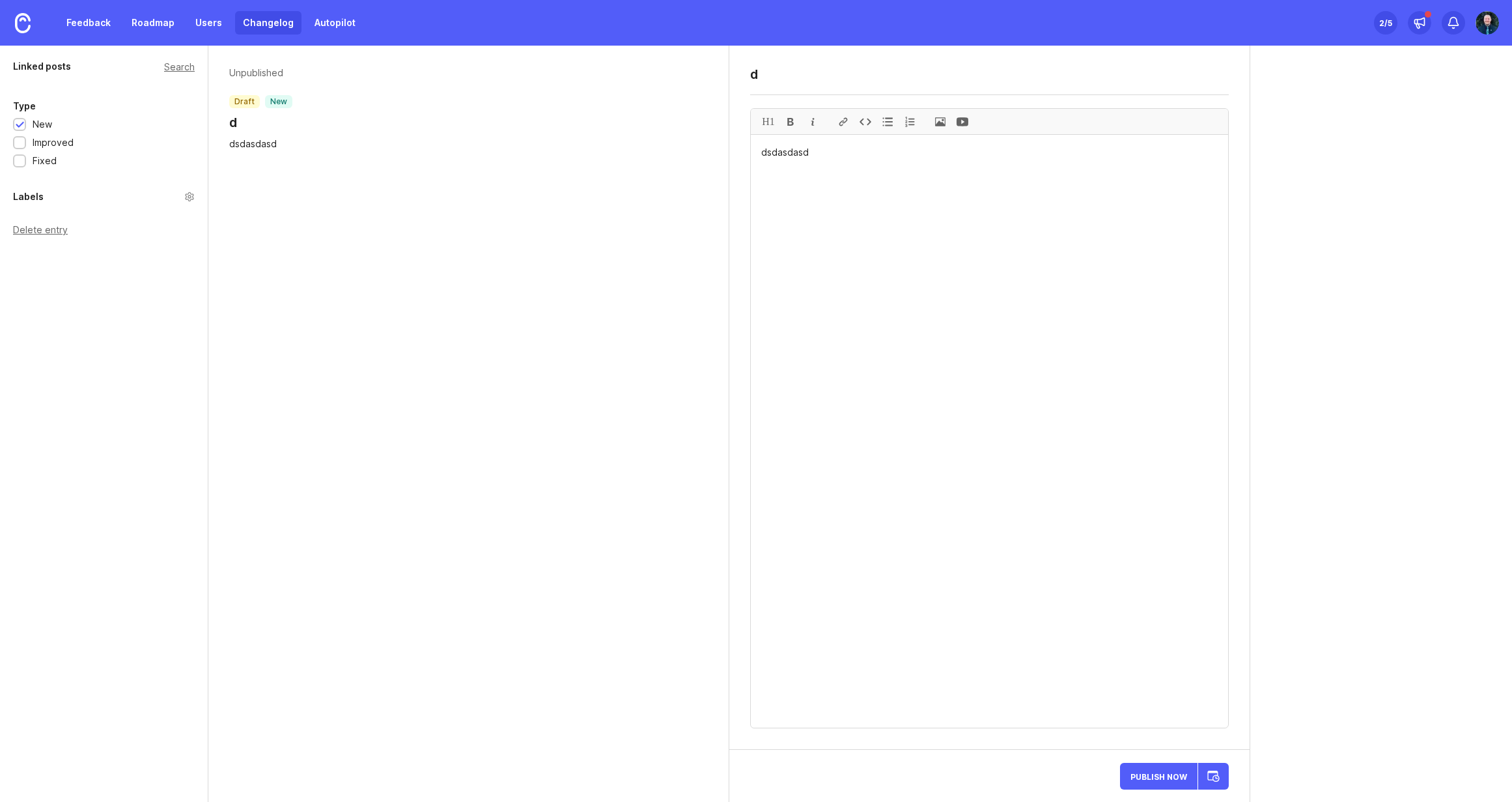
click at [41, 231] on div "Delete entry" at bounding box center [103, 229] width 181 height 9
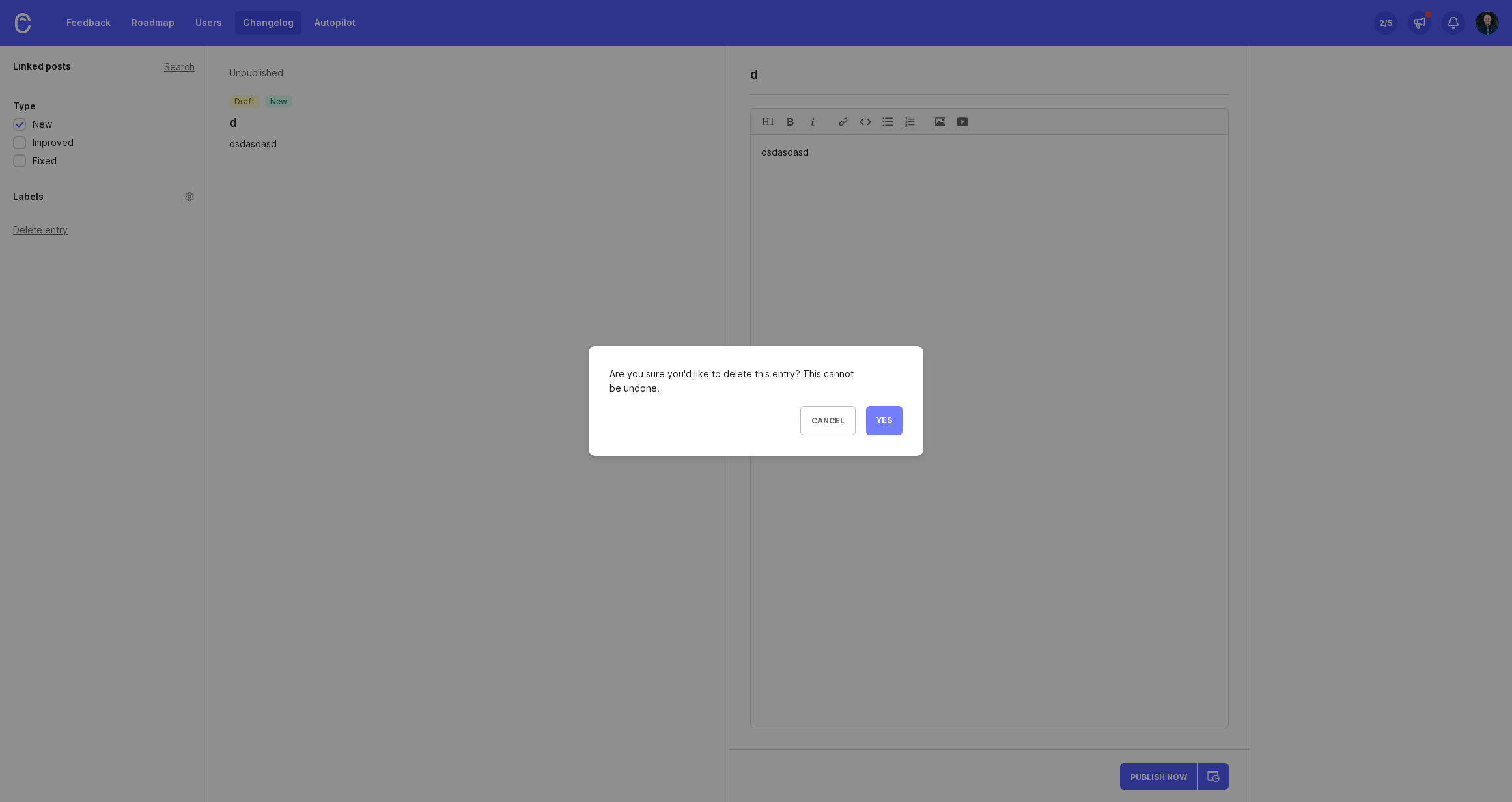
click at [877, 407] on button "Yes" at bounding box center [885, 421] width 37 height 29
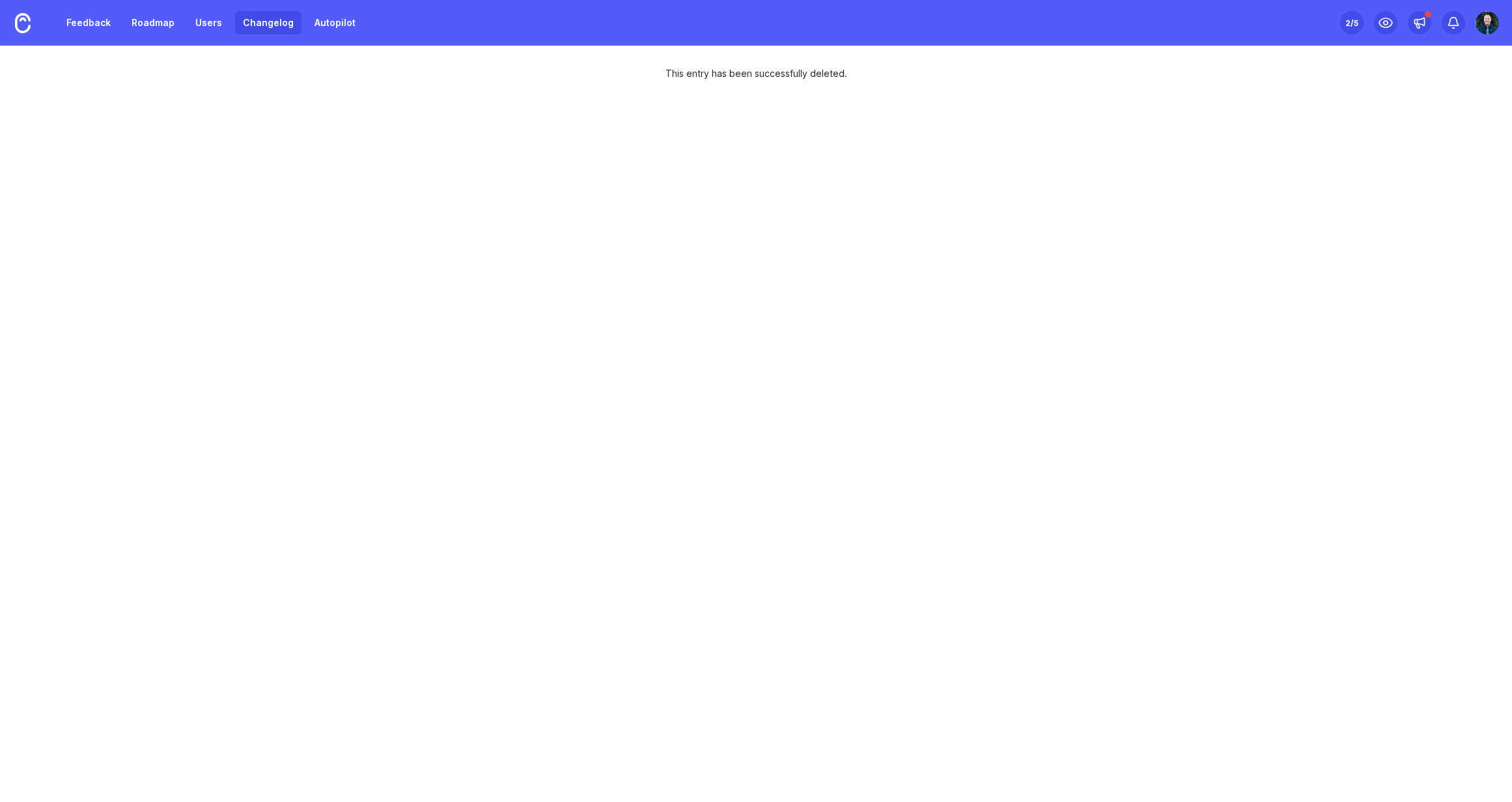
click at [268, 15] on link "Changelog" at bounding box center [268, 22] width 67 height 23
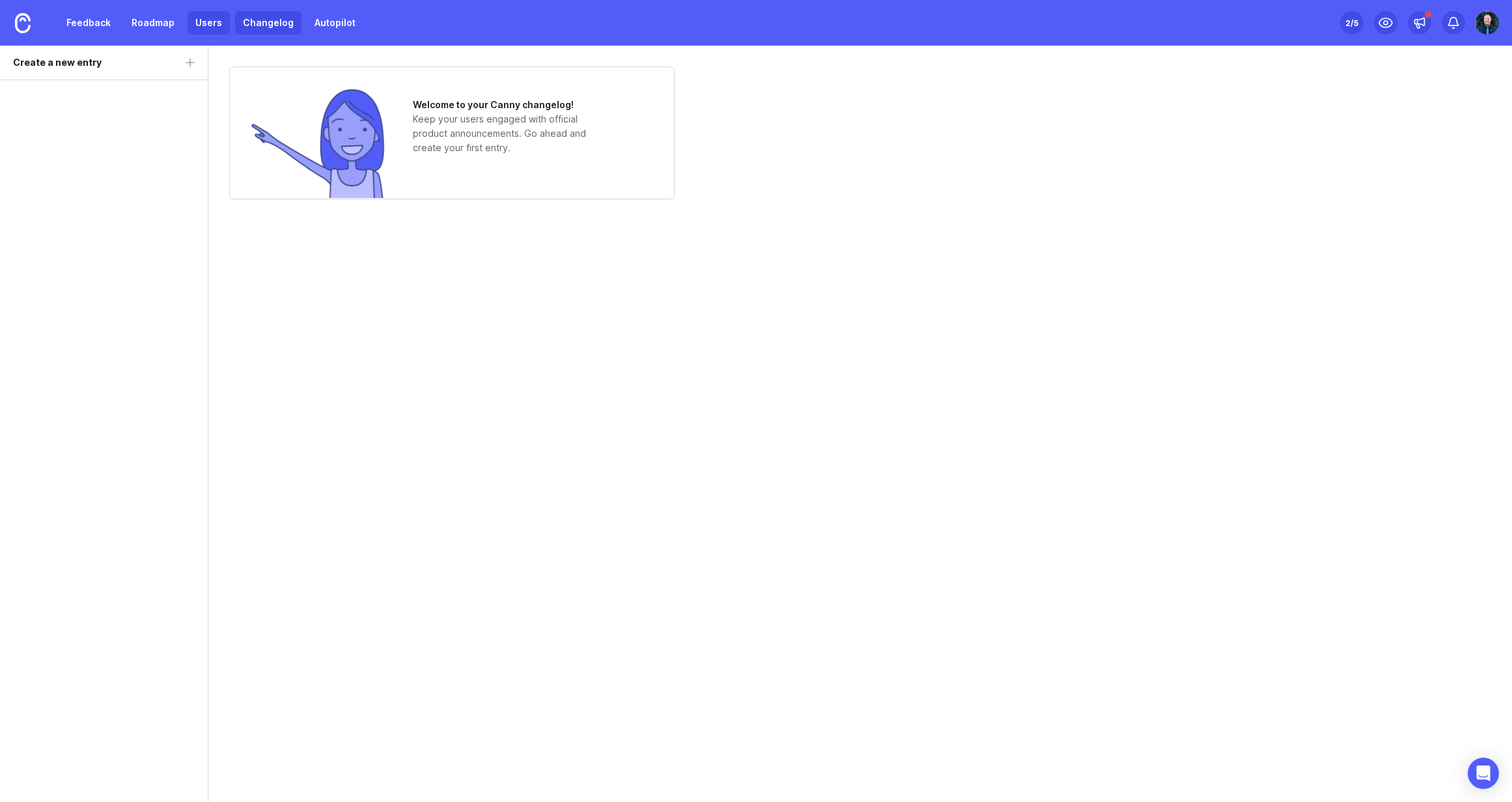
click at [210, 19] on link "Users" at bounding box center [208, 22] width 43 height 23
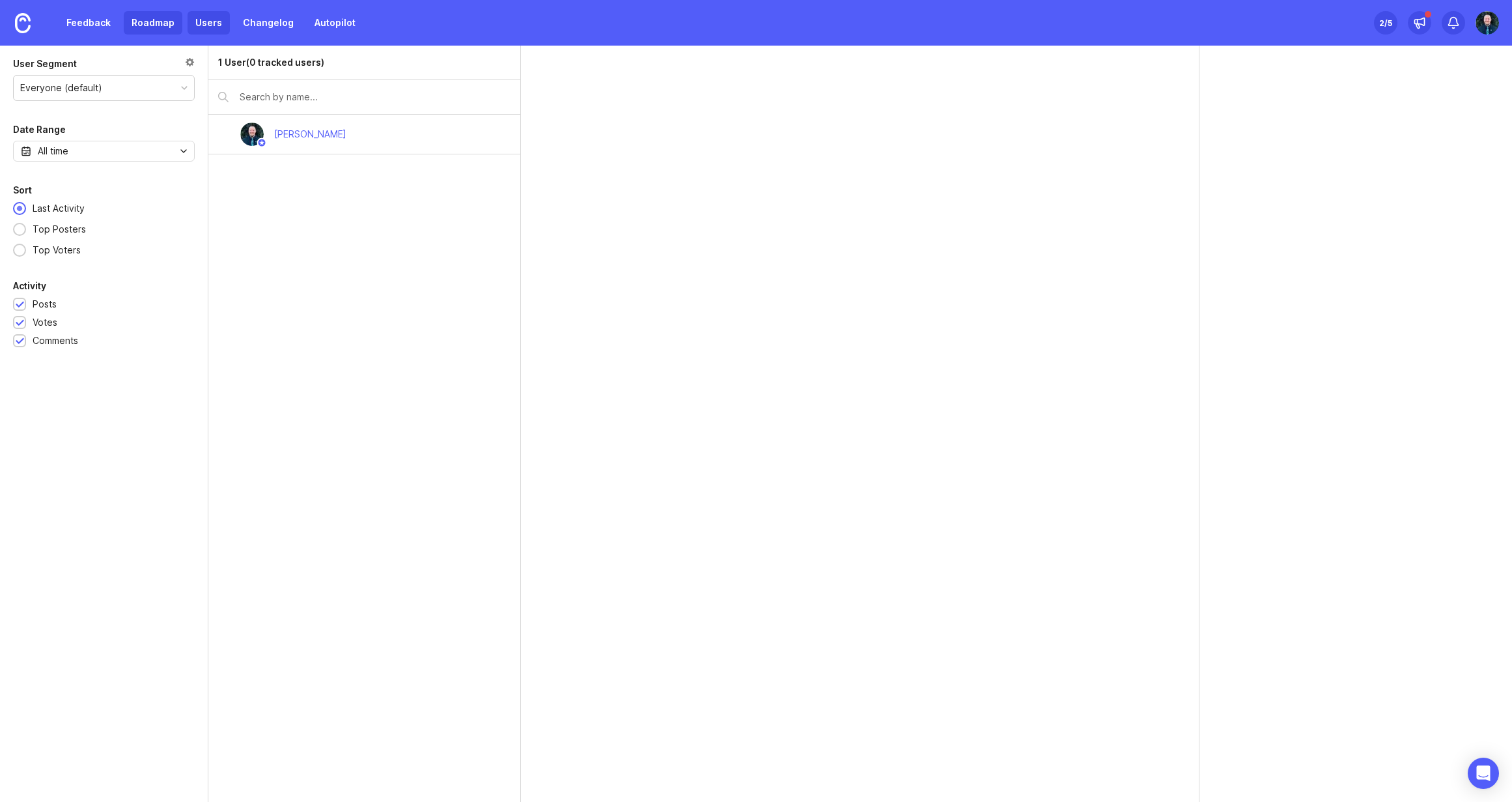
click at [140, 19] on link "Roadmap" at bounding box center [153, 22] width 58 height 23
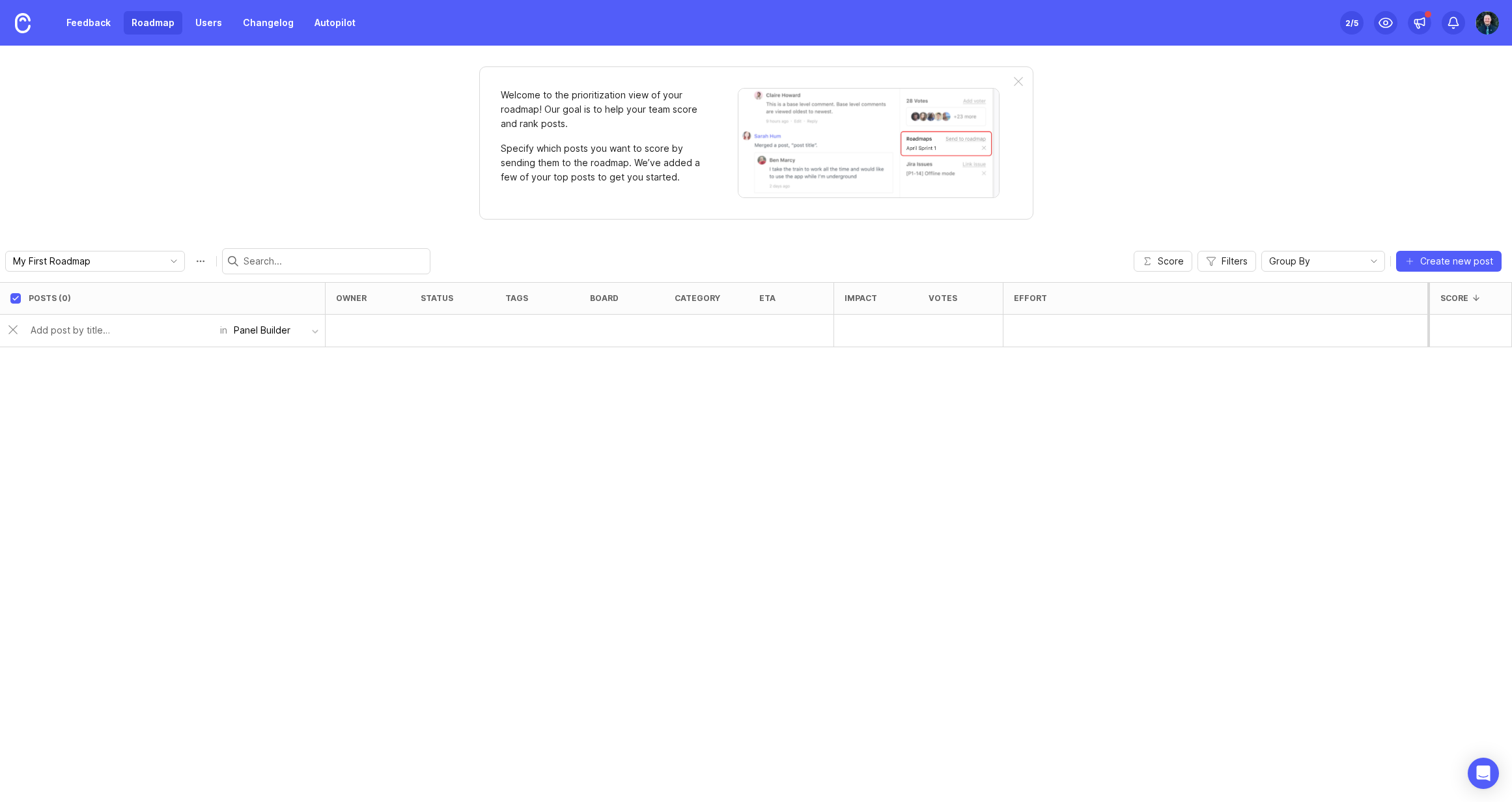
click at [309, 331] on button "Panel Builder" at bounding box center [275, 331] width 98 height 25
click at [286, 358] on li "Panel Builder" at bounding box center [275, 357] width 98 height 24
click at [136, 325] on input "text" at bounding box center [121, 330] width 181 height 15
click at [1464, 264] on span "Create new post" at bounding box center [1456, 261] width 73 height 13
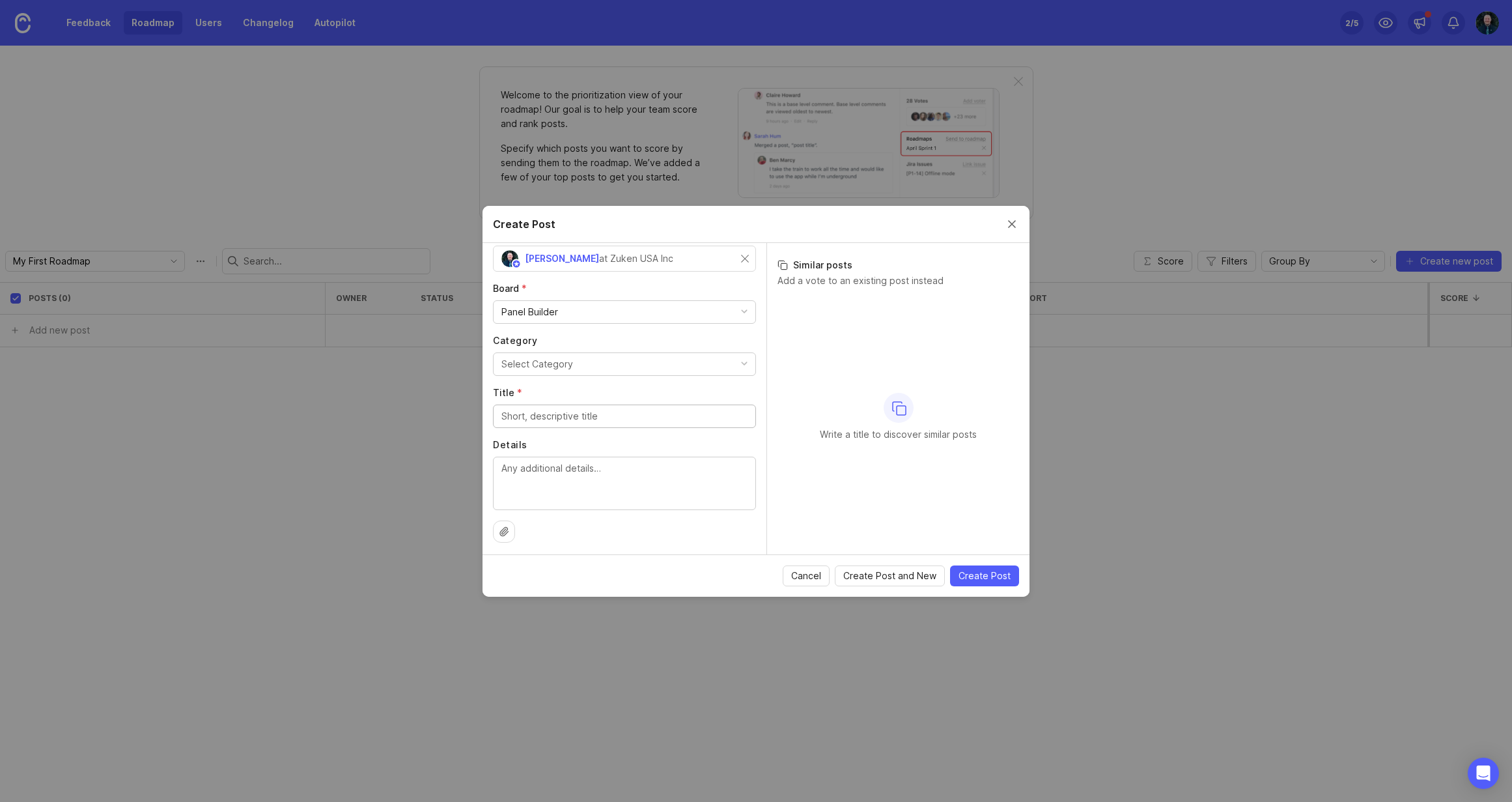
scroll to position [52, 0]
click at [584, 359] on button "Select Category" at bounding box center [624, 360] width 263 height 23
click at [568, 410] on input "Title *" at bounding box center [624, 412] width 246 height 15
click at [556, 412] on input "Title *" at bounding box center [624, 412] width 246 height 15
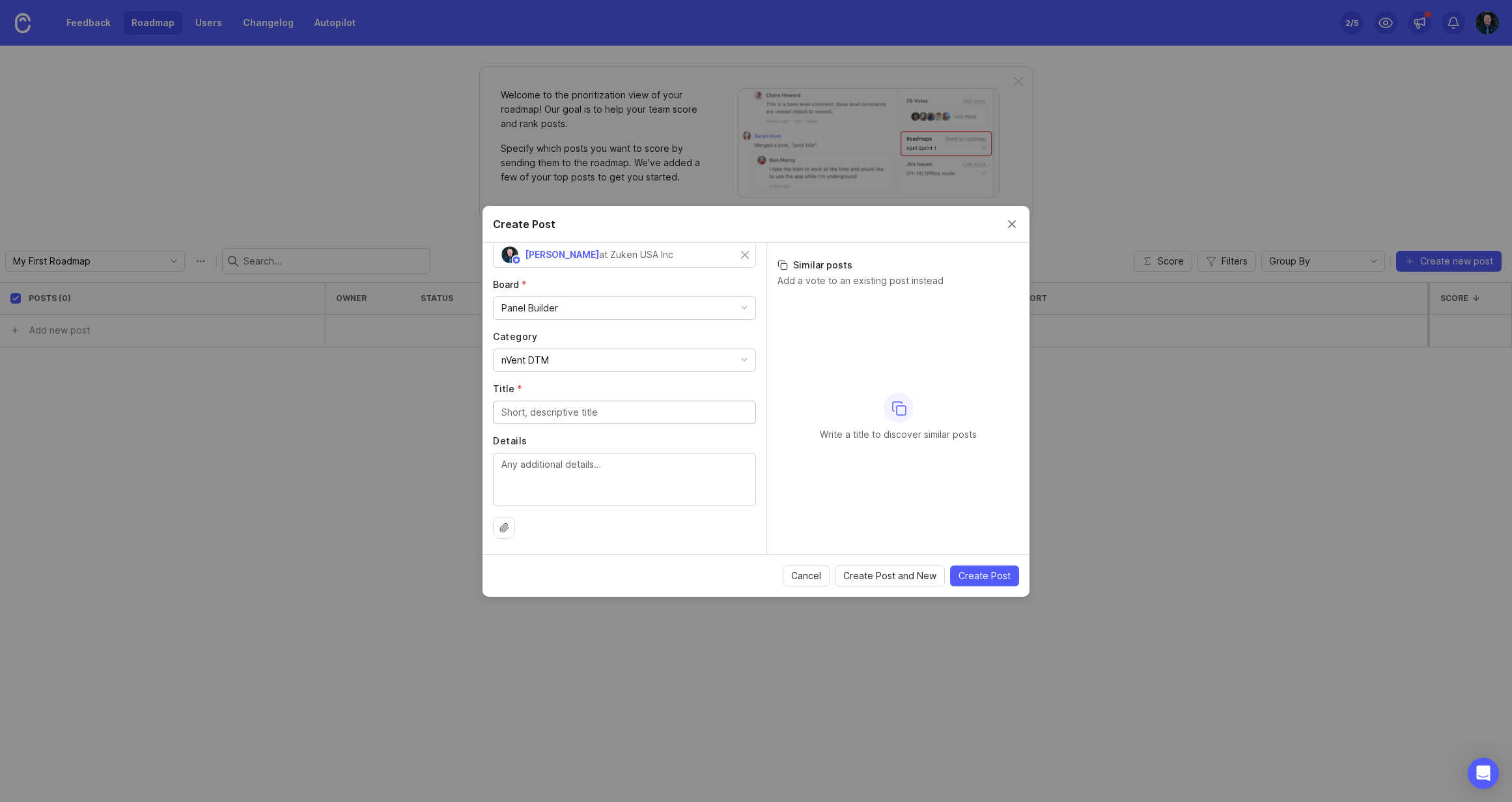
click at [567, 477] on textarea "Details" at bounding box center [624, 479] width 246 height 43
click at [803, 578] on span "Cancel" at bounding box center [805, 575] width 30 height 13
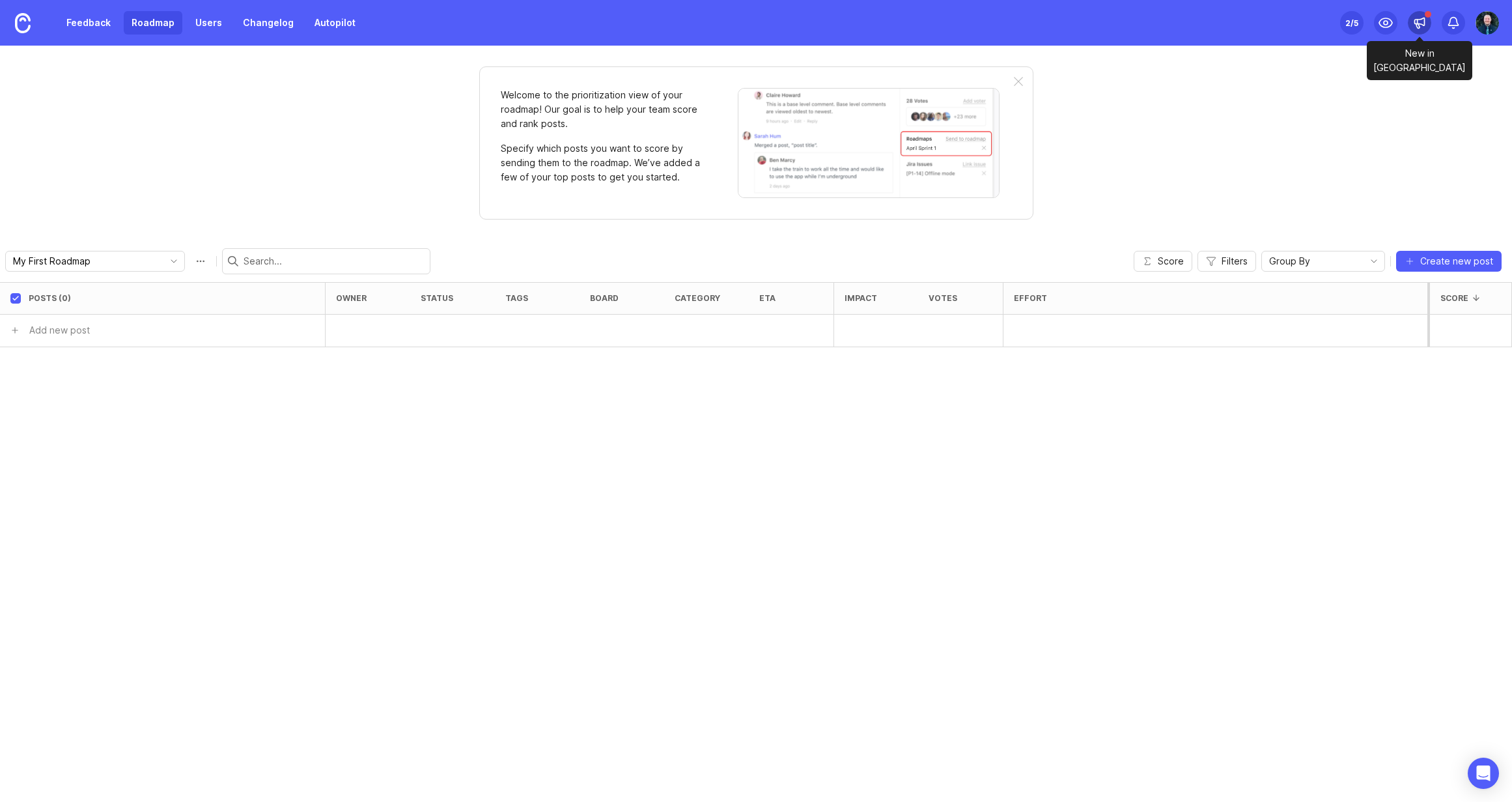
click at [1418, 21] on icon at bounding box center [1419, 22] width 13 height 13
click at [1487, 92] on div "Welcome to the prioritization view of your roadmap! Our goal is to help your te…" at bounding box center [756, 424] width 1512 height 756
